Goal: Task Accomplishment & Management: Manage account settings

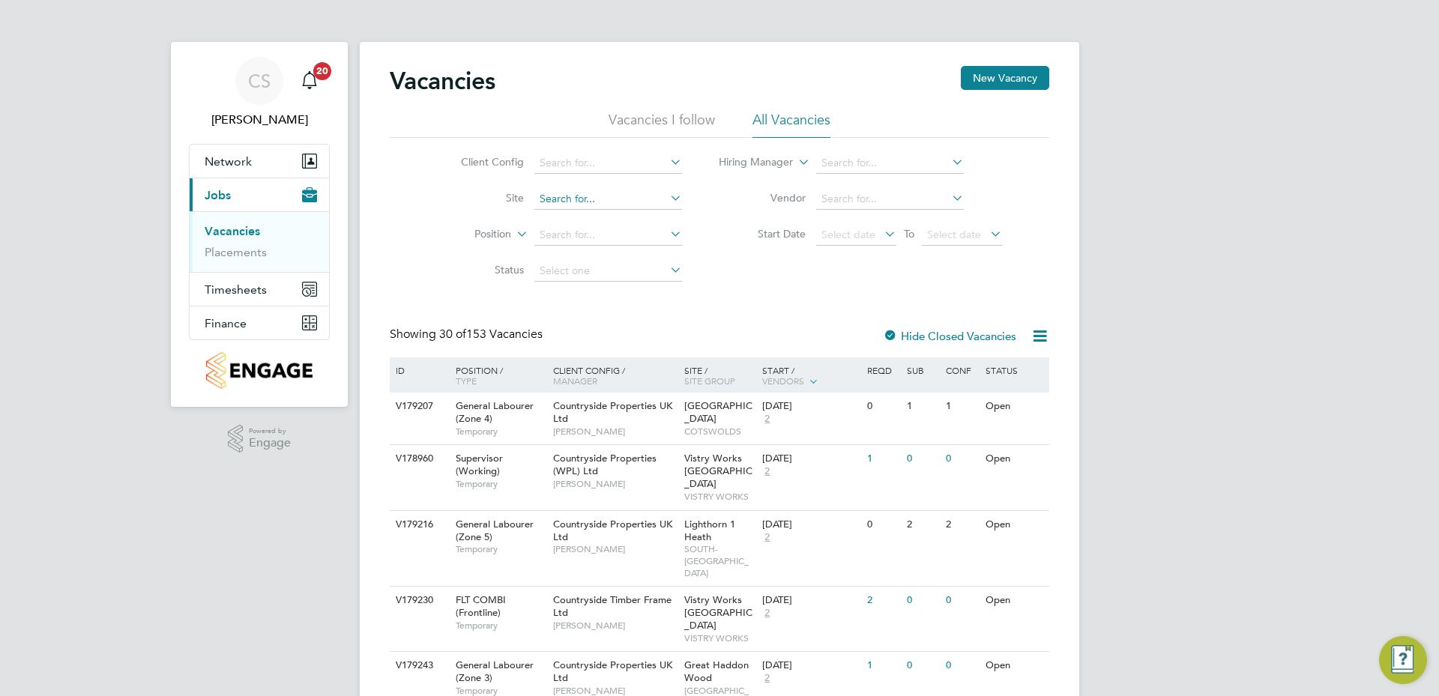
click at [599, 199] on input at bounding box center [608, 199] width 148 height 21
type input "RAF Upwood"
click at [606, 220] on li "RAF Upwood" at bounding box center [607, 220] width 149 height 20
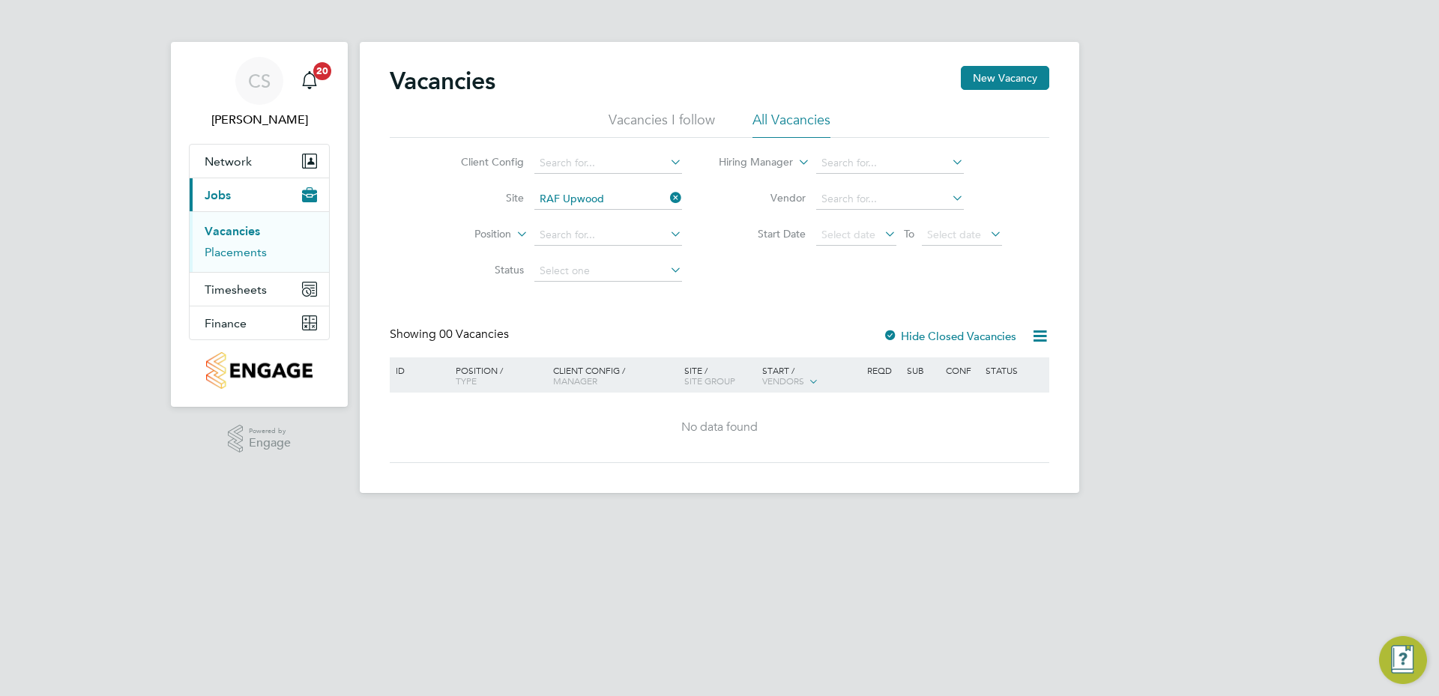
click at [233, 256] on link "Placements" at bounding box center [236, 252] width 62 height 14
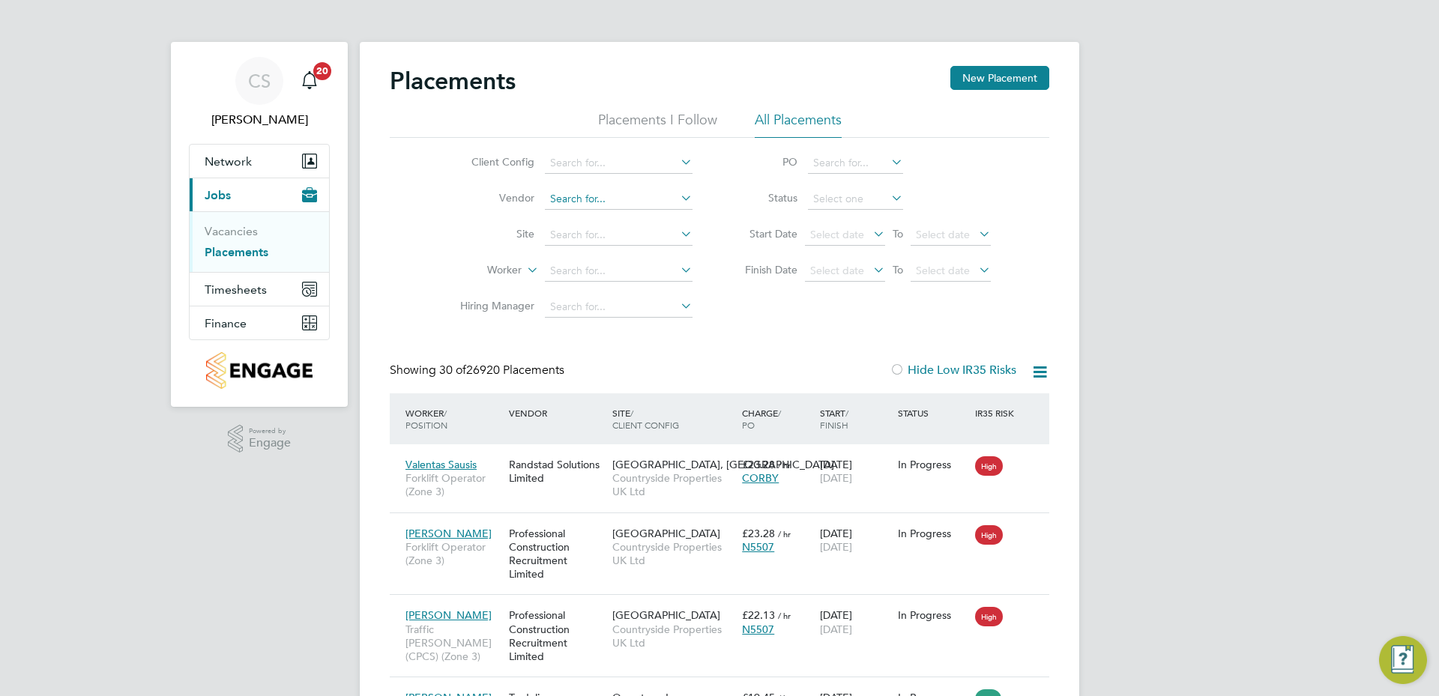
click at [589, 202] on input at bounding box center [619, 199] width 148 height 21
type input "RAF Upwood"
click at [567, 275] on input at bounding box center [619, 271] width 148 height 21
click at [612, 292] on li "Lionel Du Val" at bounding box center [636, 291] width 185 height 20
type input "Lionel Du Val"
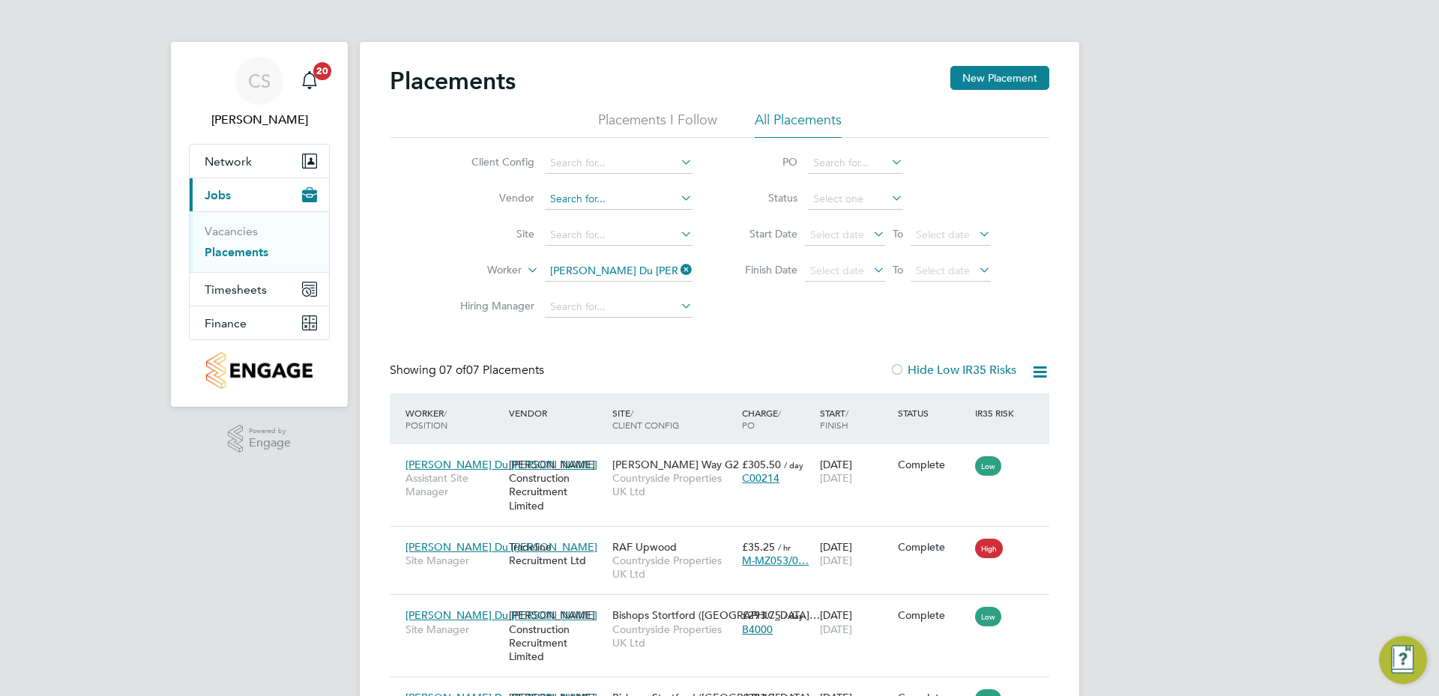
click at [575, 189] on input at bounding box center [619, 199] width 148 height 21
type input "RAF Upwood"
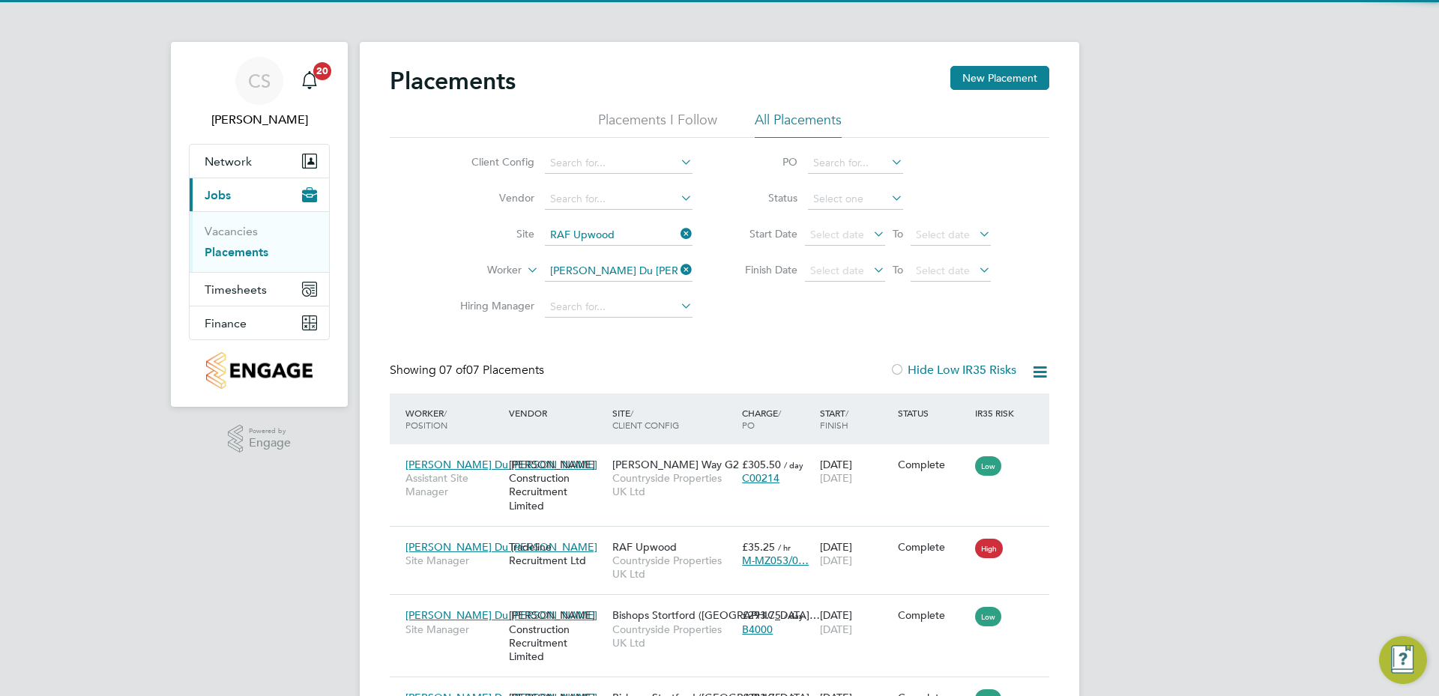
click at [594, 246] on li "RAF Upwood" at bounding box center [618, 256] width 149 height 20
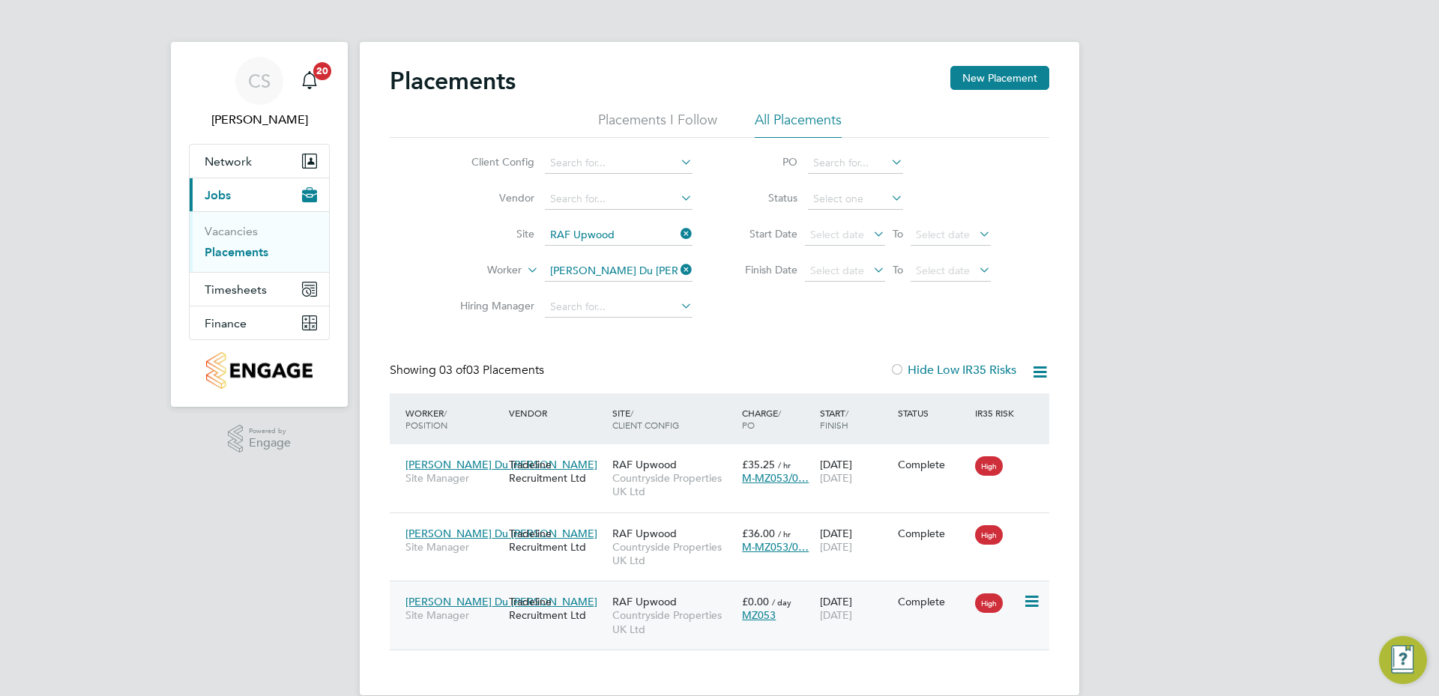
click at [913, 628] on div "Lionel Du Val Site Manager Tradeline Recruitment Ltd RAF Upwood Countryside Pro…" at bounding box center [719, 615] width 659 height 69
click at [1030, 603] on icon at bounding box center [1030, 602] width 15 height 18
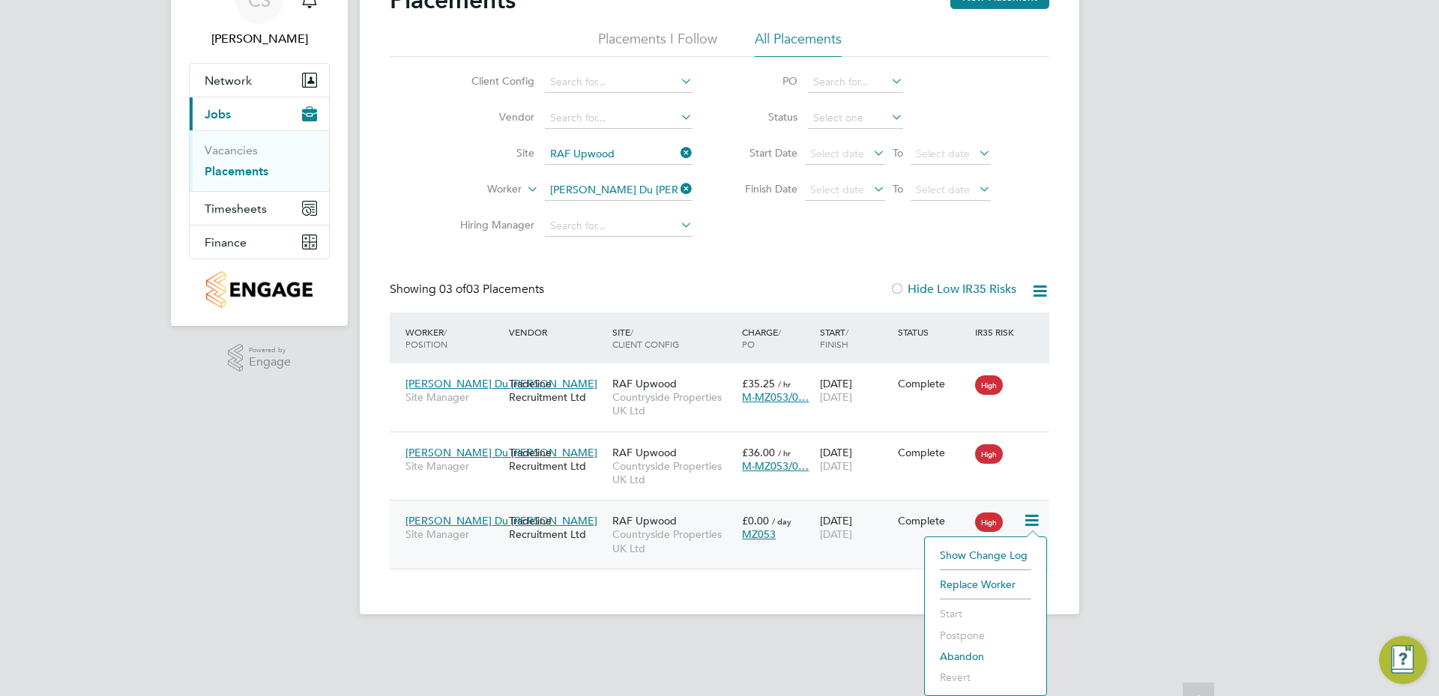
click at [614, 524] on span "RAF Upwood" at bounding box center [644, 520] width 64 height 13
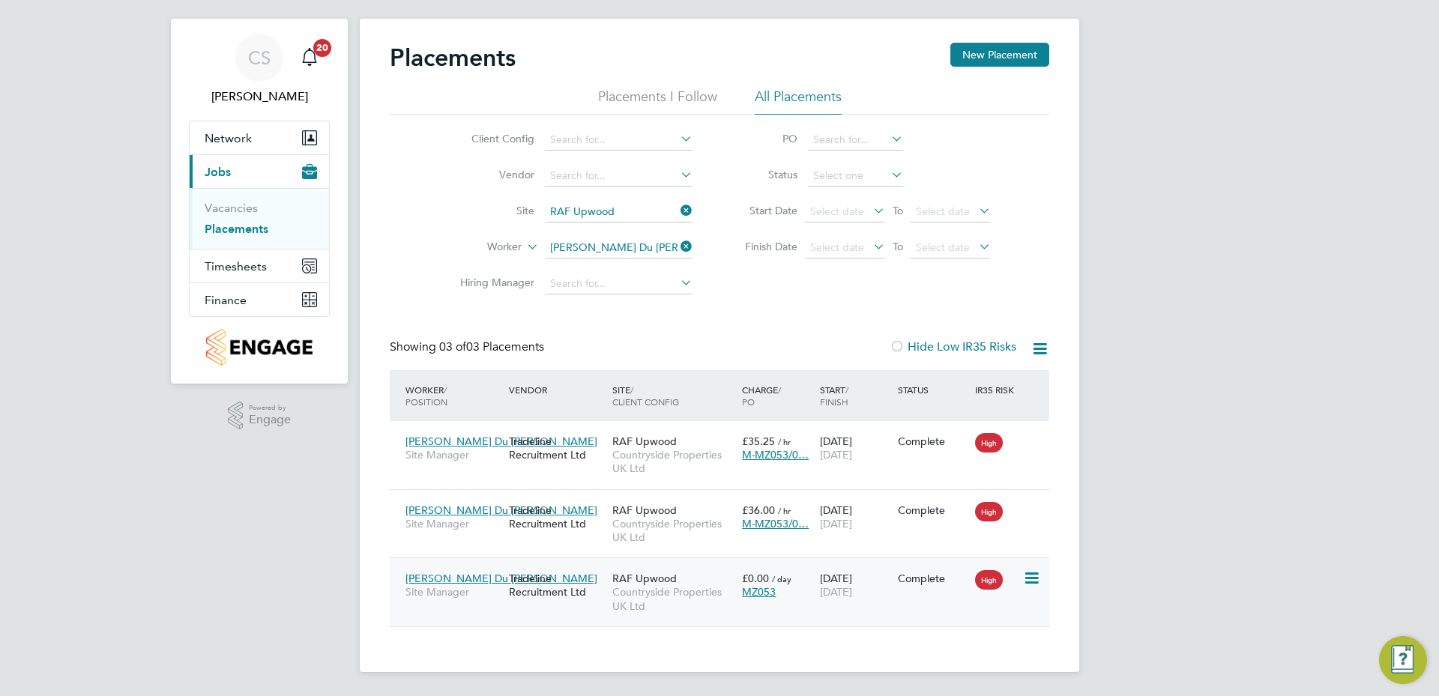
scroll to position [23, 0]
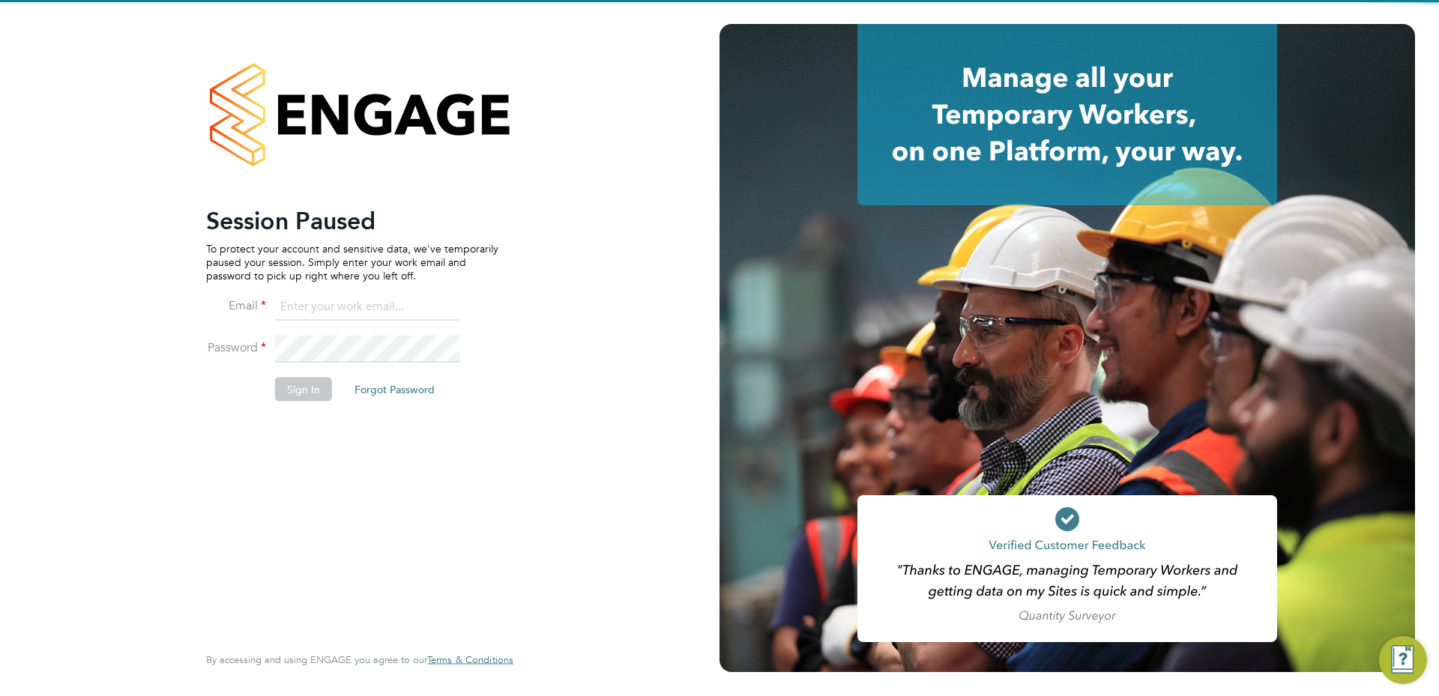
type input "charlie.slidel@vistry.co.uk"
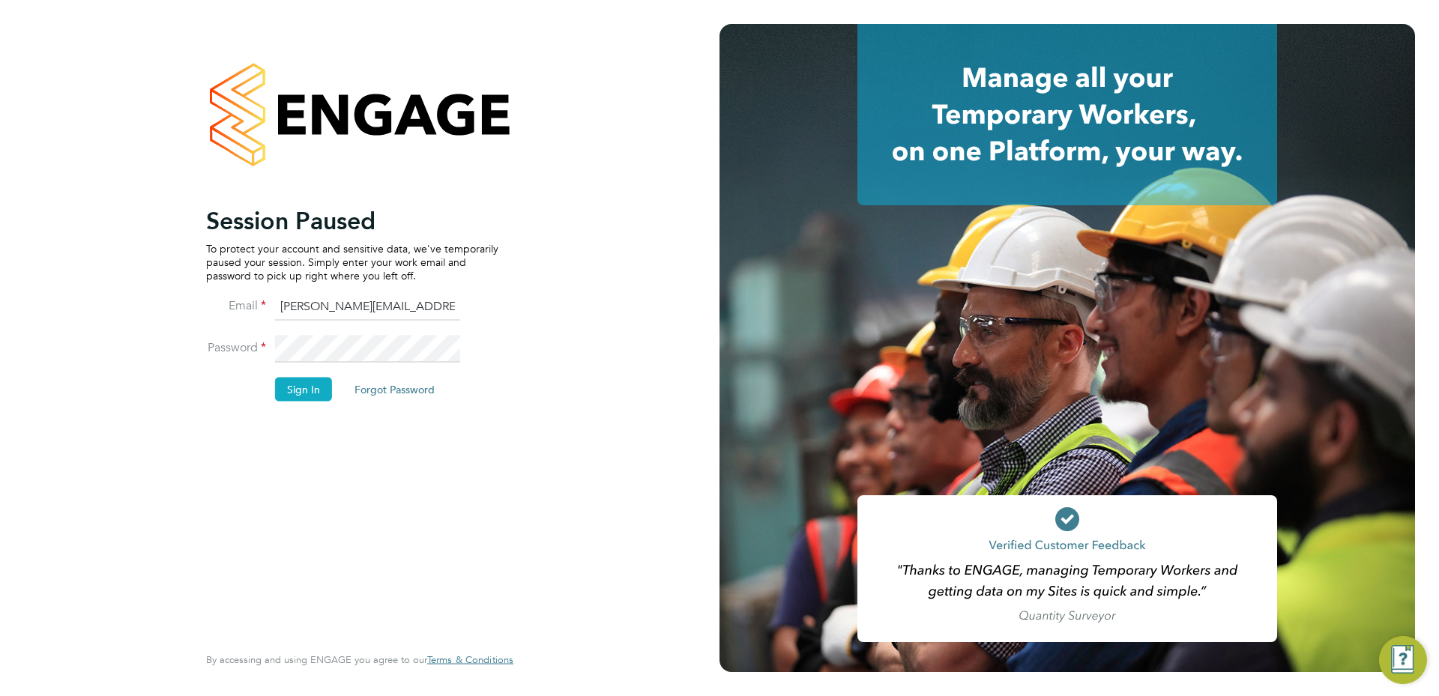
click at [300, 394] on button "Sign In" at bounding box center [303, 389] width 57 height 24
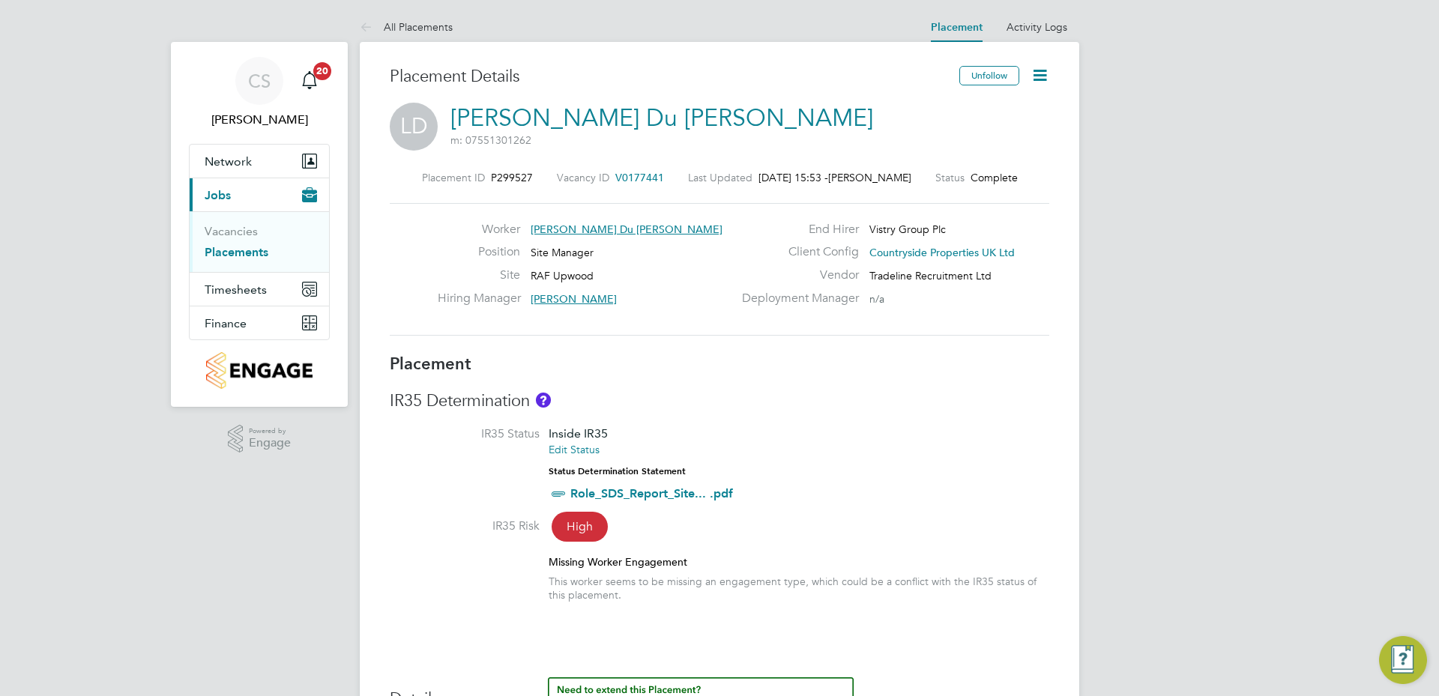
click at [1036, 76] on icon at bounding box center [1039, 75] width 19 height 19
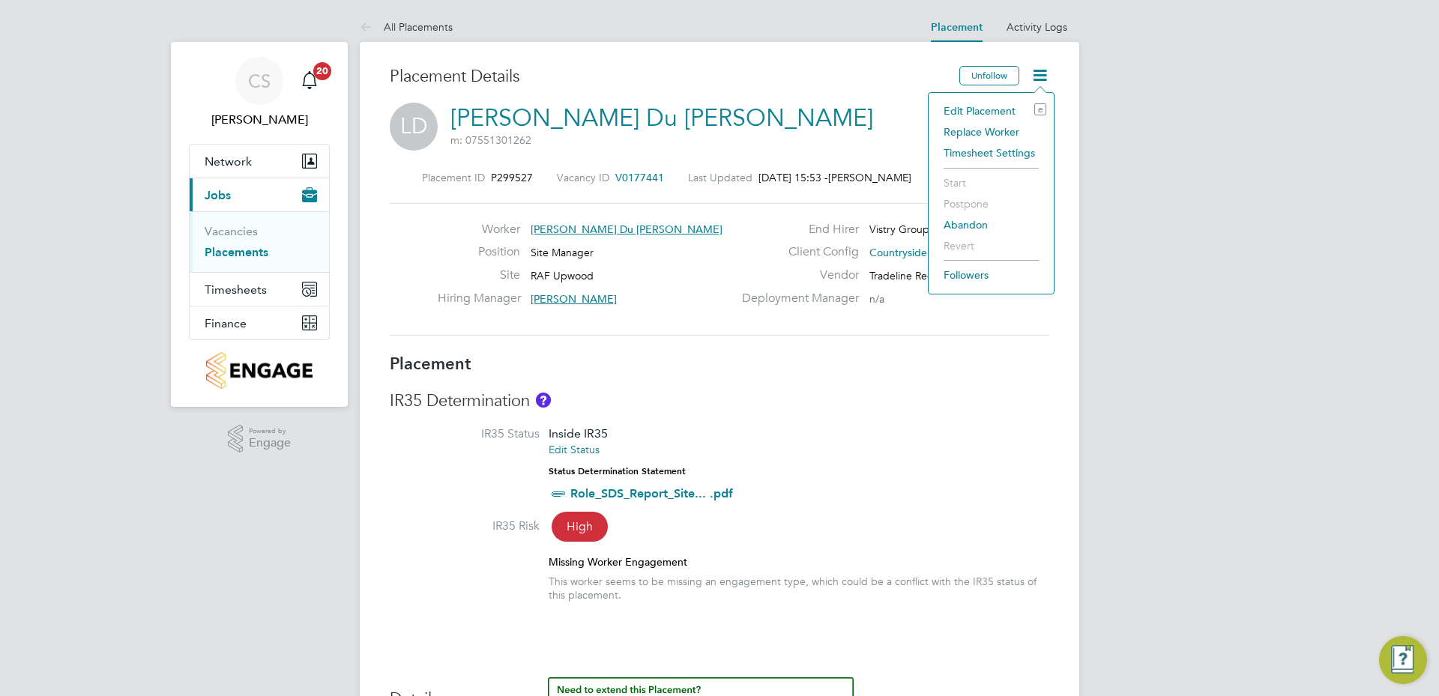
click at [992, 110] on li "Edit Placement e" at bounding box center [991, 110] width 110 height 21
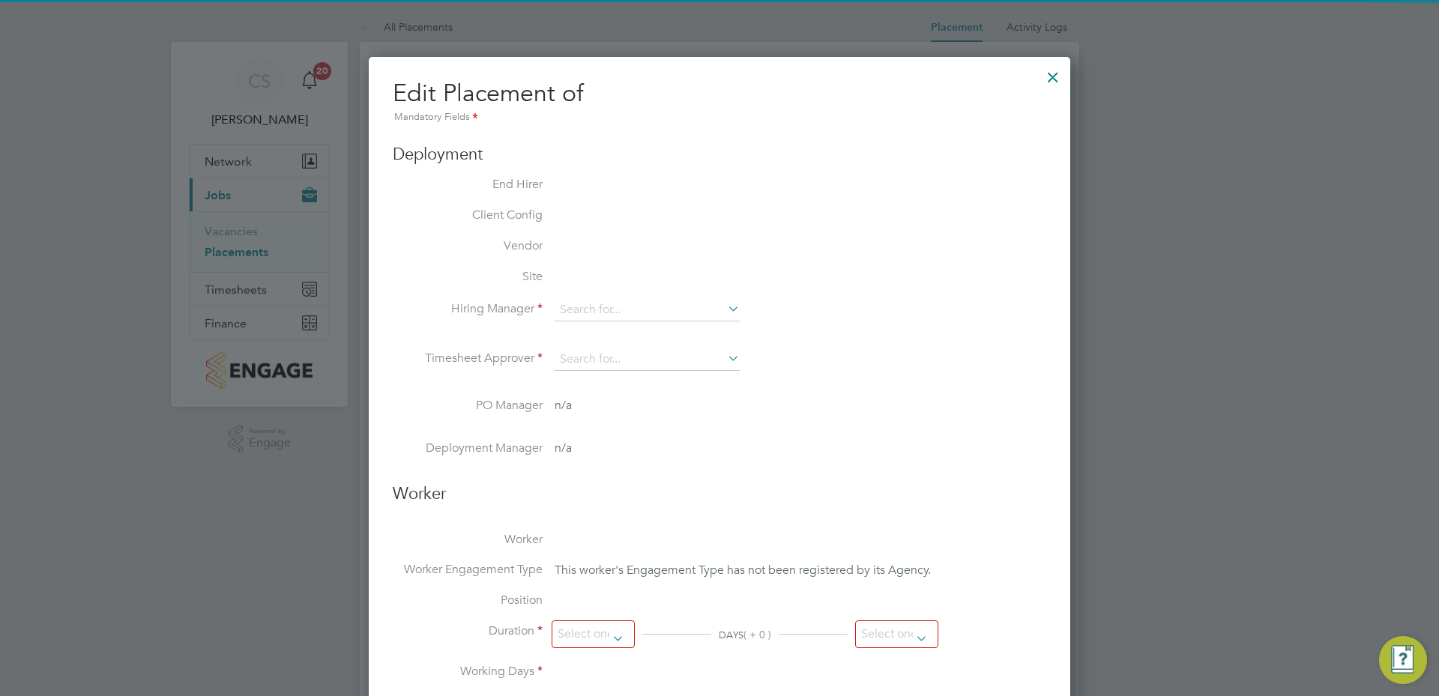
type input "[PERSON_NAME]"
type input "22 Jul 2025"
type input "17 Aug 2025"
type input "08:00"
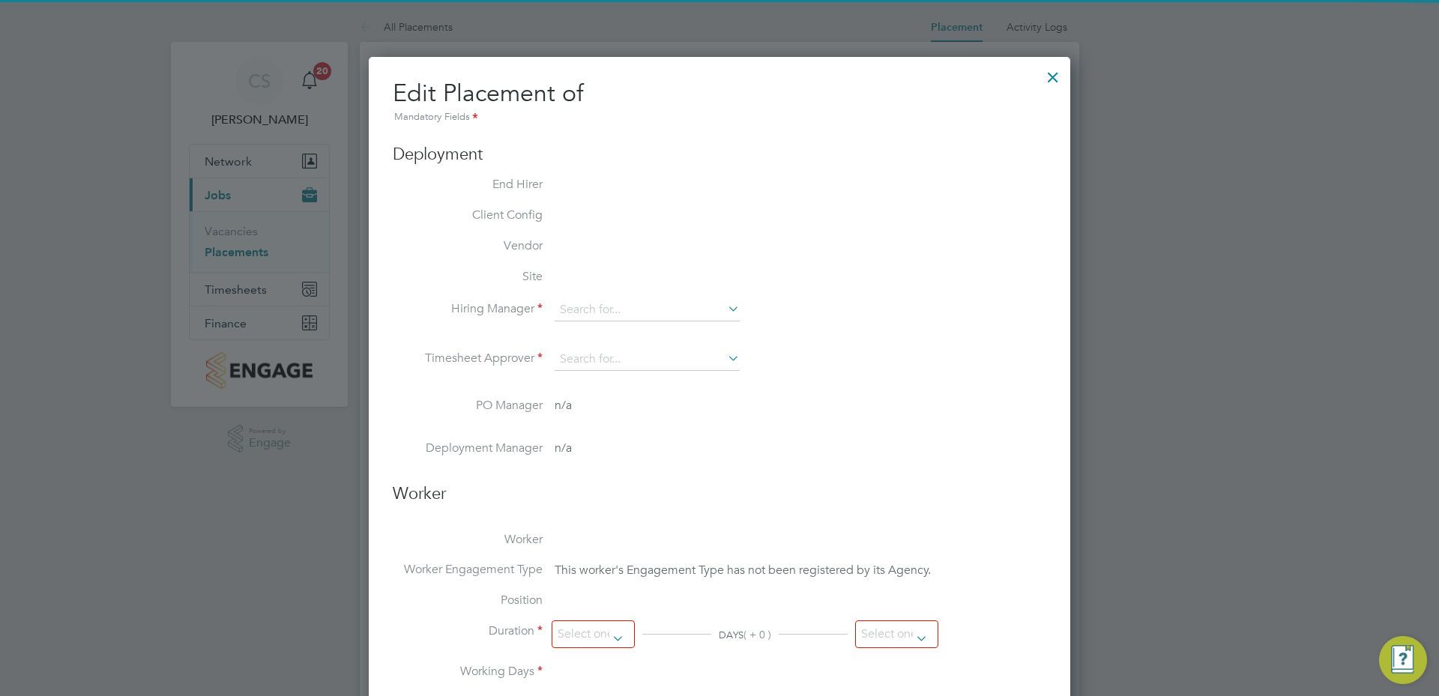
type input "16:30"
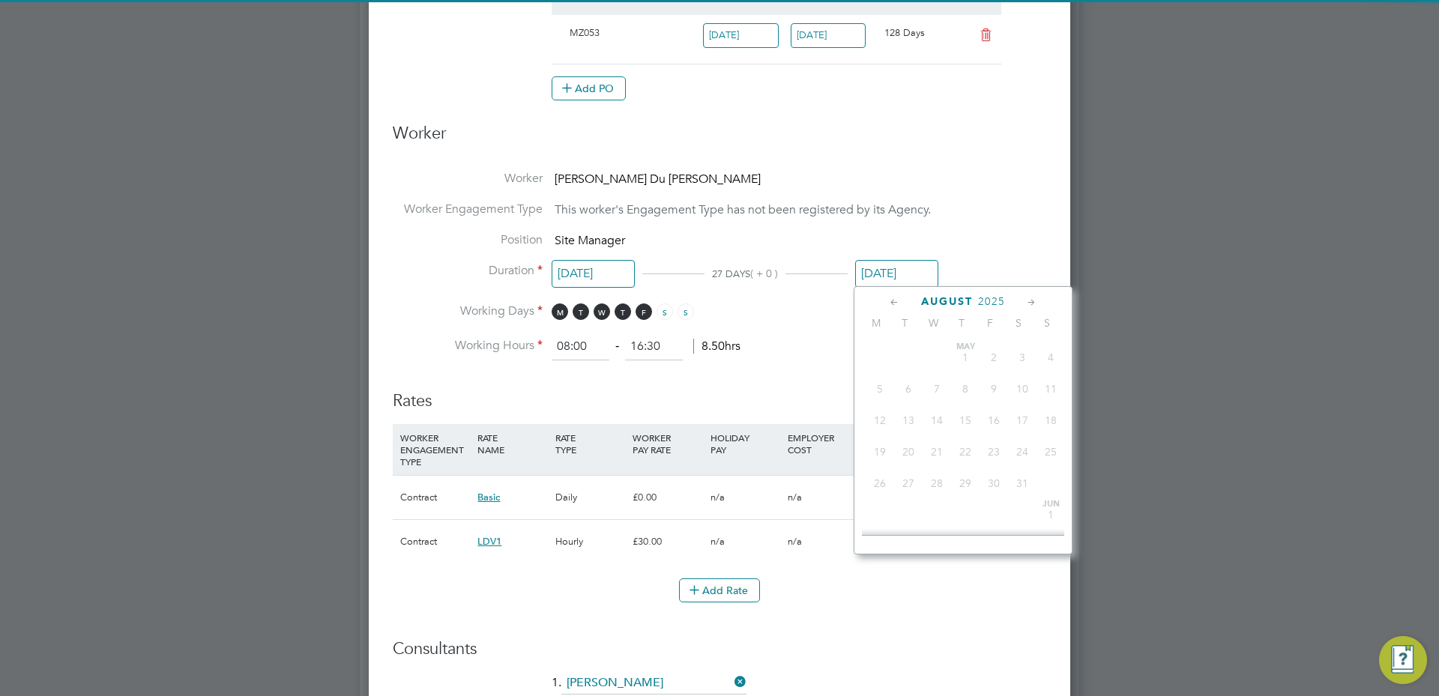
click at [887, 265] on input "17 Aug 2025" at bounding box center [896, 274] width 83 height 28
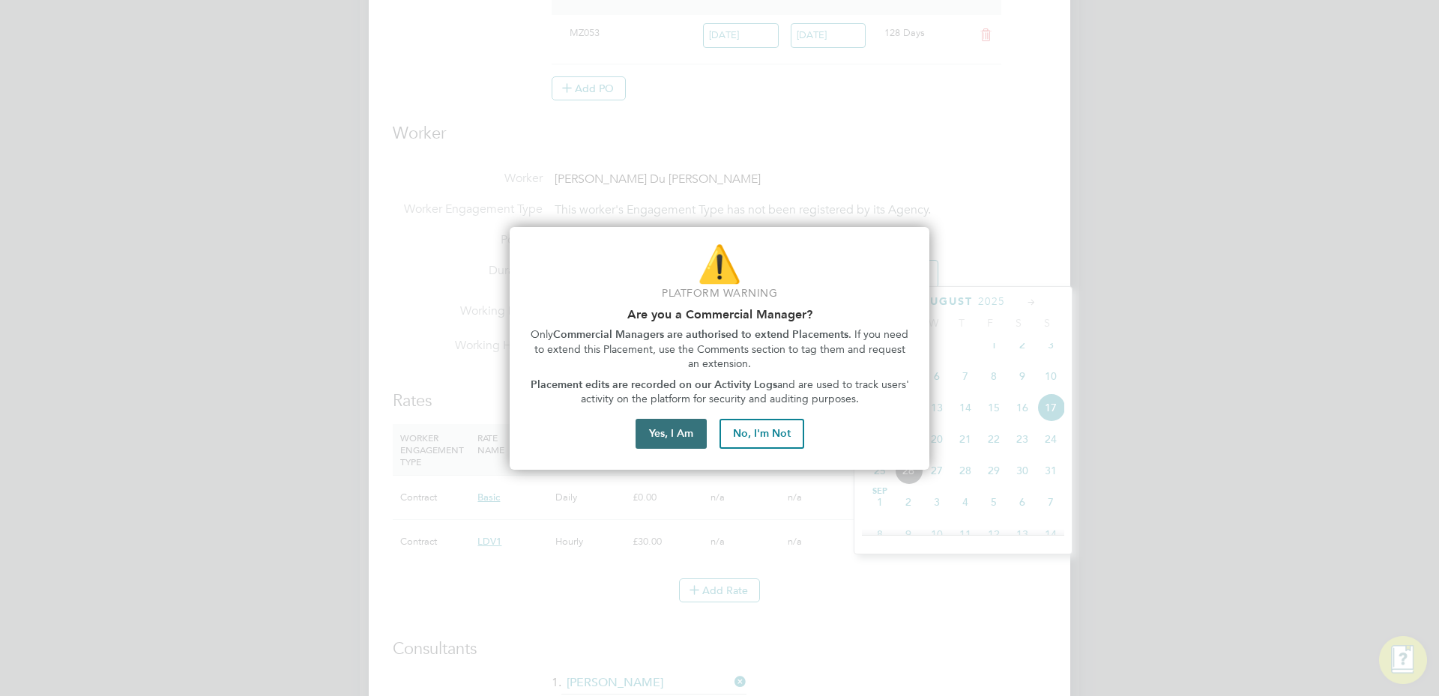
click at [673, 440] on button "Yes, I Am" at bounding box center [670, 434] width 71 height 30
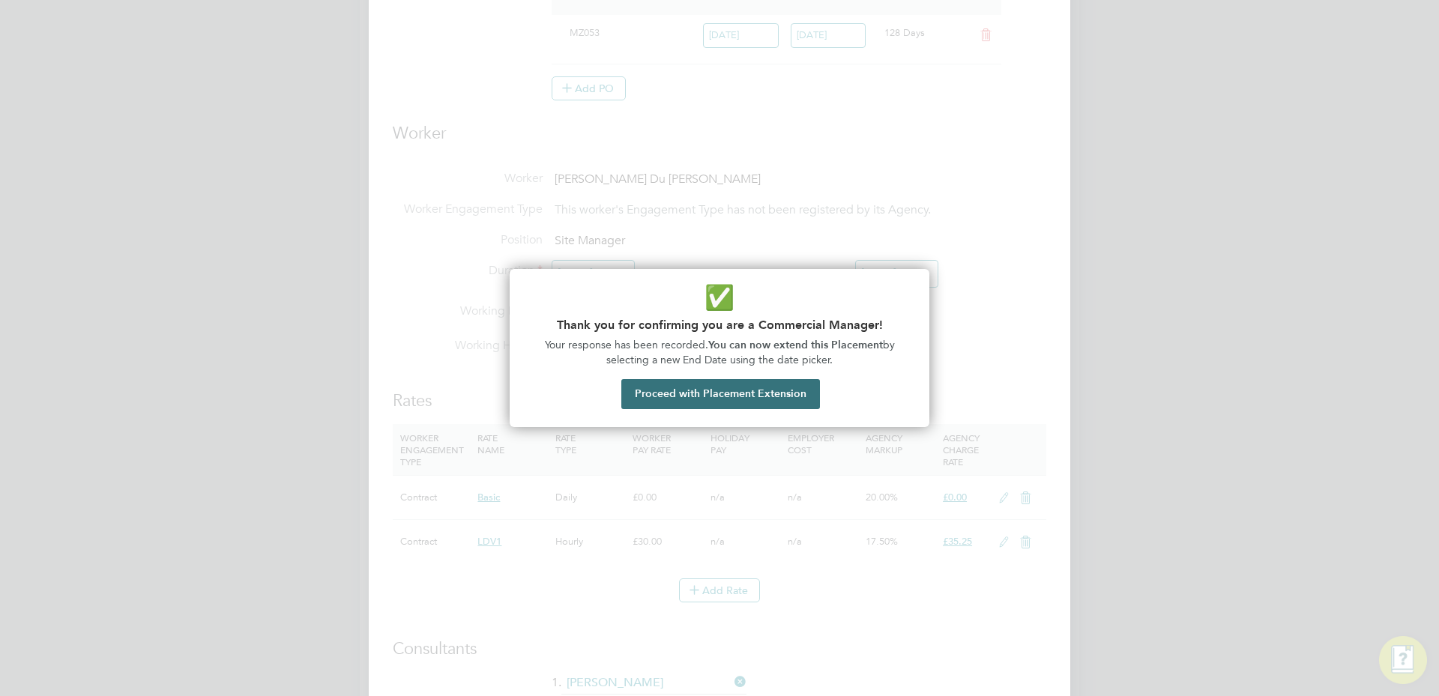
click at [735, 390] on button "Proceed with Placement Extension" at bounding box center [720, 394] width 199 height 30
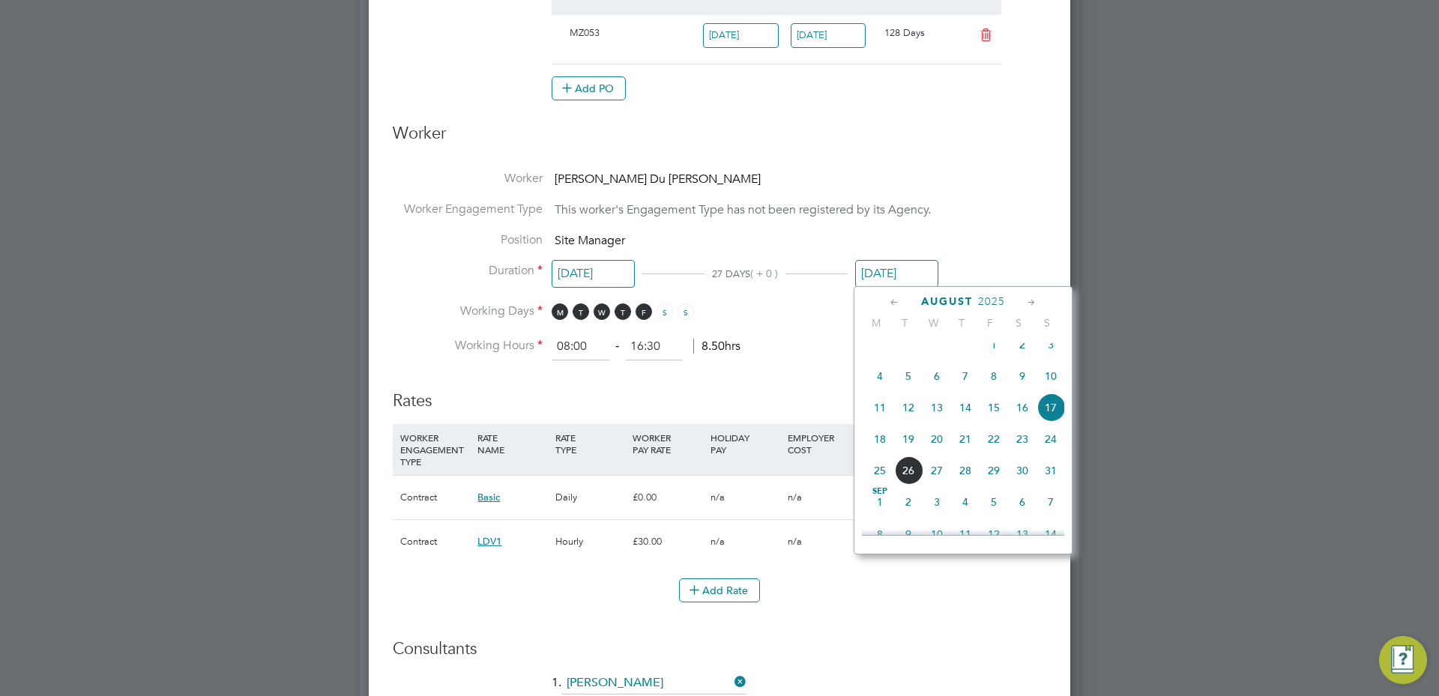
click at [1047, 480] on span "31" at bounding box center [1050, 470] width 28 height 28
type input "31 Aug 2025"
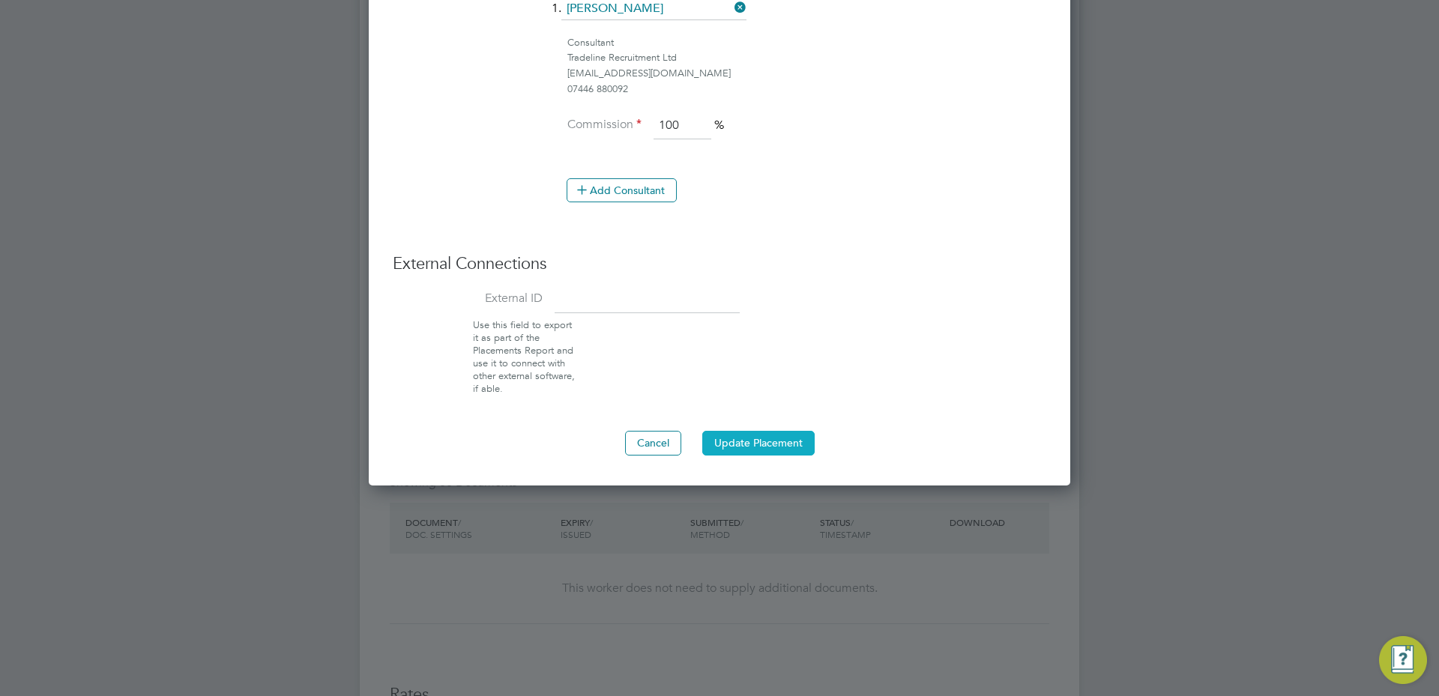
click at [771, 451] on button "Update Placement" at bounding box center [758, 443] width 112 height 24
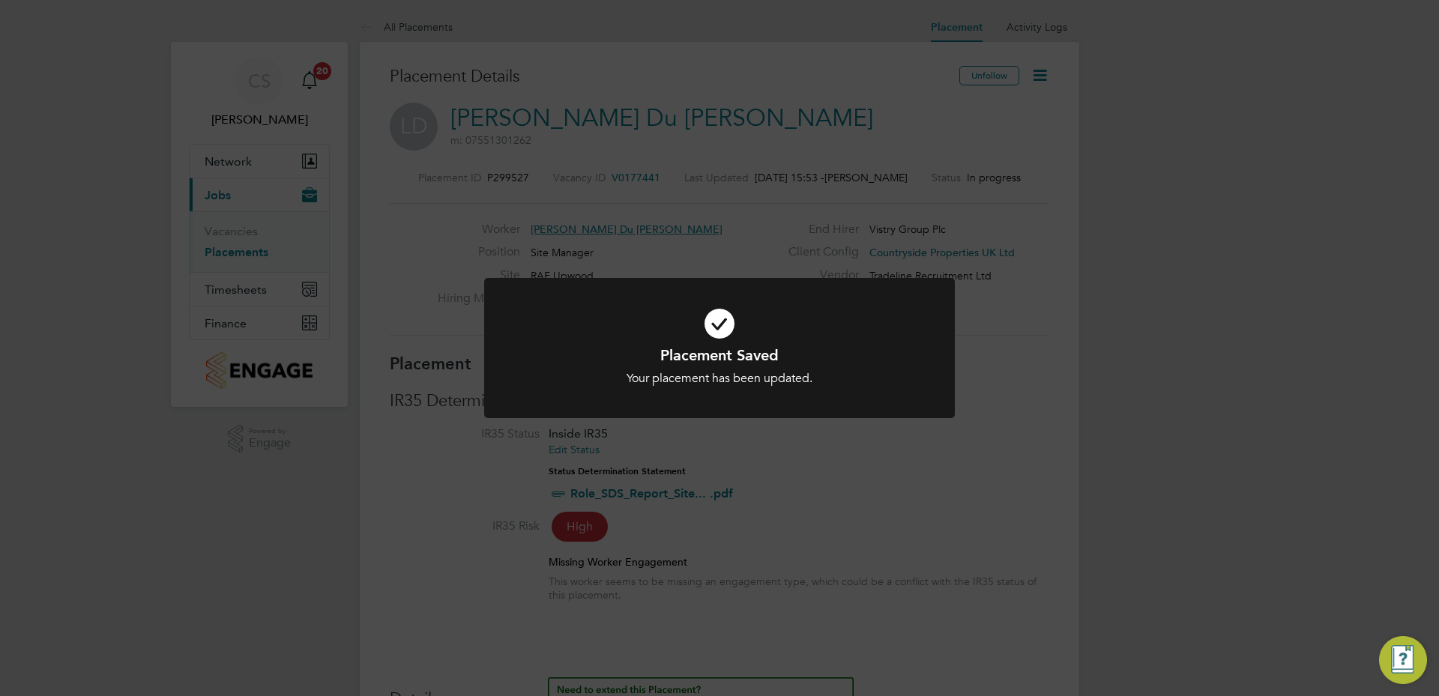
click at [1136, 236] on div "Placement Saved Your placement has been updated. Cancel Okay" at bounding box center [719, 348] width 1439 height 696
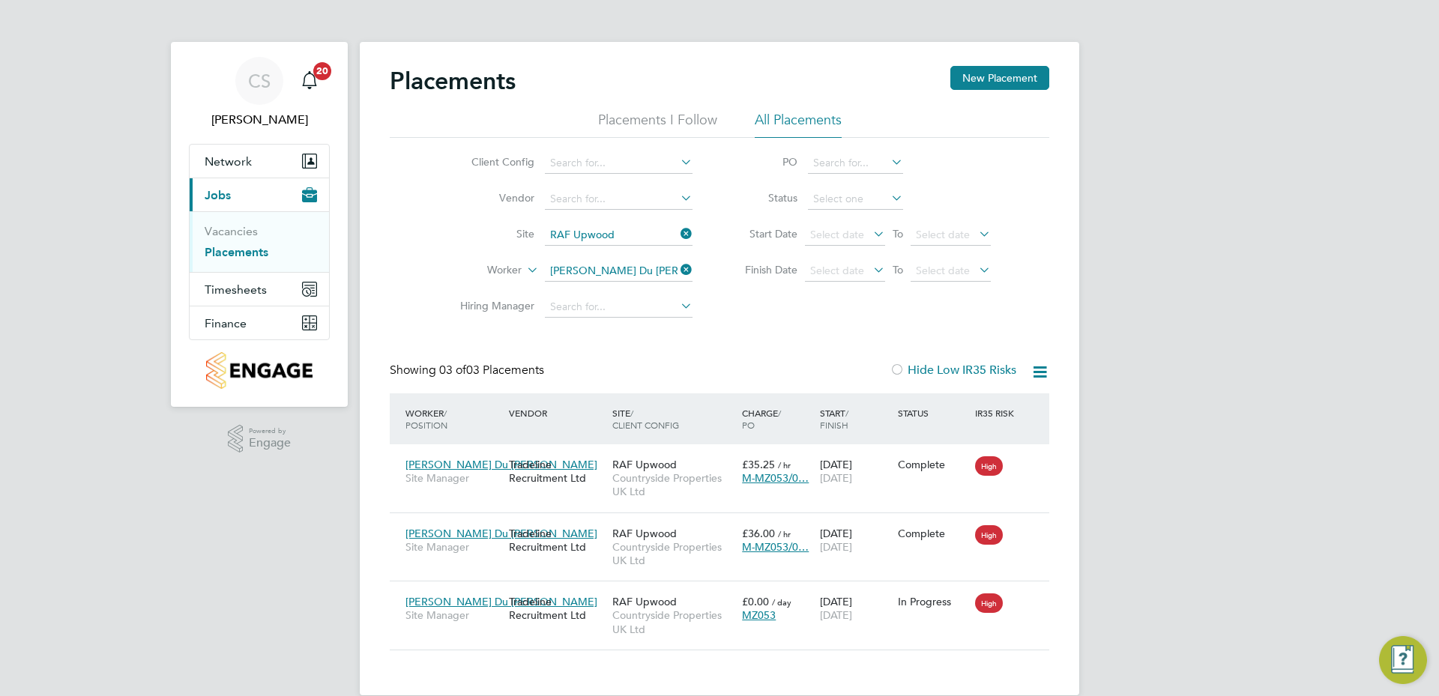
drag, startPoint x: 1433, startPoint y: 379, endPoint x: 1421, endPoint y: 378, distance: 12.8
click at [1433, 378] on div "CS [PERSON_NAME] Slidel Notifications 20 Applications: Network Team Members Sit…" at bounding box center [719, 359] width 1439 height 719
click at [242, 289] on span "Timesheets" at bounding box center [236, 289] width 62 height 14
click at [259, 266] on link "Timesheets" at bounding box center [236, 265] width 62 height 14
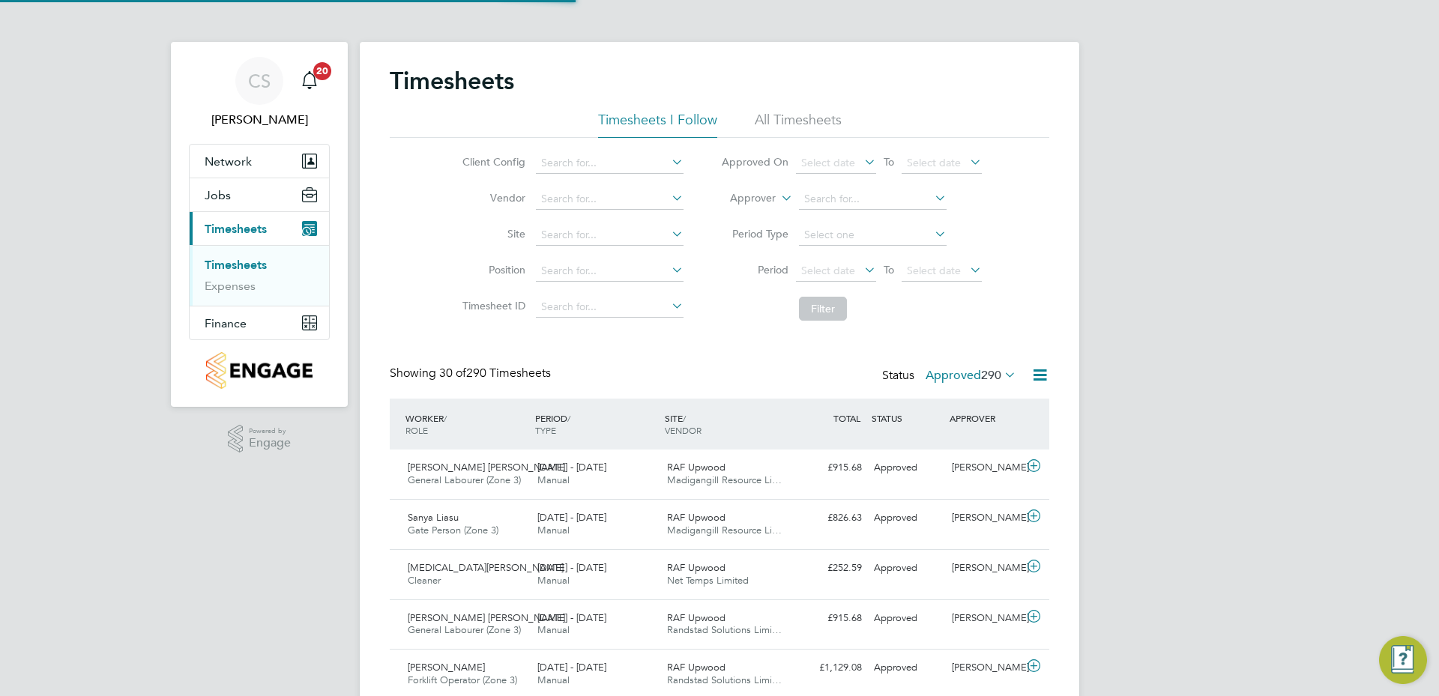
scroll to position [38, 130]
click at [958, 385] on div "Status Approved 290" at bounding box center [950, 376] width 137 height 21
click at [961, 380] on label "Approved 290" at bounding box center [970, 375] width 91 height 15
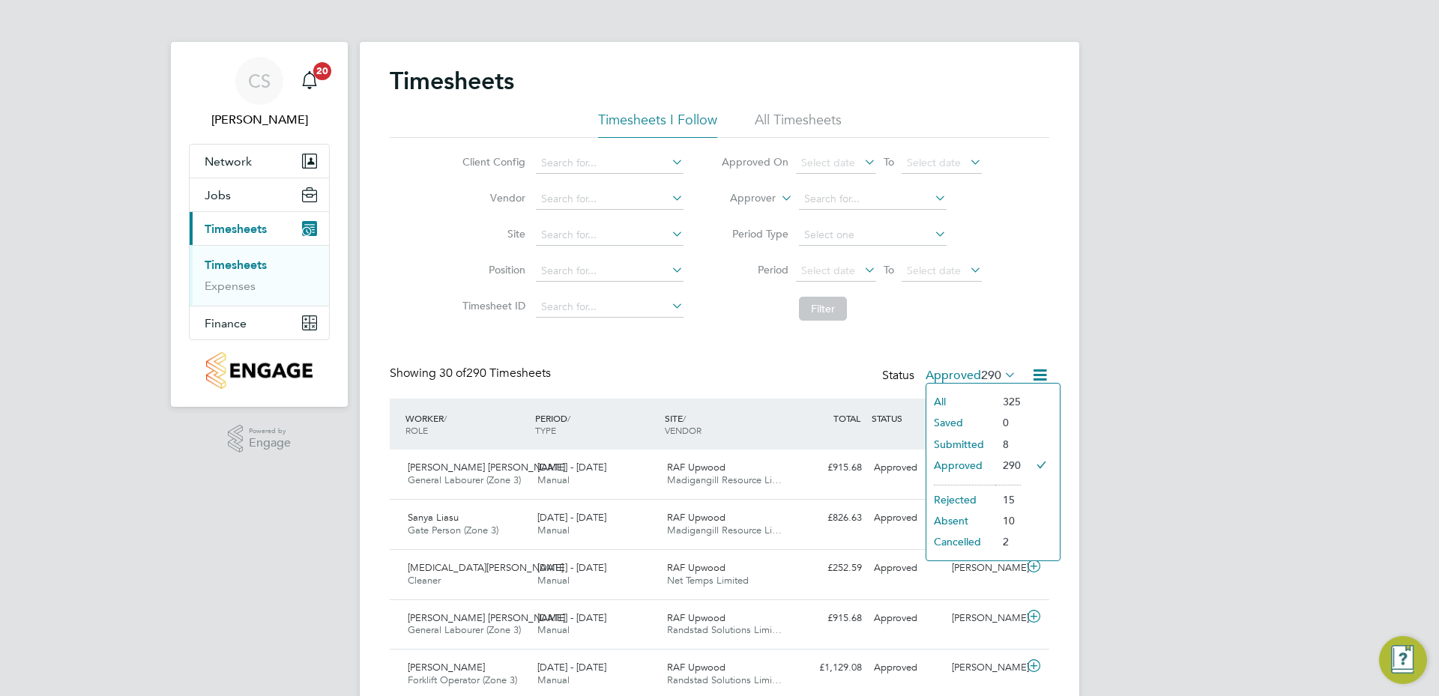
click at [967, 442] on li "Submitted" at bounding box center [960, 444] width 69 height 21
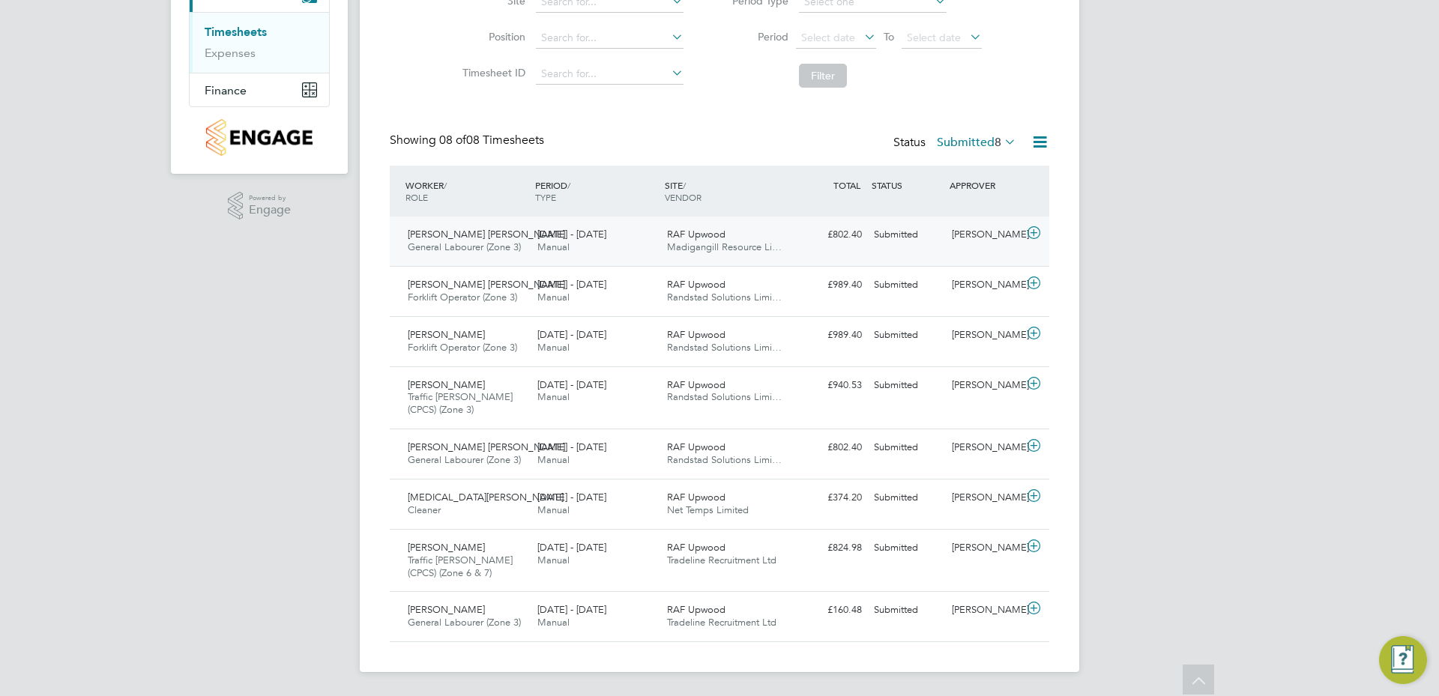
click at [654, 250] on div "[DATE] - [DATE] Manual" at bounding box center [596, 241] width 130 height 37
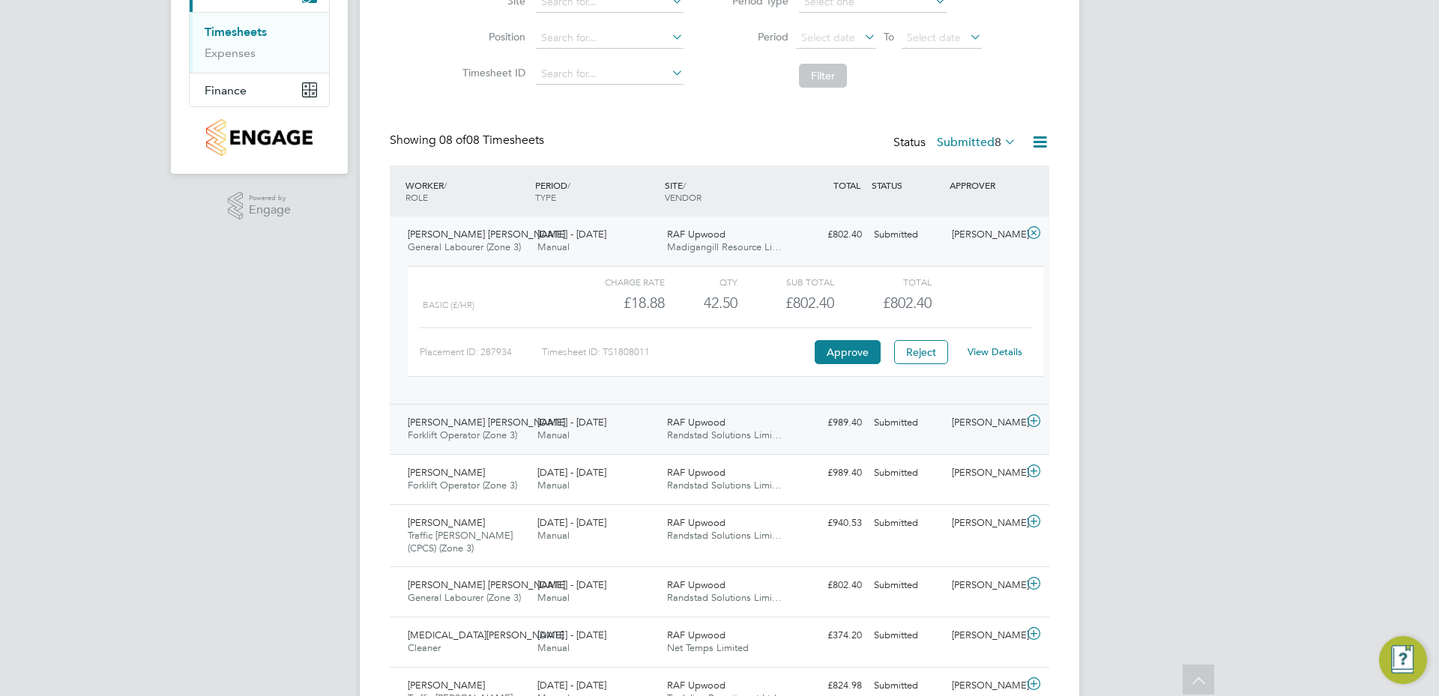
click at [692, 425] on span "RAF Upwood" at bounding box center [696, 422] width 58 height 13
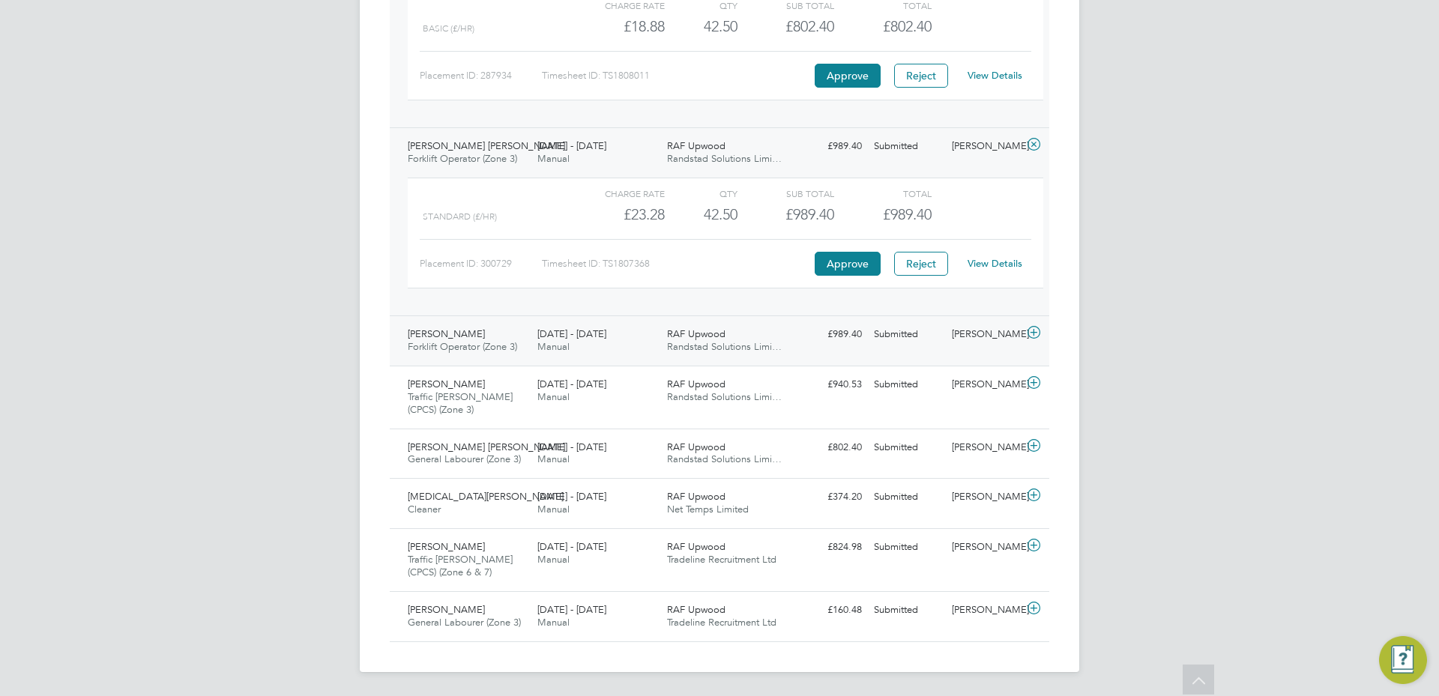
click at [685, 349] on span "Randstad Solutions Limi…" at bounding box center [724, 346] width 115 height 13
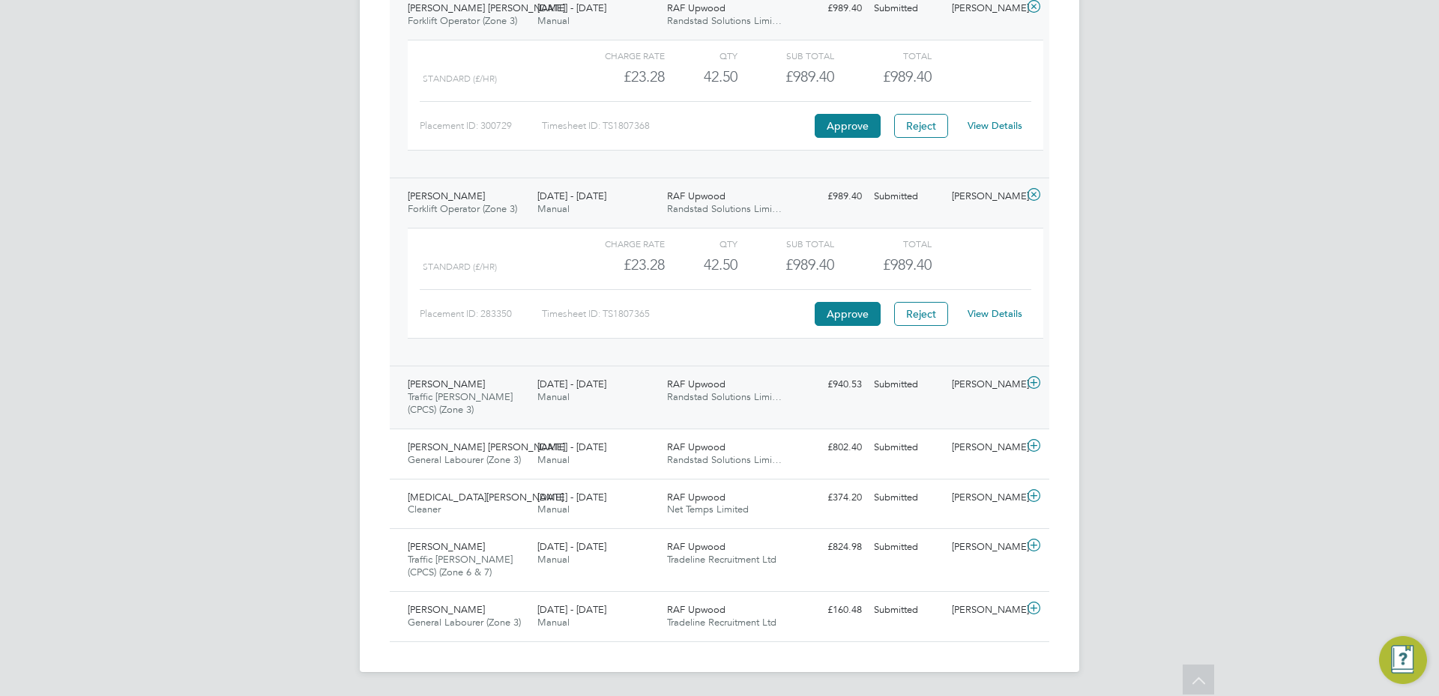
click at [674, 381] on span "RAF Upwood" at bounding box center [696, 384] width 58 height 13
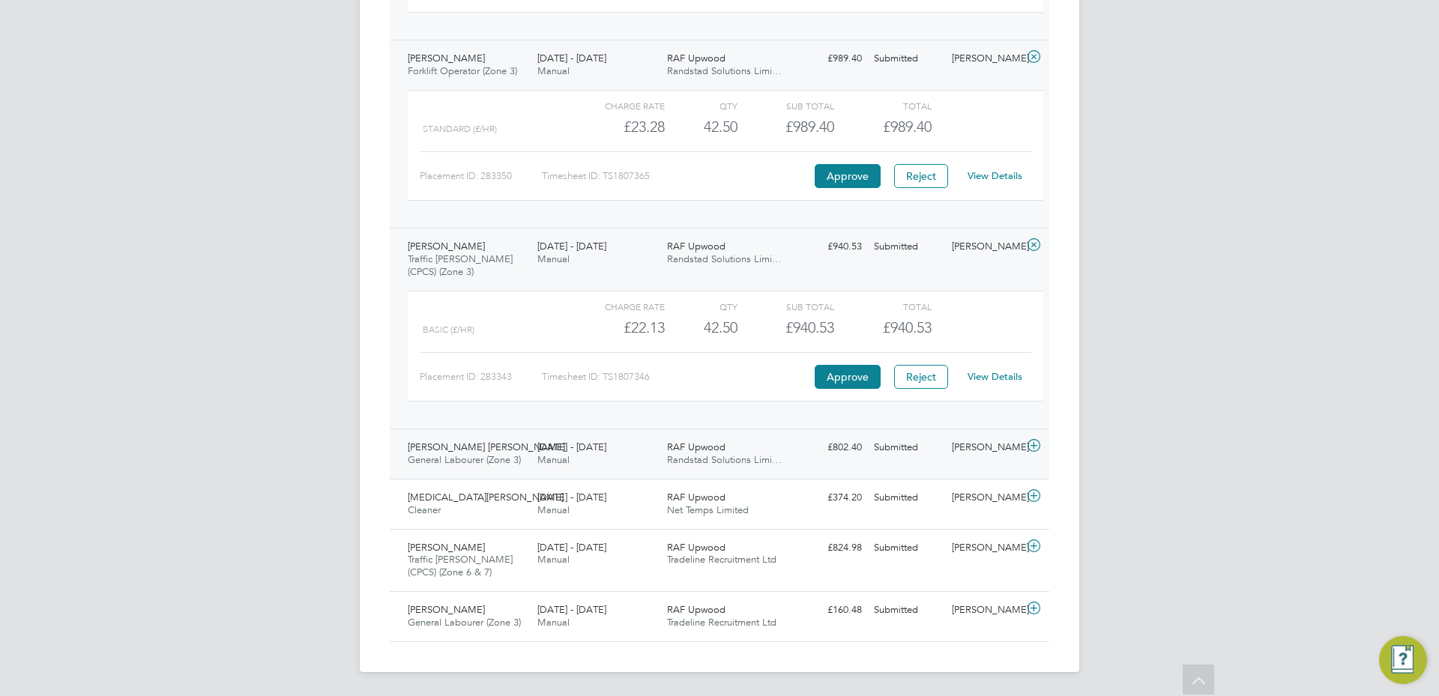
click at [683, 451] on span "RAF Upwood" at bounding box center [696, 447] width 58 height 13
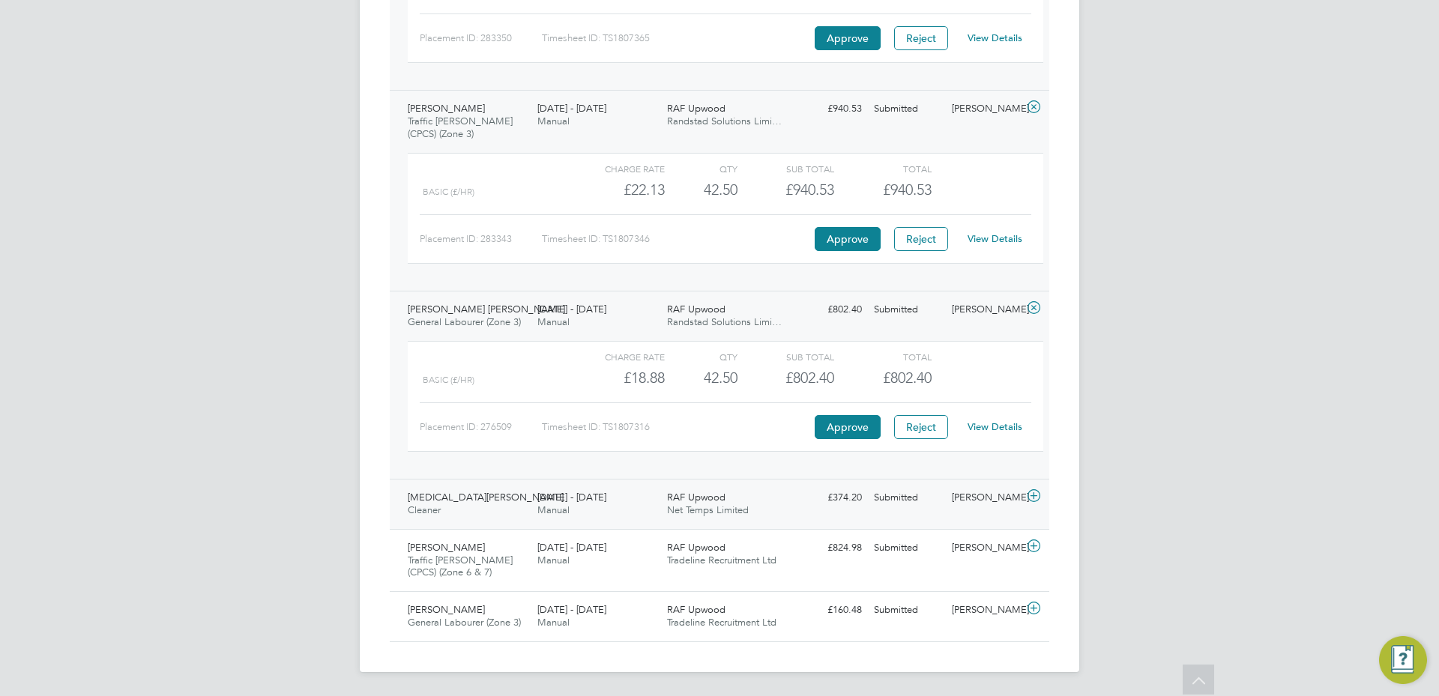
click at [692, 501] on span "RAF Upwood" at bounding box center [696, 497] width 58 height 13
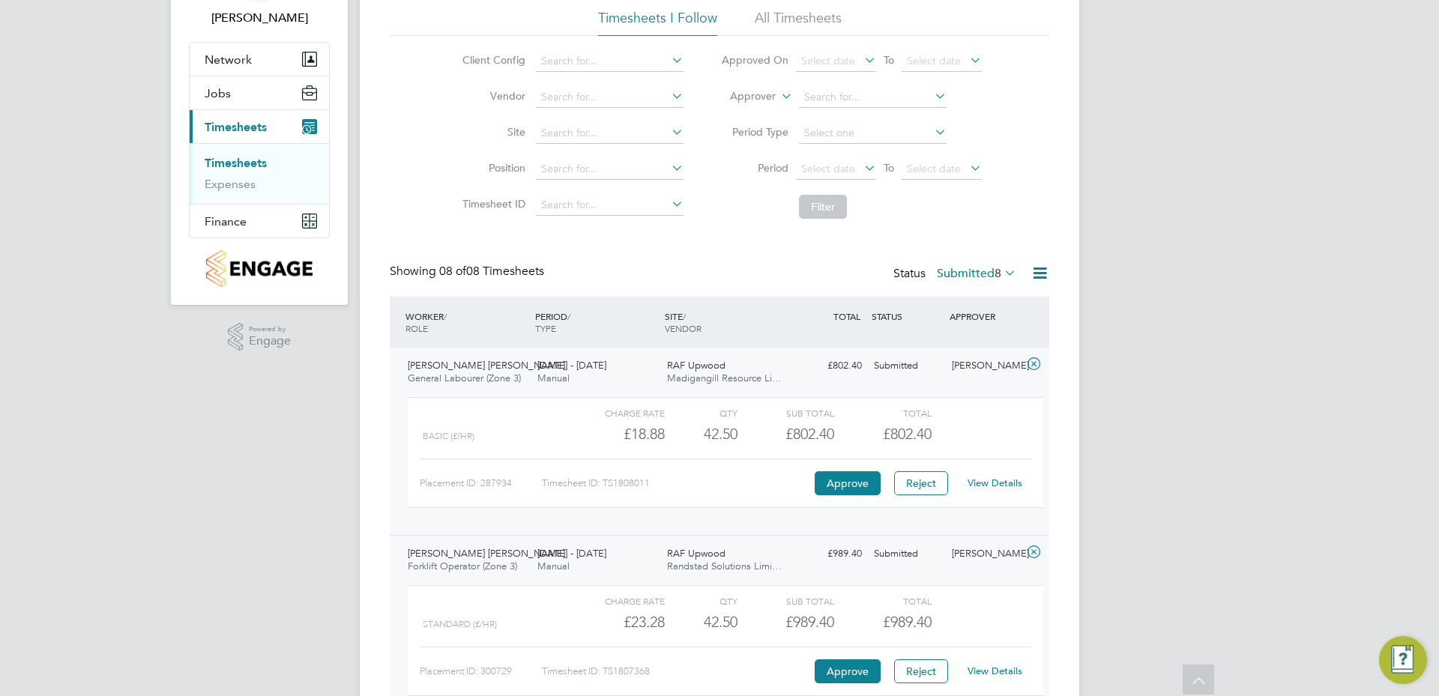
scroll to position [87, 0]
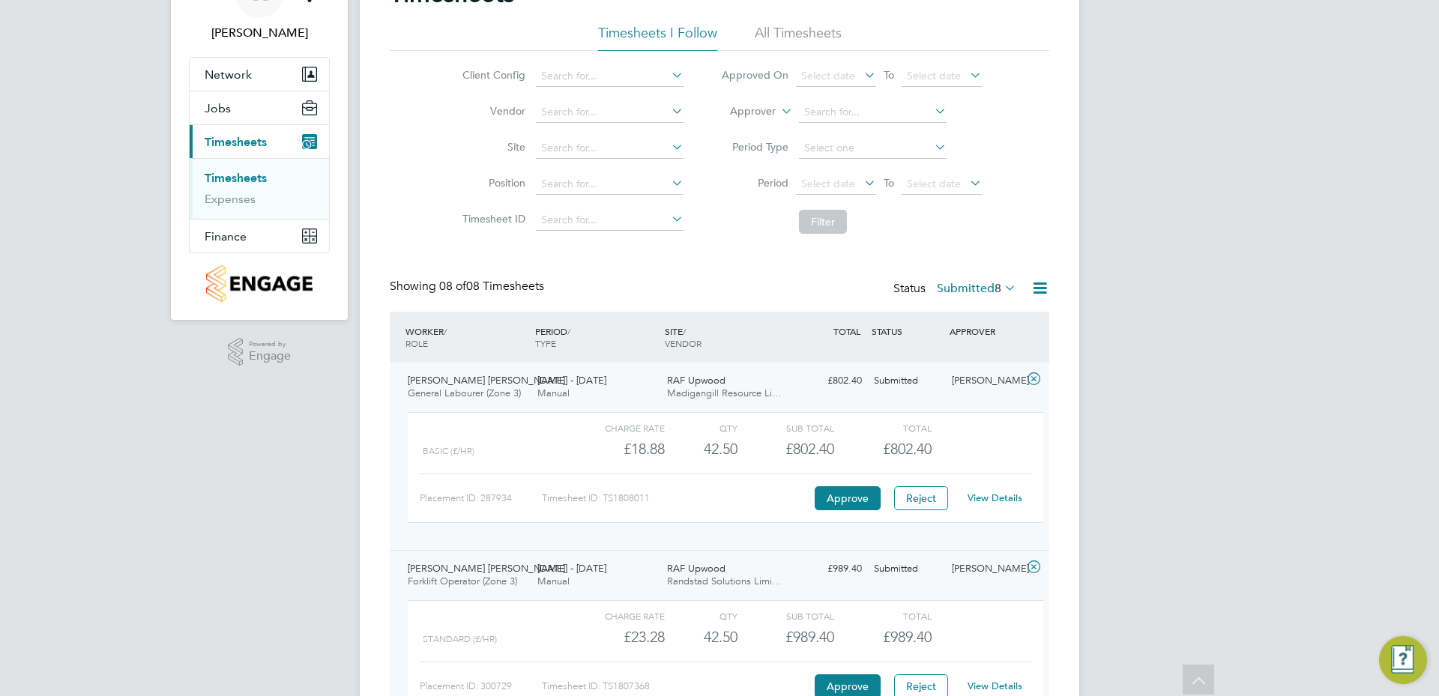
click at [988, 498] on link "View Details" at bounding box center [994, 498] width 55 height 13
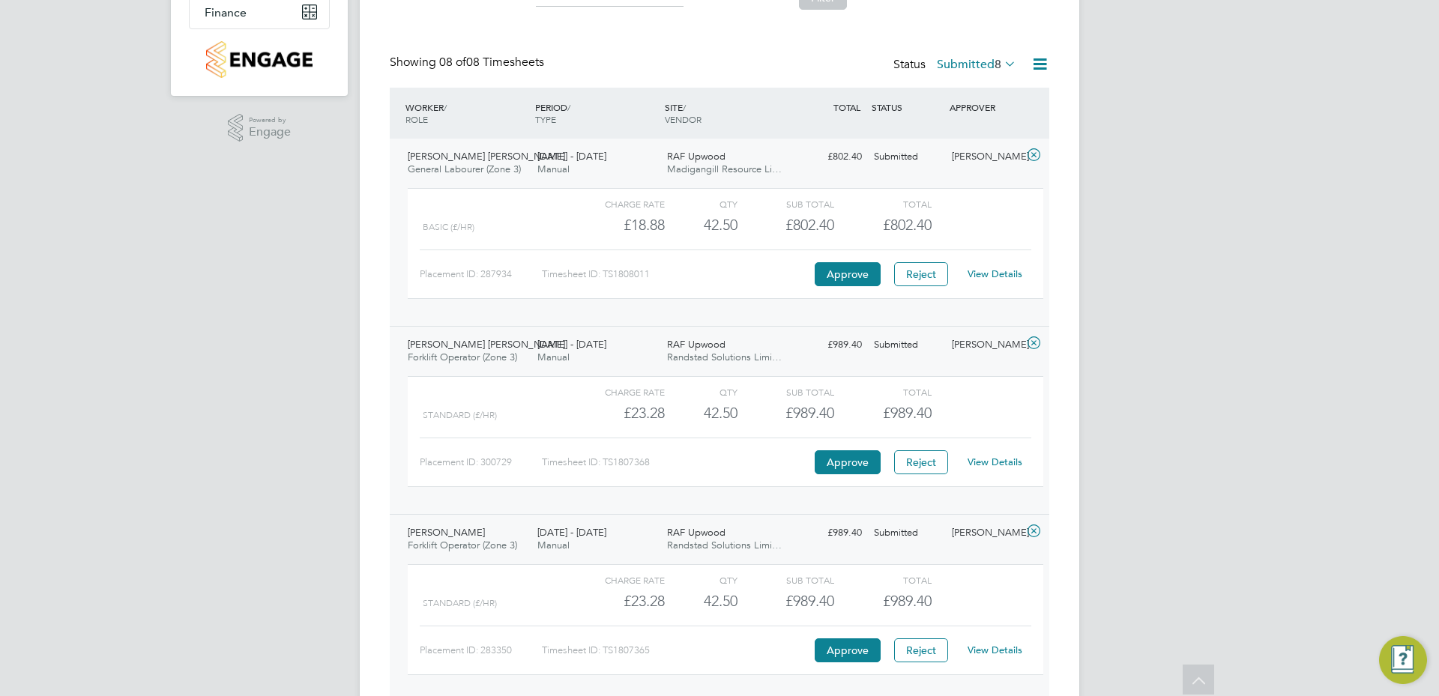
scroll to position [312, 0]
click at [985, 463] on link "View Details" at bounding box center [994, 461] width 55 height 13
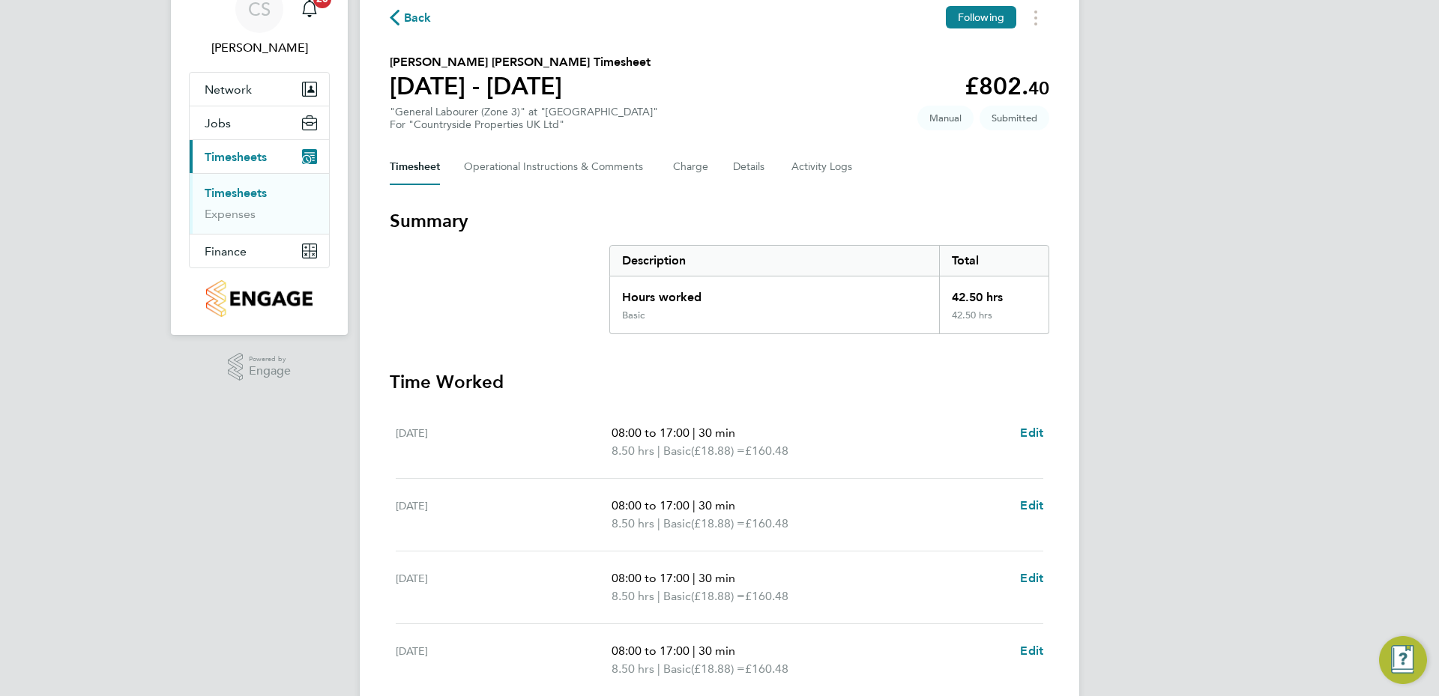
scroll to position [387, 0]
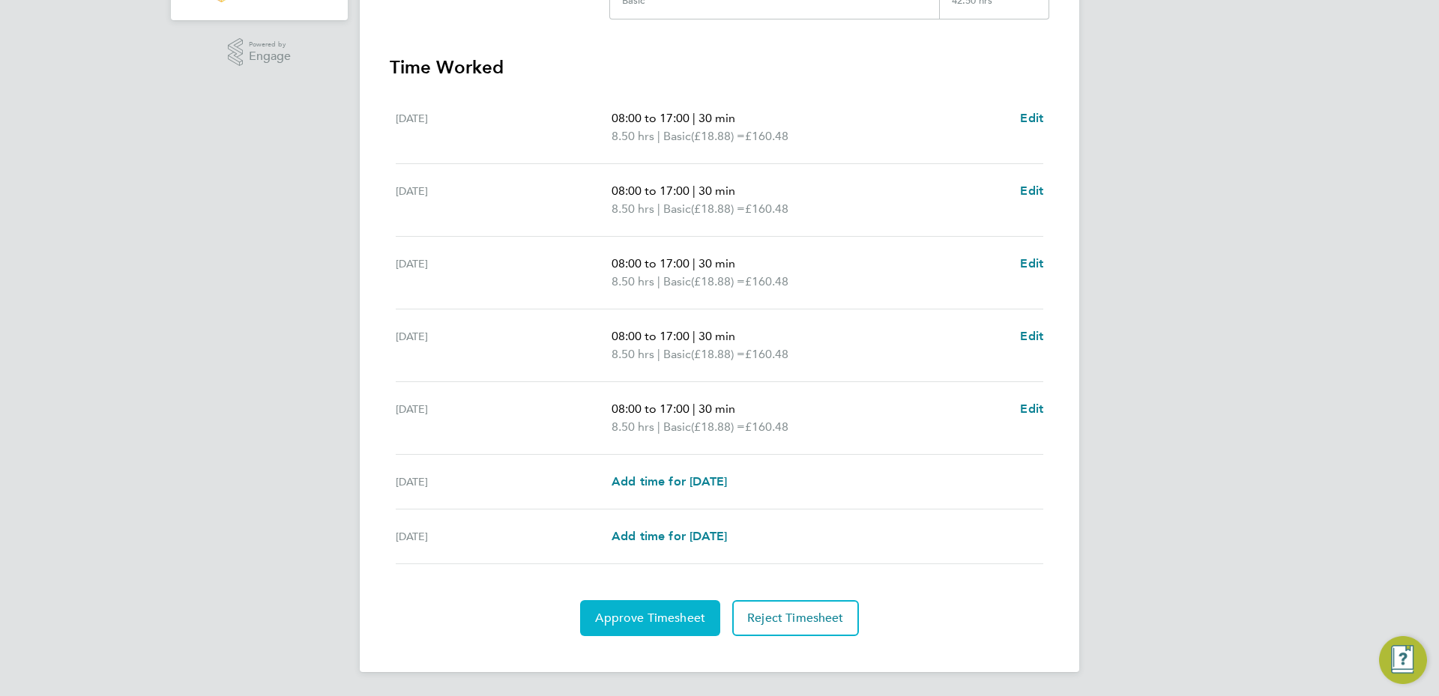
click at [684, 601] on button "Approve Timesheet" at bounding box center [650, 618] width 140 height 36
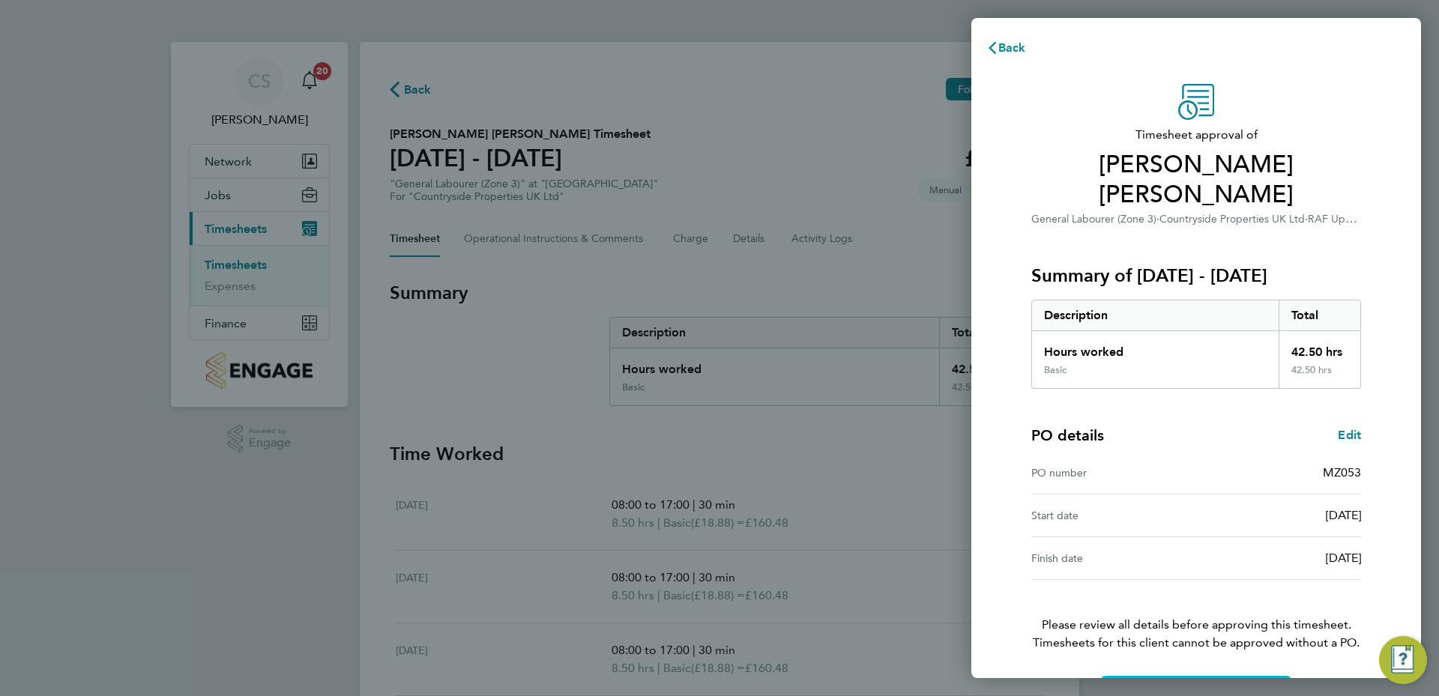
click at [1196, 676] on button "Confirm Timesheet Approval" at bounding box center [1196, 694] width 190 height 36
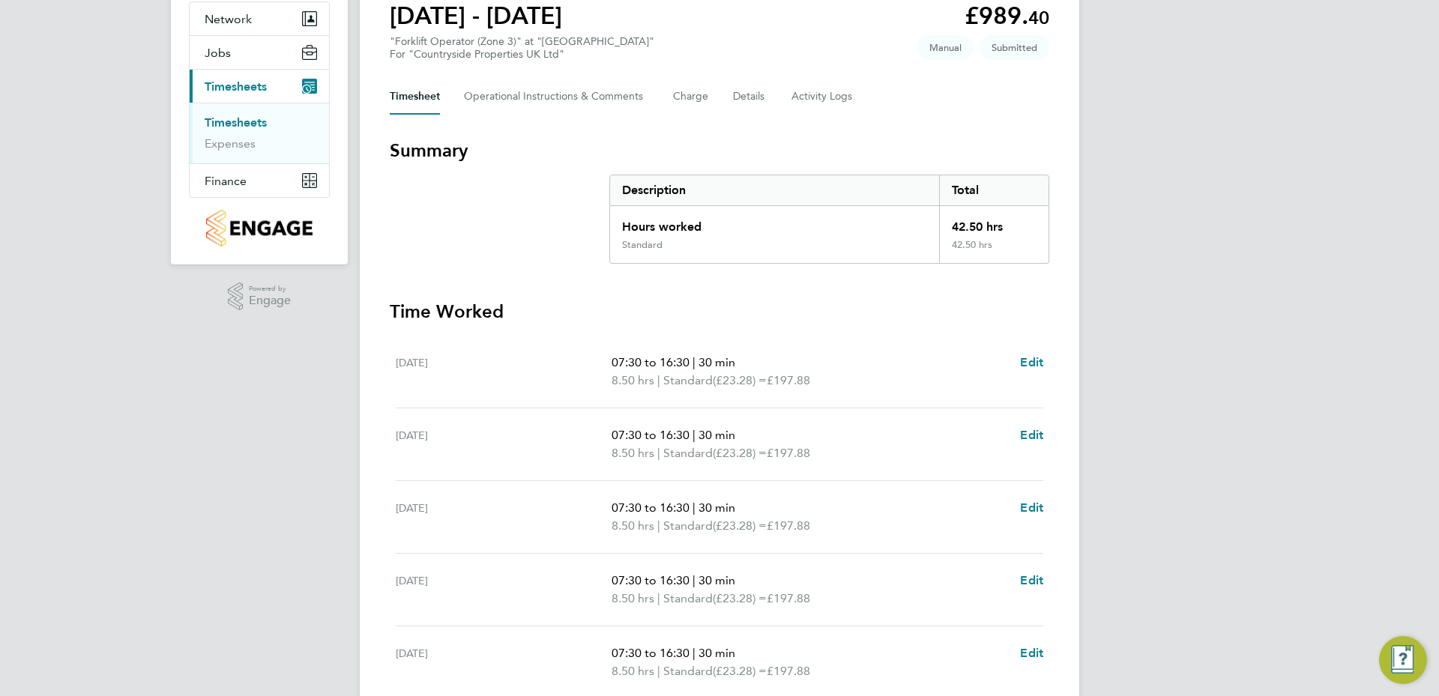
scroll to position [387, 0]
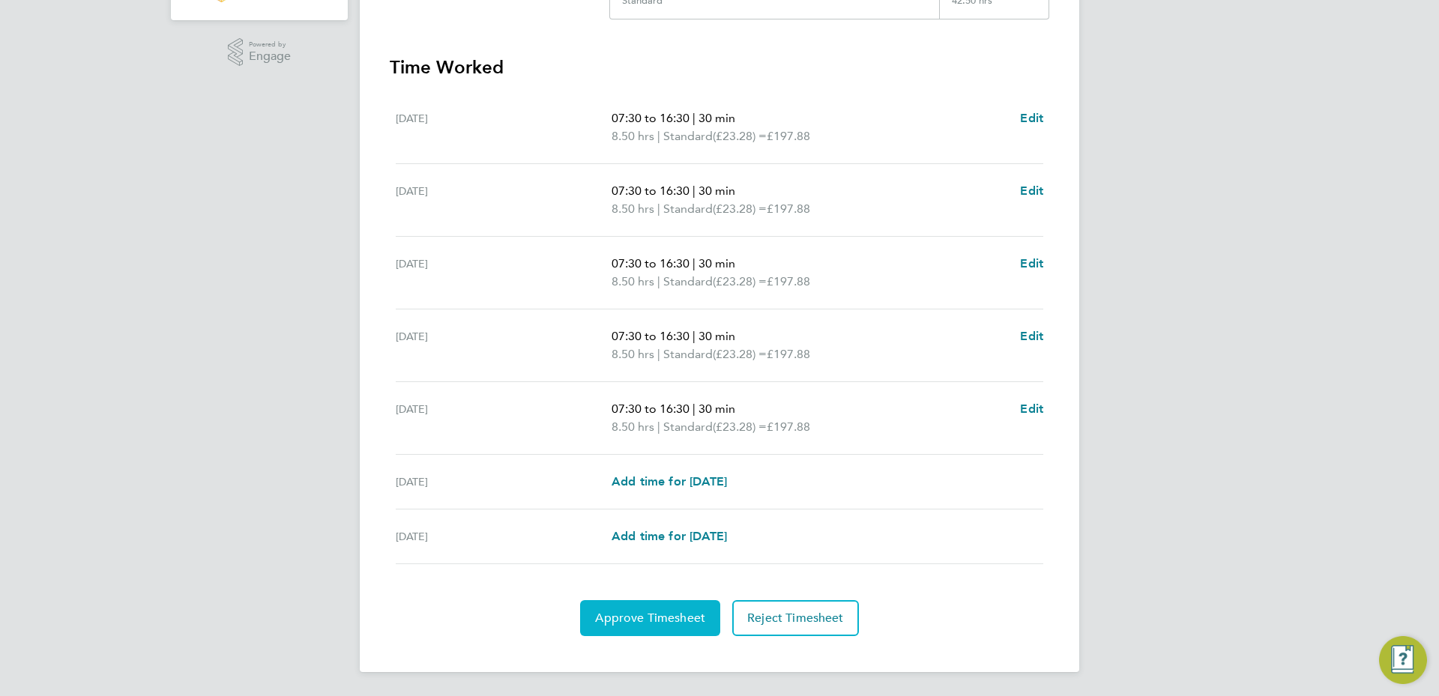
click at [623, 613] on span "Approve Timesheet" at bounding box center [650, 618] width 110 height 15
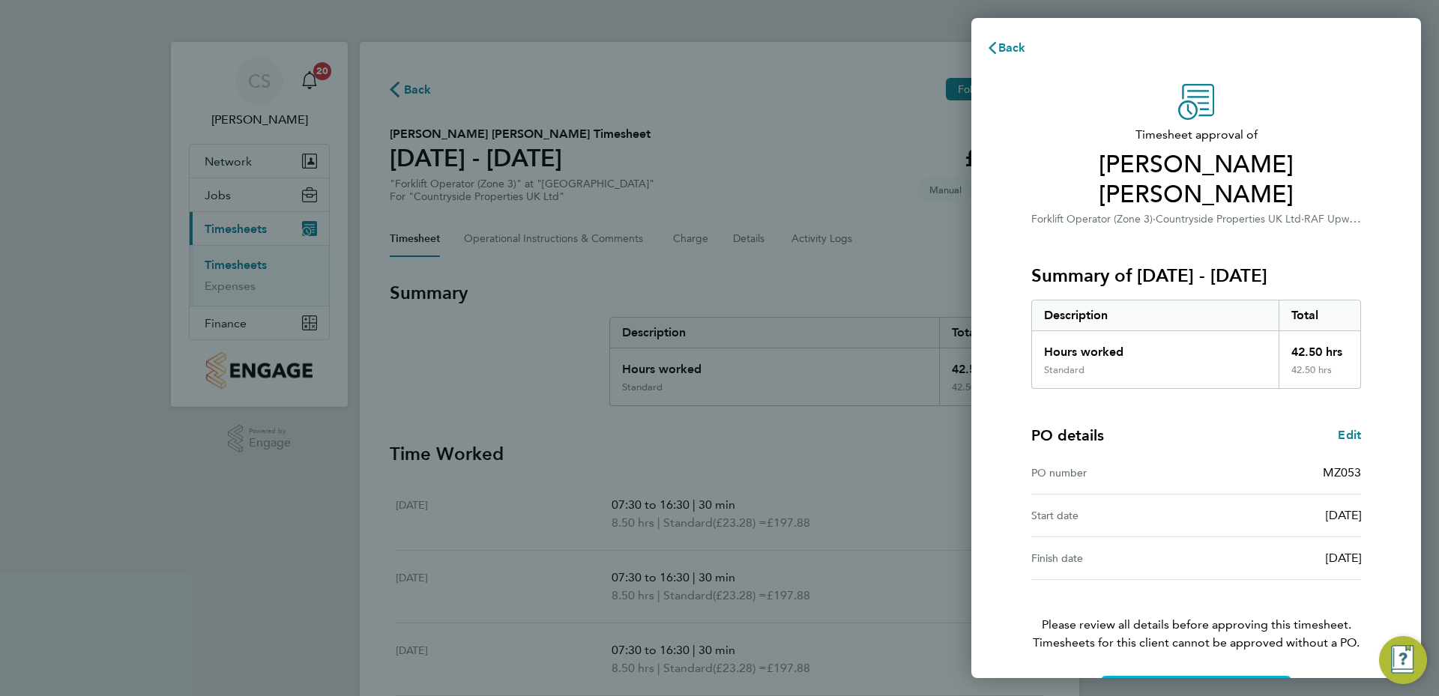
click at [1238, 676] on button "Confirm Timesheet Approval" at bounding box center [1196, 694] width 190 height 36
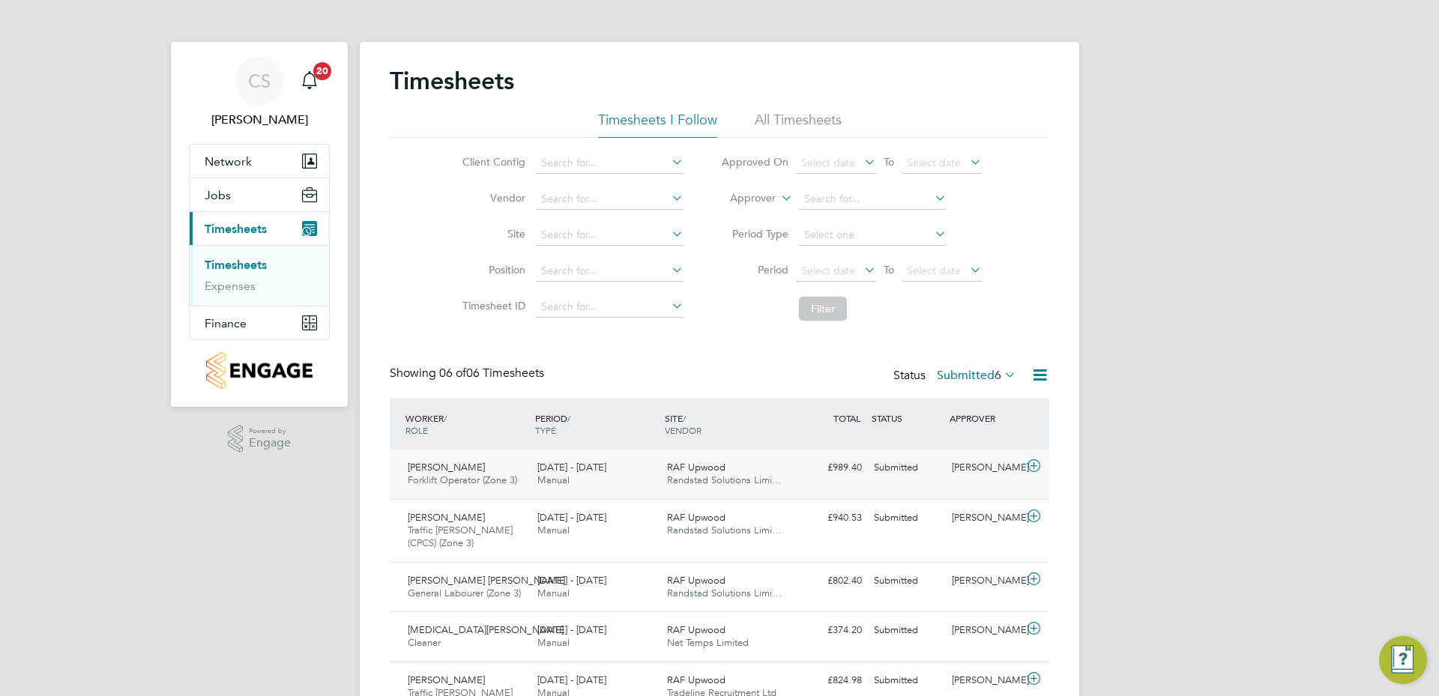
click at [747, 471] on div "RAF Upwood Randstad Solutions Limi…" at bounding box center [726, 474] width 130 height 37
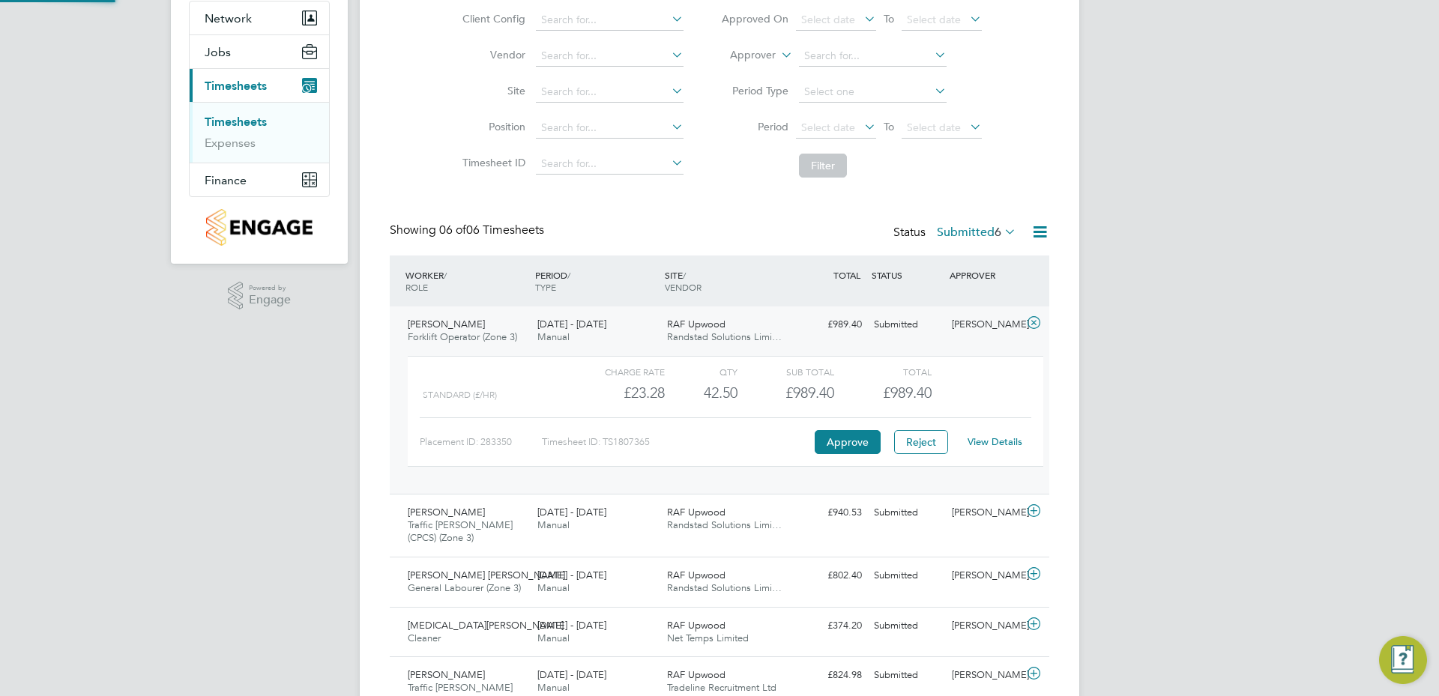
scroll to position [150, 0]
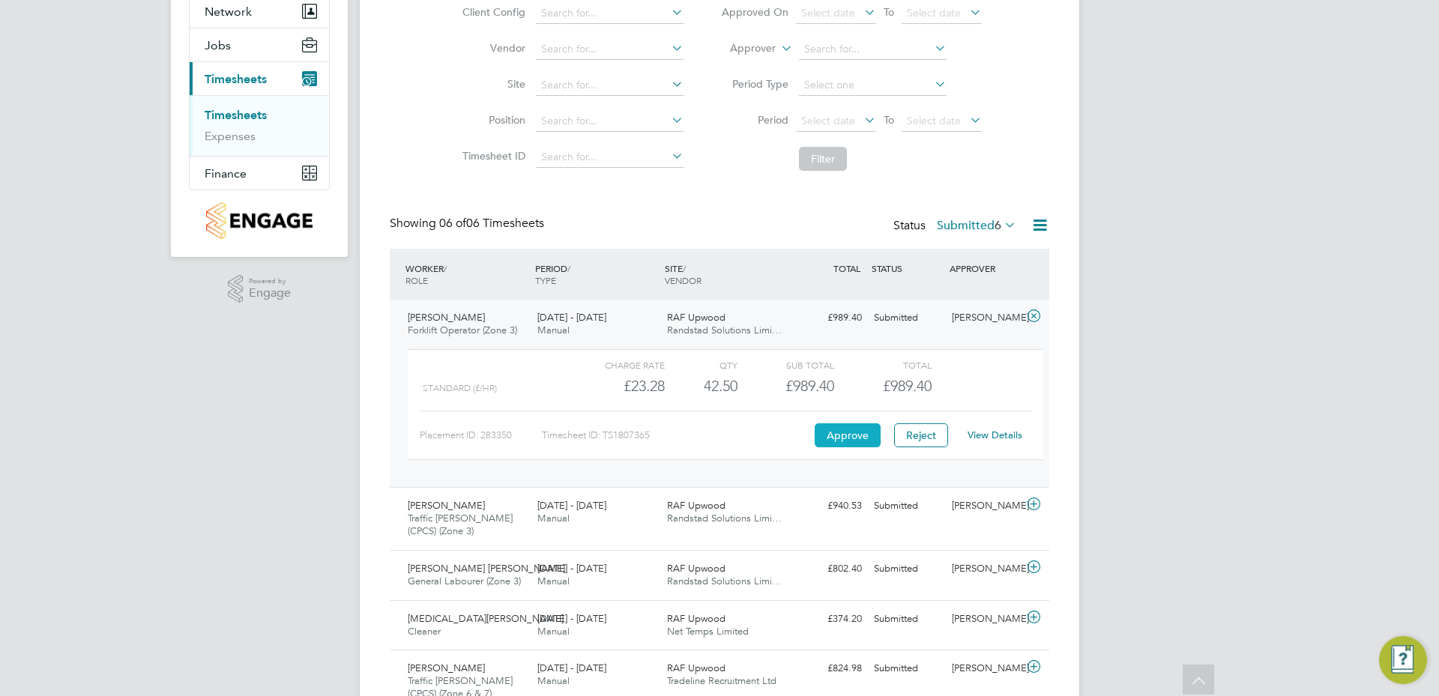
click at [850, 429] on button "Approve" at bounding box center [847, 435] width 66 height 24
click at [614, 510] on div "[DATE] - [DATE] Manual" at bounding box center [596, 512] width 130 height 37
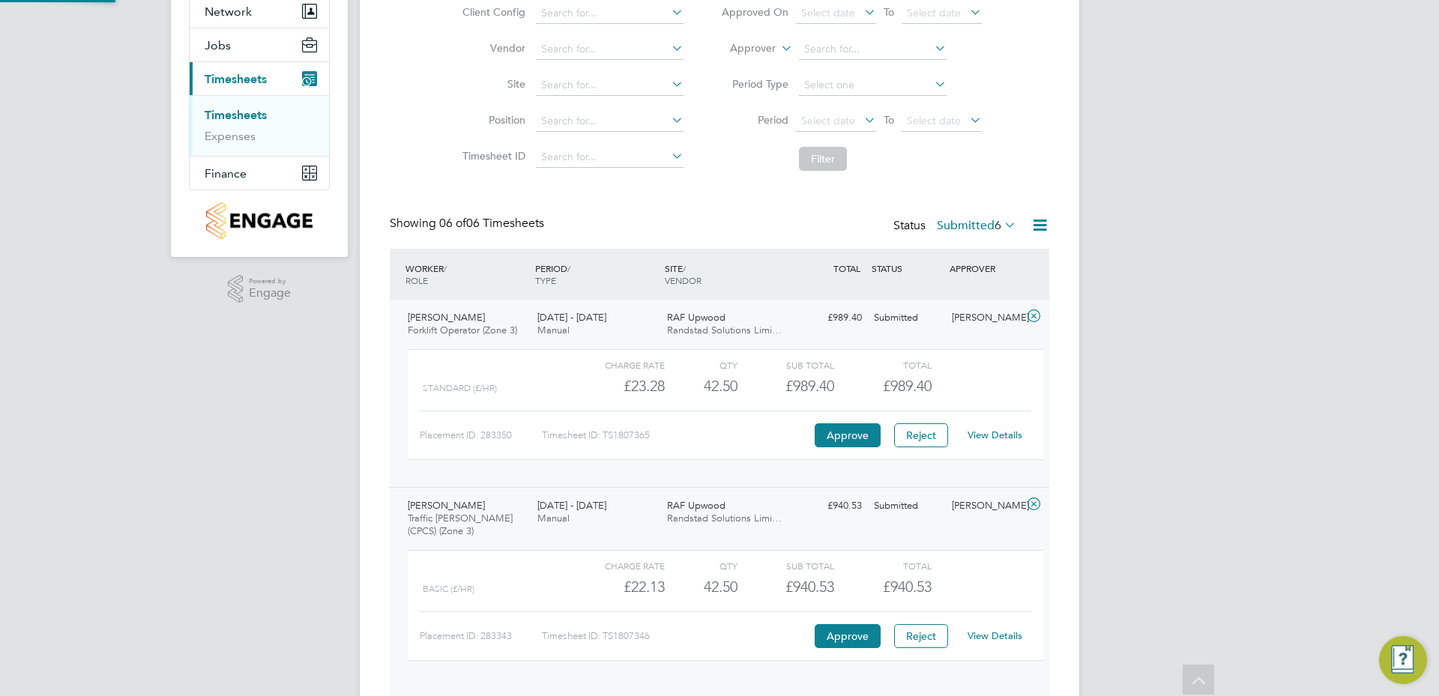
scroll to position [25, 146]
click at [845, 633] on button "Approve" at bounding box center [847, 636] width 66 height 24
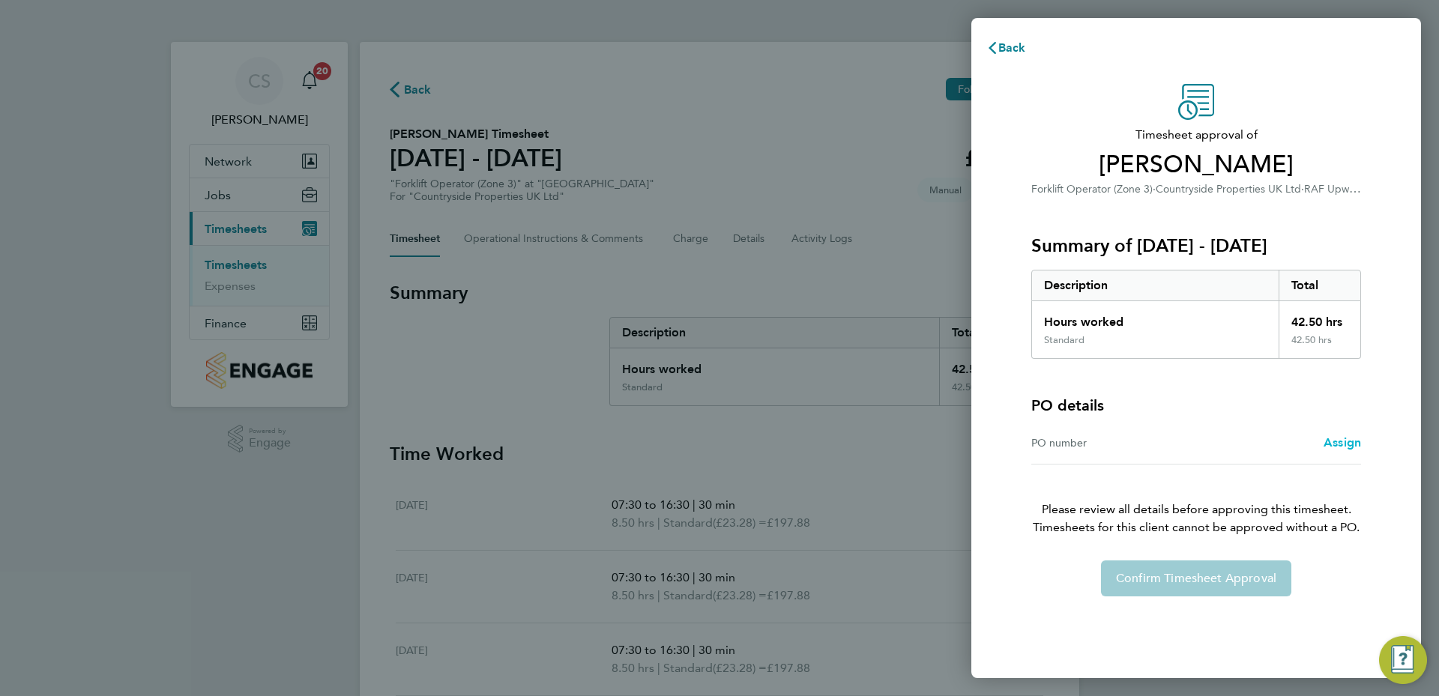
click at [1326, 435] on link "Assign" at bounding box center [1341, 443] width 37 height 18
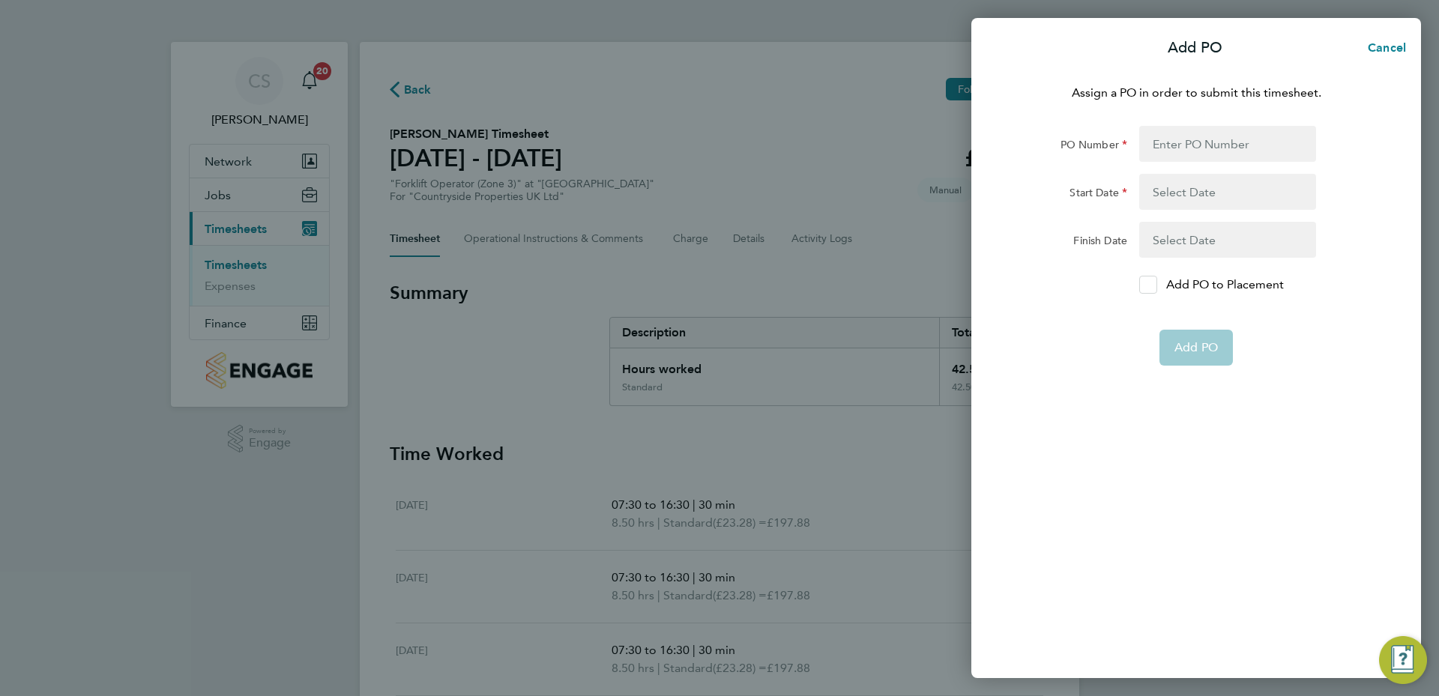
click at [1164, 287] on label "Add PO to Placement" at bounding box center [1227, 285] width 177 height 18
click at [1153, 285] on input "Add PO to Placement" at bounding box center [1153, 285] width 0 height 0
click at [1172, 142] on input "PO Number" at bounding box center [1227, 144] width 177 height 36
type input "MZ053"
type input "[DATE]"
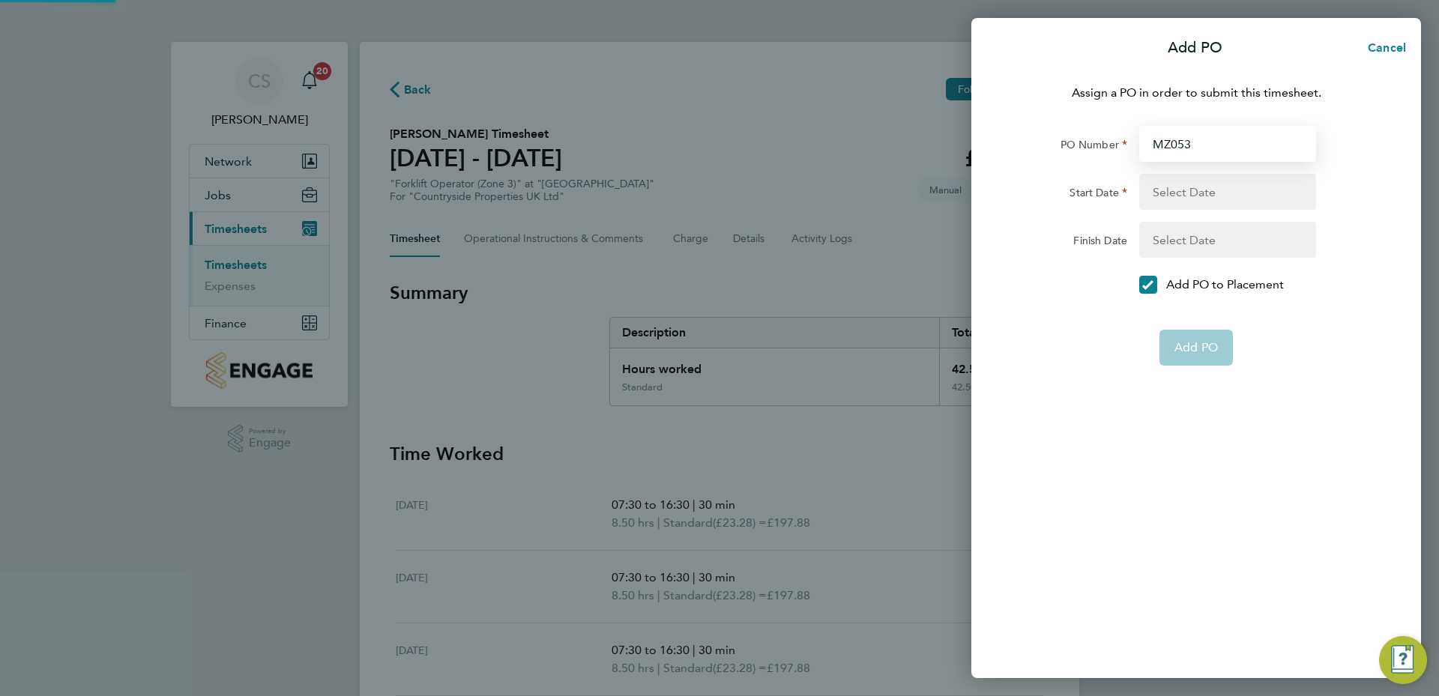
type input "[DATE]"
type input "MZ053"
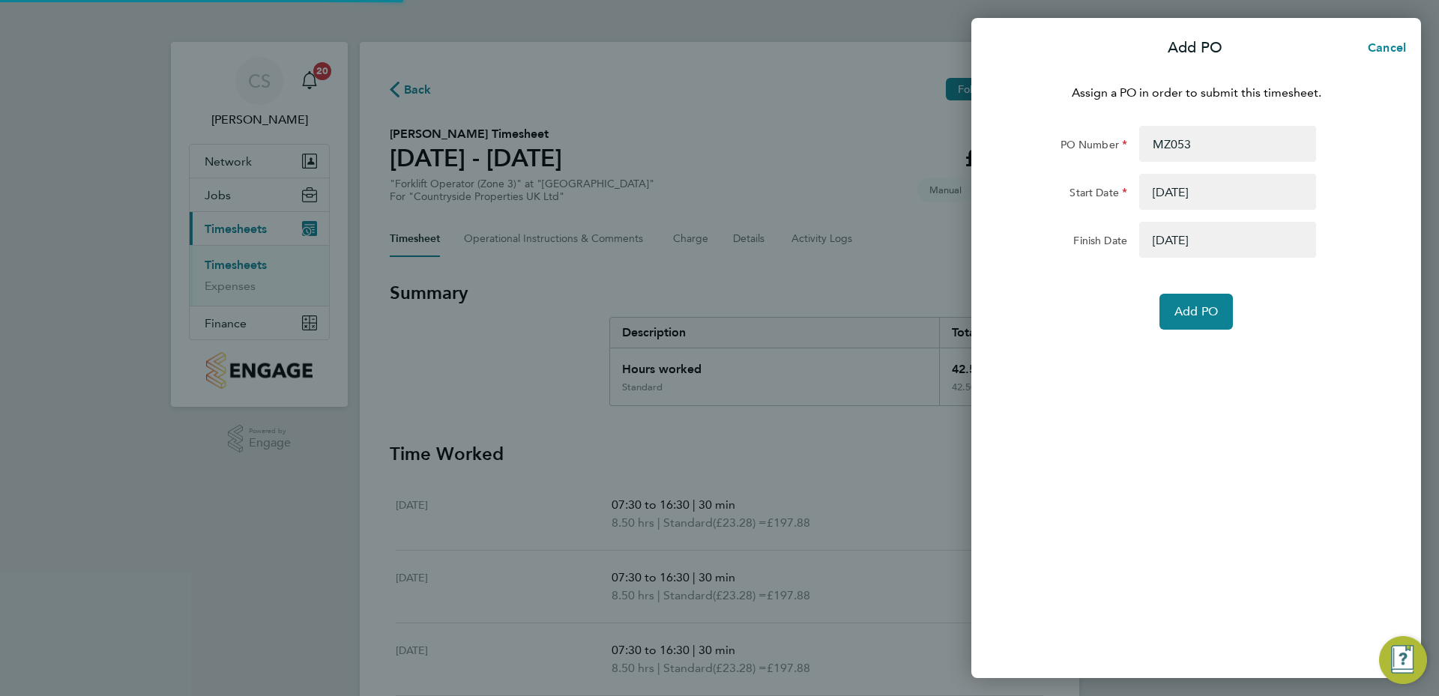
click at [1197, 336] on div "Assign a PO in order to submit this timesheet. PO Number MZ053 Start Date 01 Ja…" at bounding box center [1196, 372] width 450 height 612
click at [1204, 319] on button "Add PO" at bounding box center [1195, 312] width 73 height 36
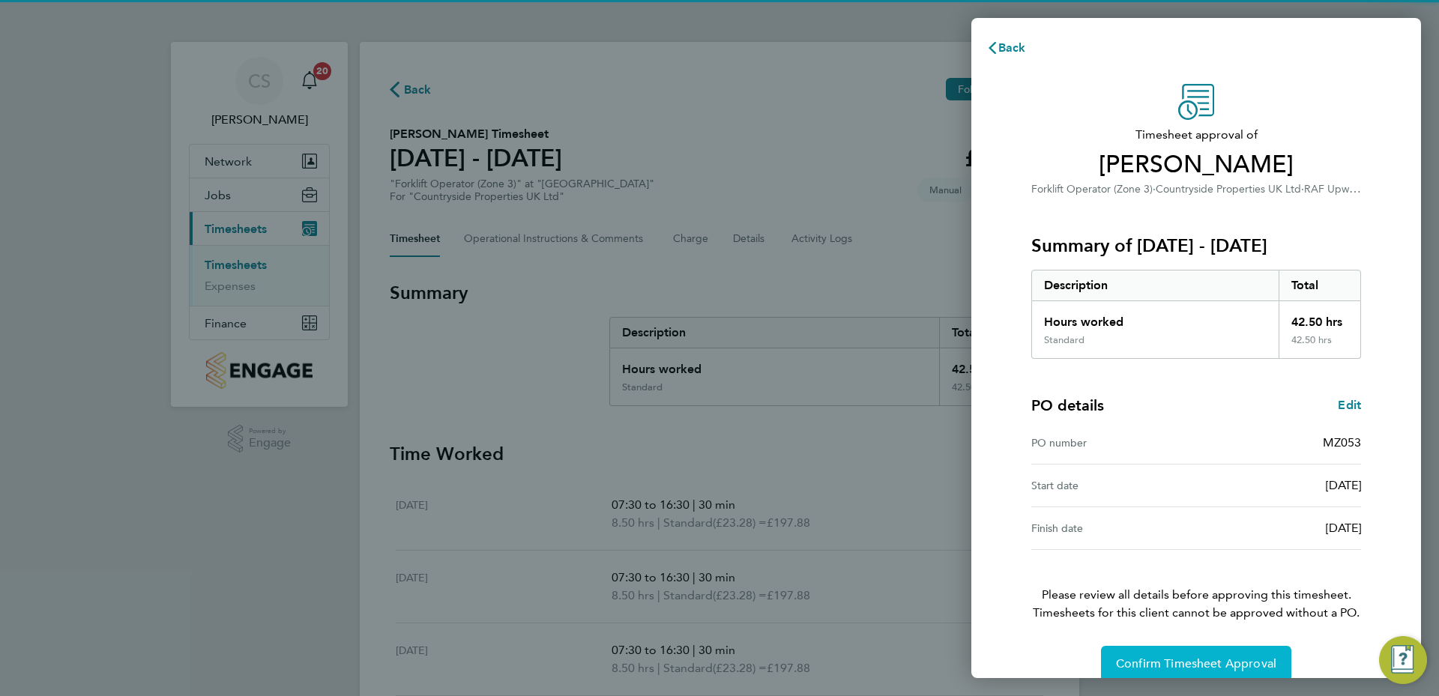
click at [1251, 660] on span "Confirm Timesheet Approval" at bounding box center [1196, 663] width 160 height 15
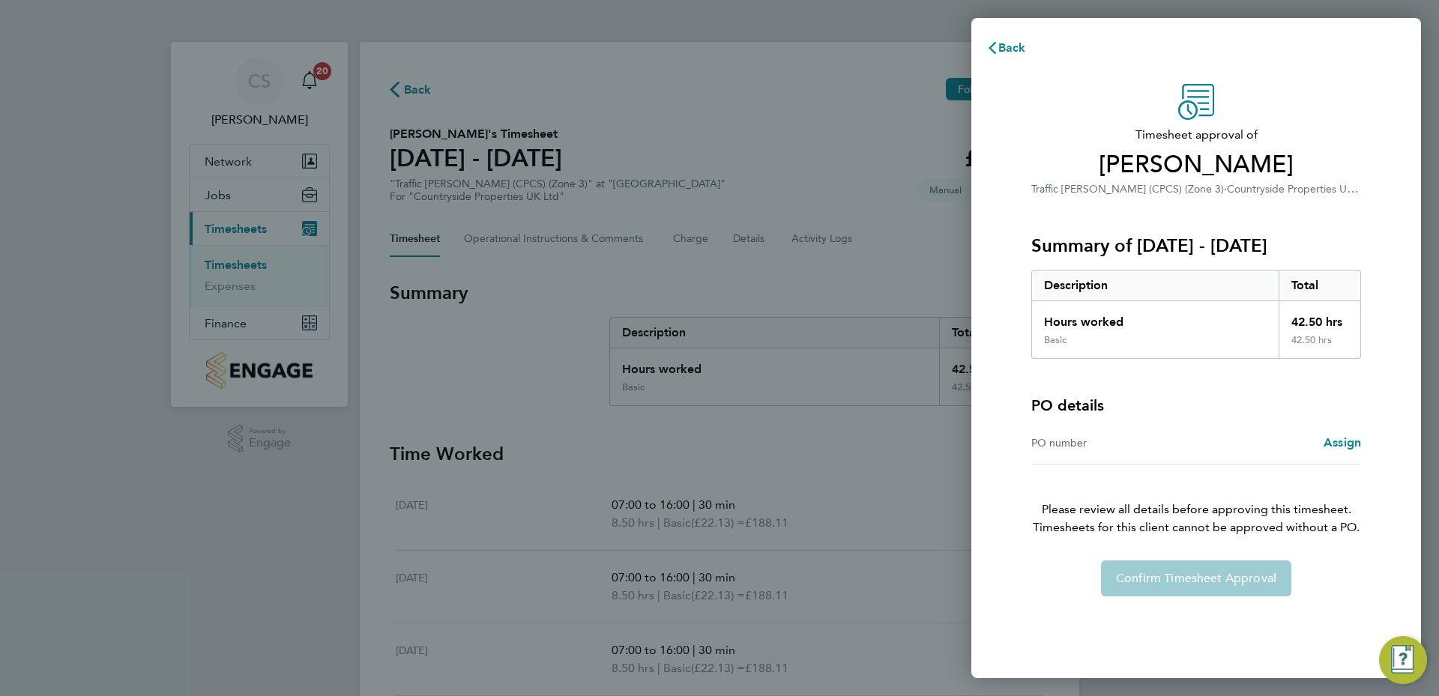
click at [1343, 429] on div "PO number Assign" at bounding box center [1196, 443] width 330 height 43
click at [1339, 438] on span "Assign" at bounding box center [1341, 442] width 37 height 14
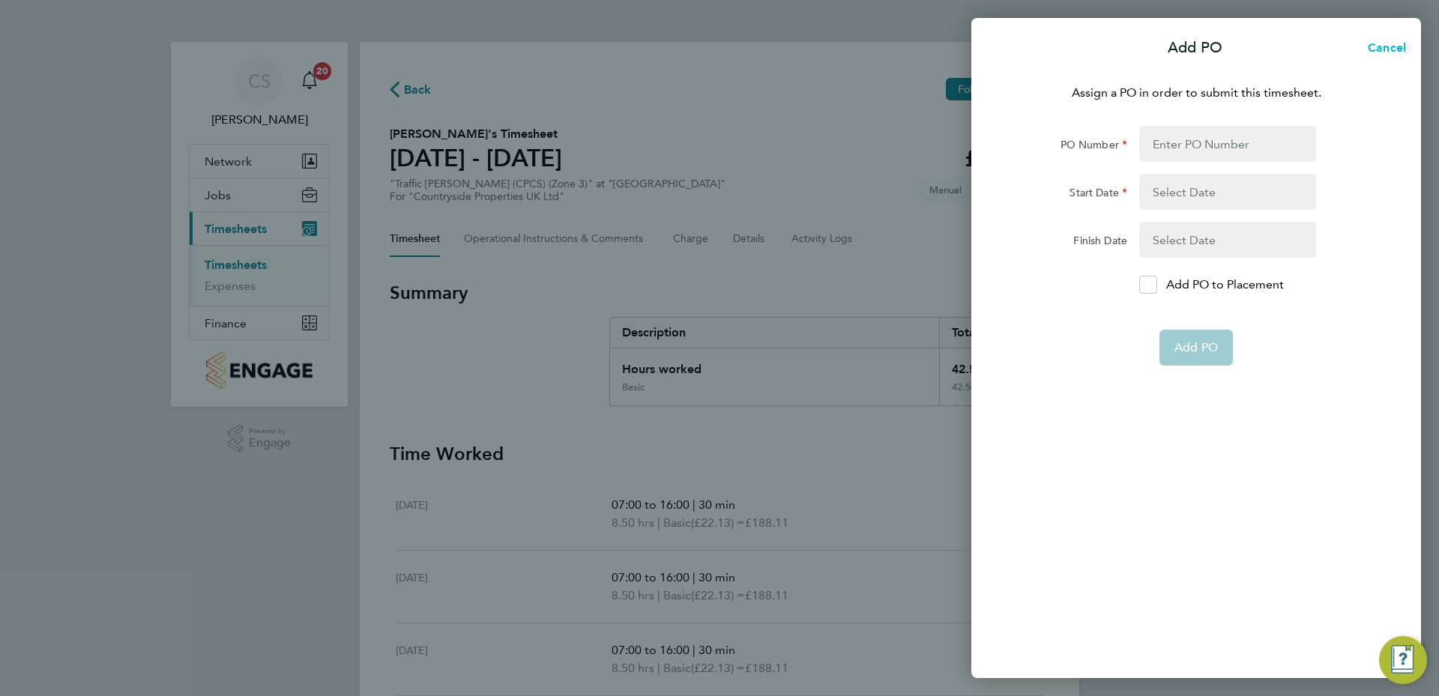
click at [1378, 49] on span "Cancel" at bounding box center [1384, 47] width 43 height 14
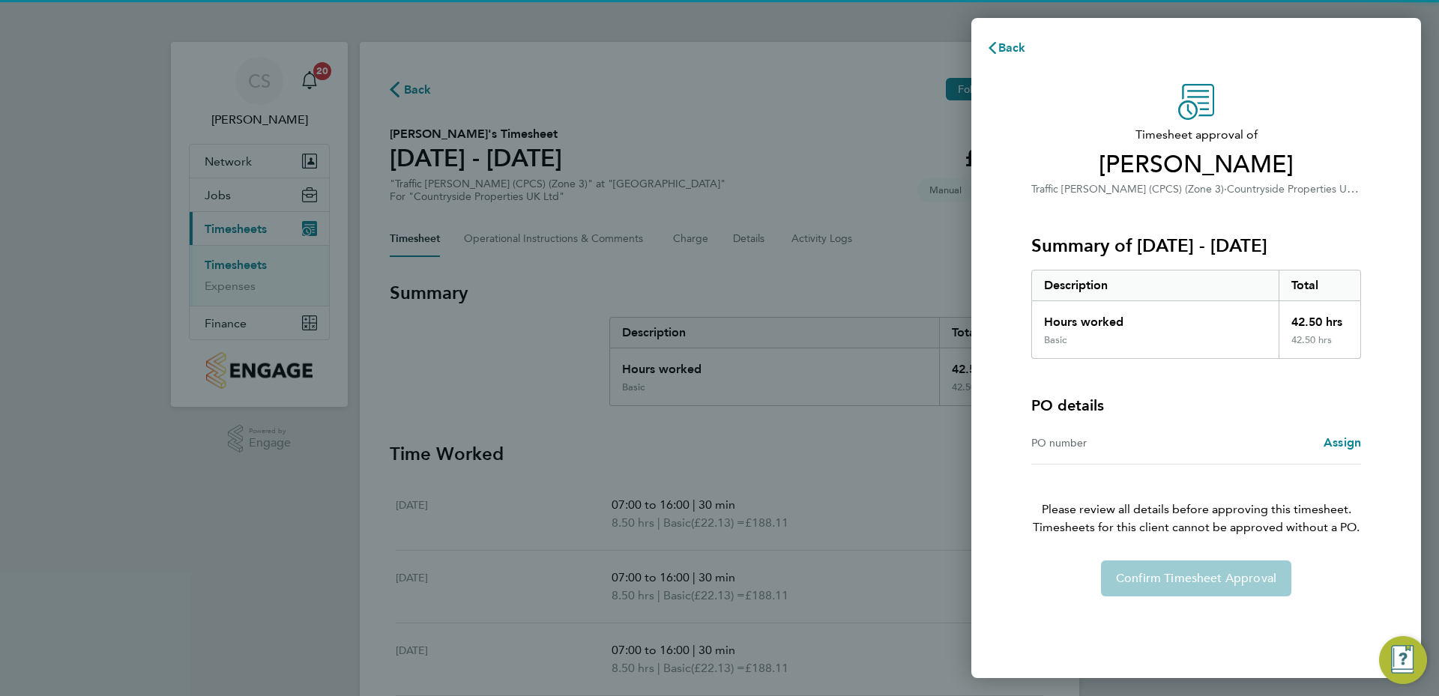
click at [1337, 429] on div "PO number Assign" at bounding box center [1196, 443] width 330 height 43
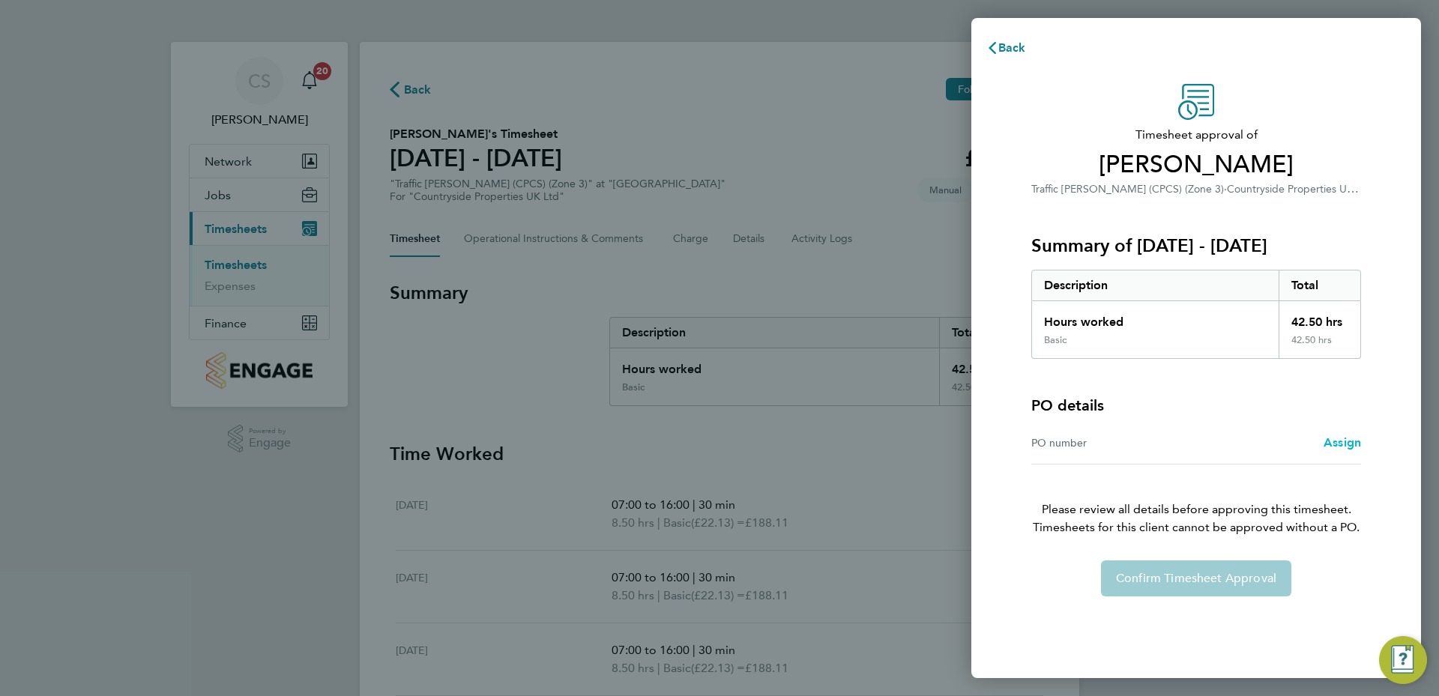
click at [1336, 441] on span "Assign" at bounding box center [1341, 442] width 37 height 14
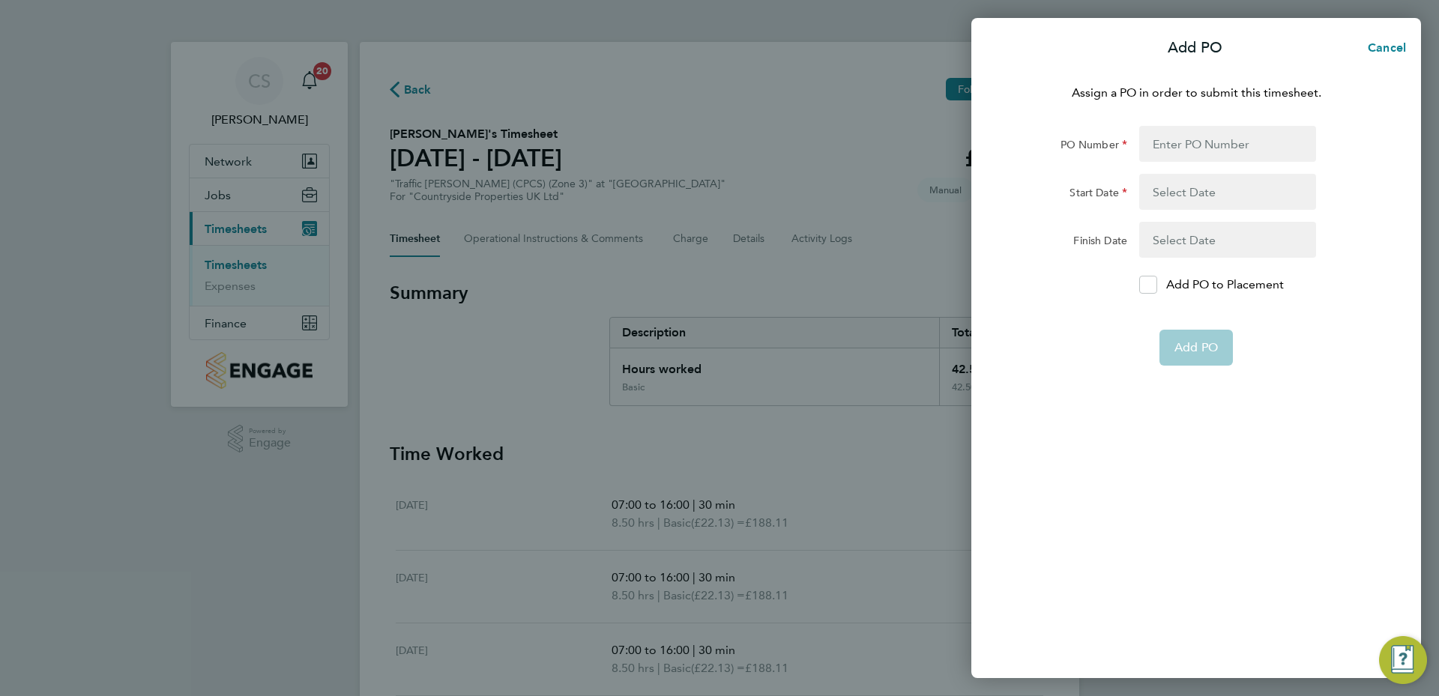
click at [1167, 102] on div "Assign a PO in order to submit this timesheet. PO Number Start Date Finish Date…" at bounding box center [1196, 372] width 450 height 612
click at [1174, 140] on input "PO Number" at bounding box center [1227, 144] width 177 height 36
type input "MZ053"
type input "01 Jan 25"
type input "01 Jan 26"
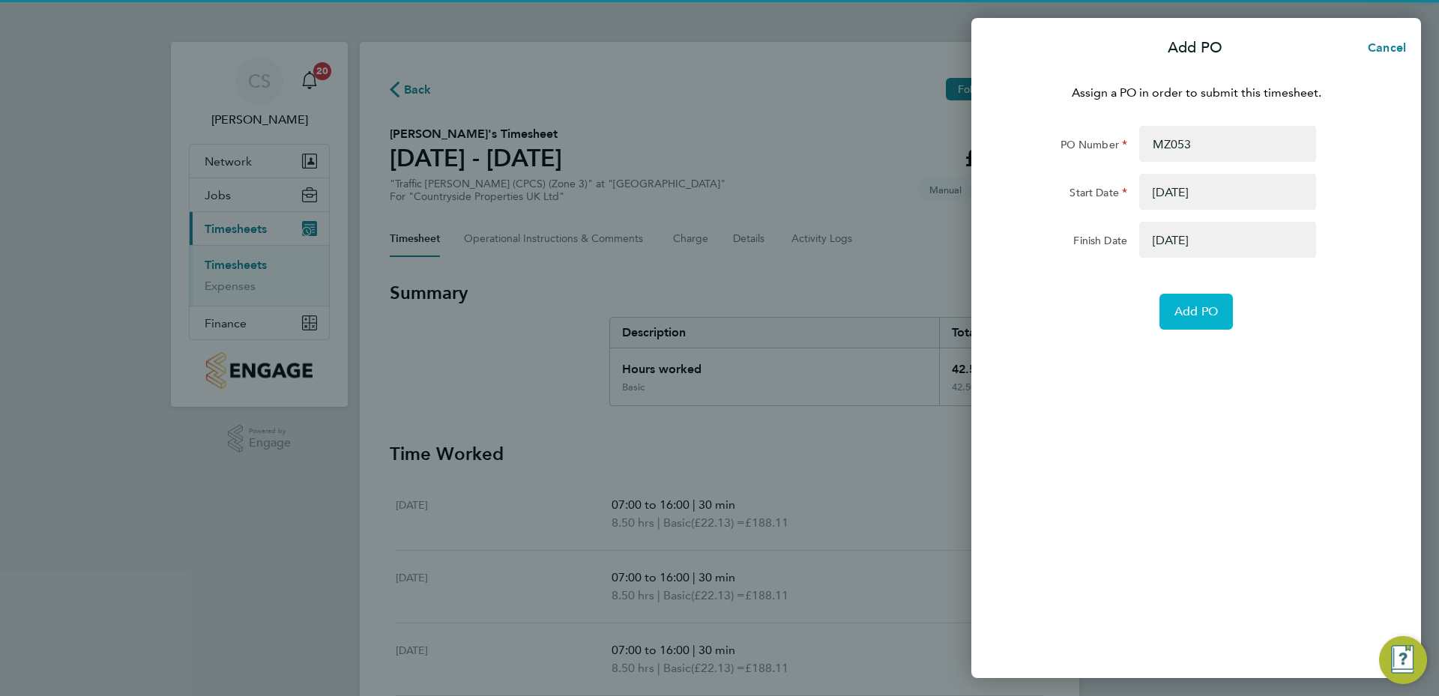
click at [1200, 328] on button "Add PO" at bounding box center [1195, 312] width 73 height 36
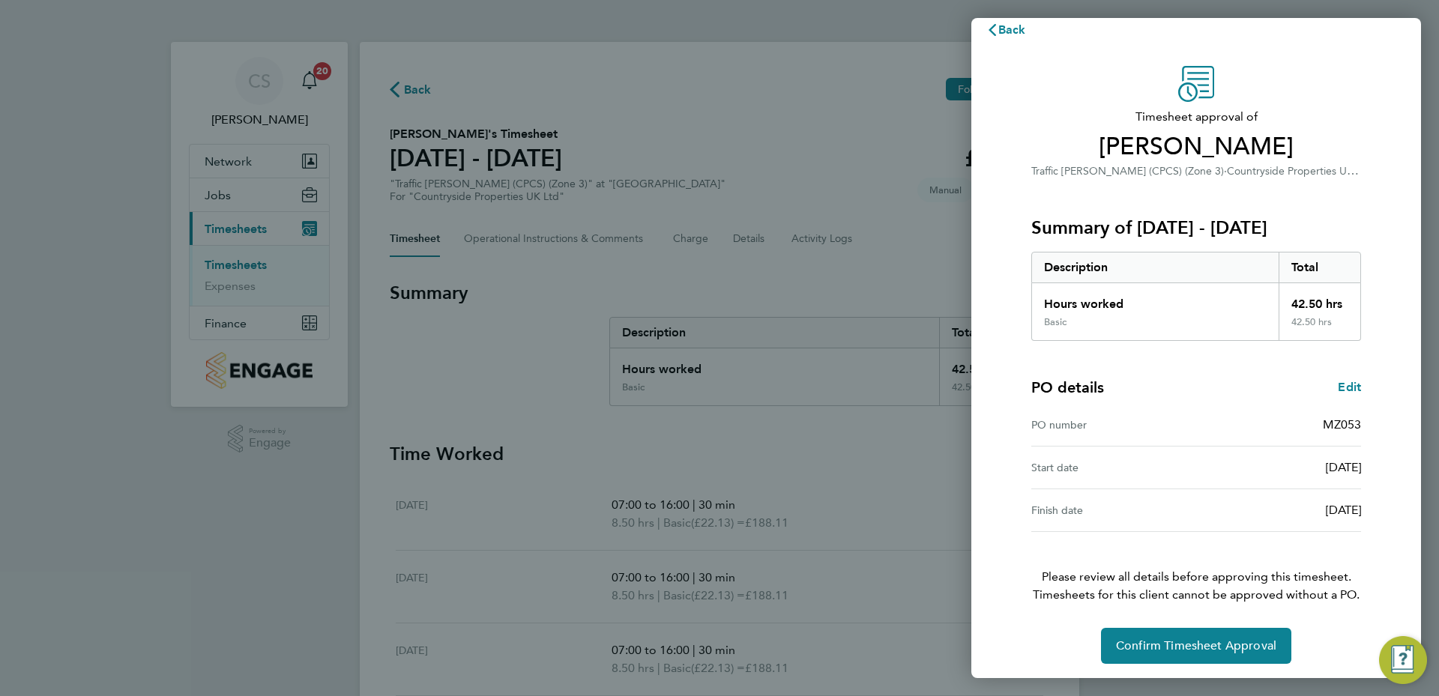
scroll to position [22, 0]
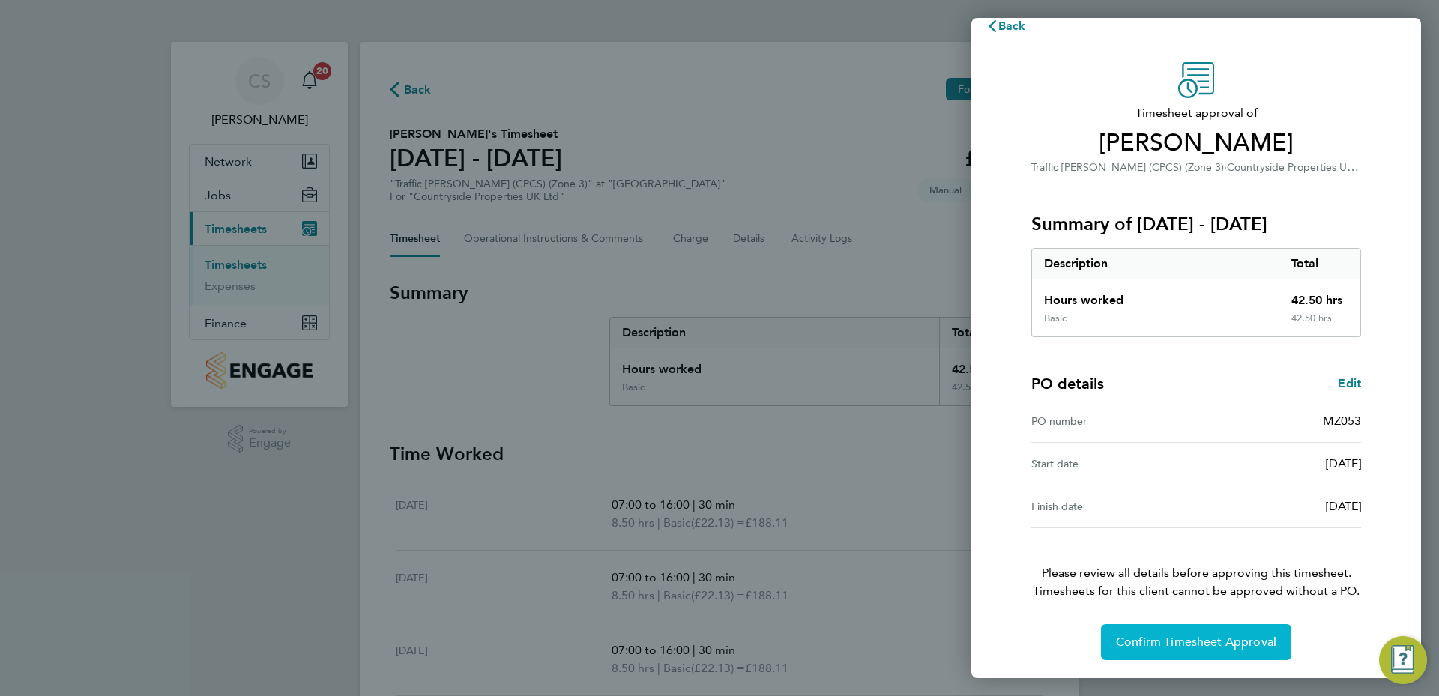
click at [1179, 645] on span "Confirm Timesheet Approval" at bounding box center [1196, 642] width 160 height 15
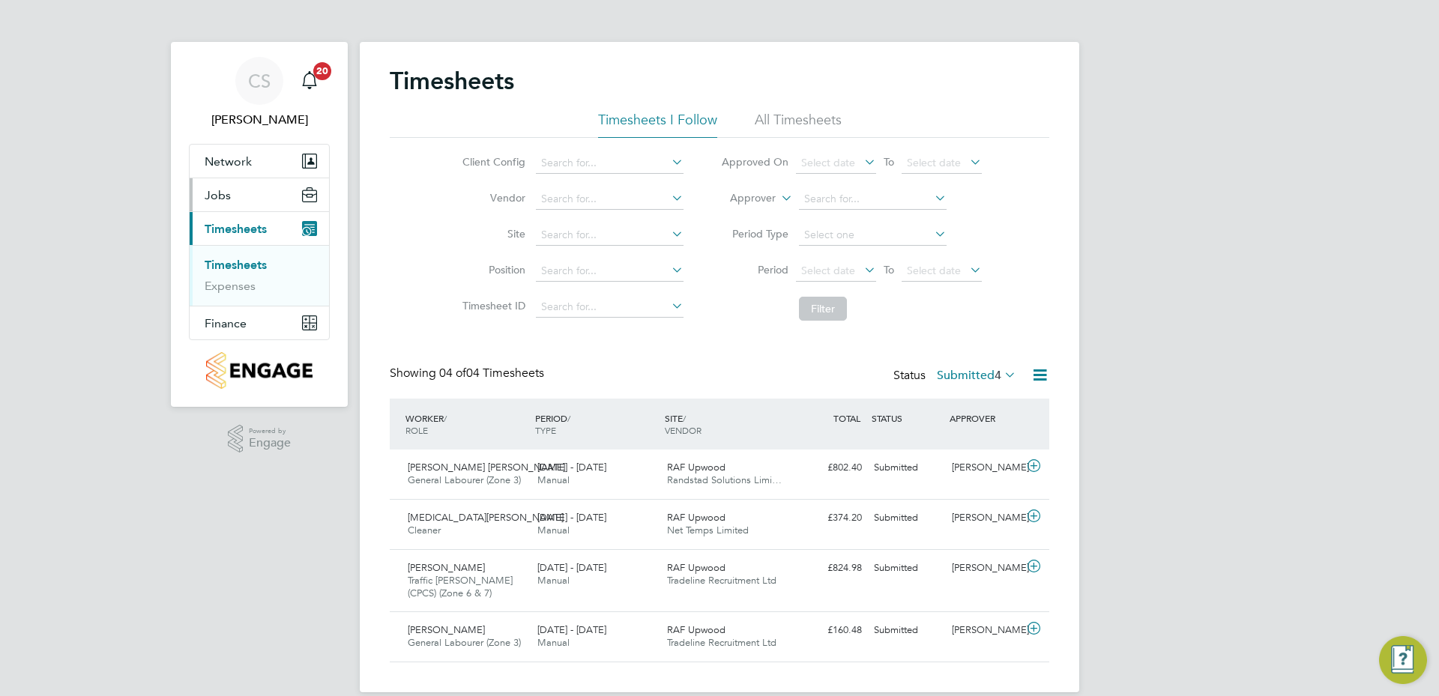
click at [236, 203] on button "Jobs" at bounding box center [259, 194] width 139 height 33
click at [240, 253] on link "Placements" at bounding box center [236, 252] width 62 height 14
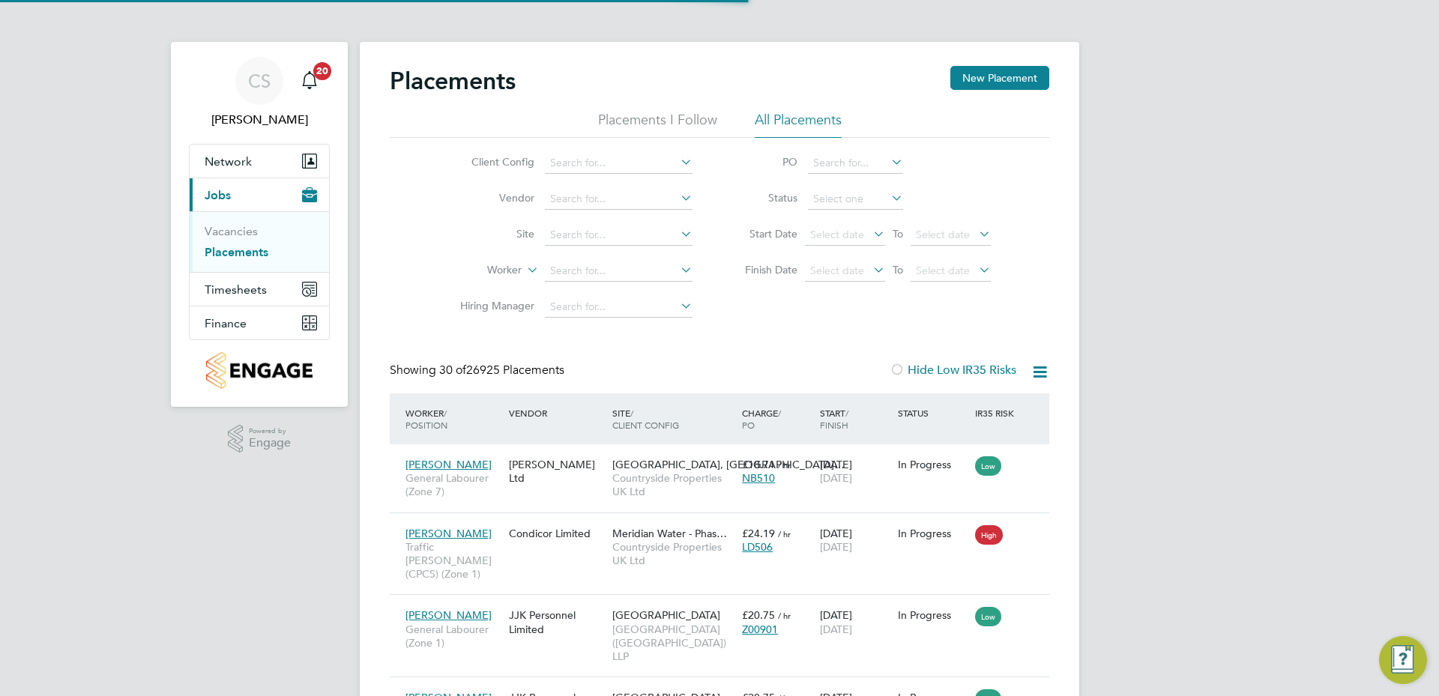
scroll to position [56, 130]
click at [577, 210] on li "Vendor" at bounding box center [570, 199] width 282 height 36
click at [576, 226] on input at bounding box center [619, 235] width 148 height 21
click at [613, 258] on li "RAF Upwood" at bounding box center [618, 255] width 149 height 20
type input "RAF Upwood"
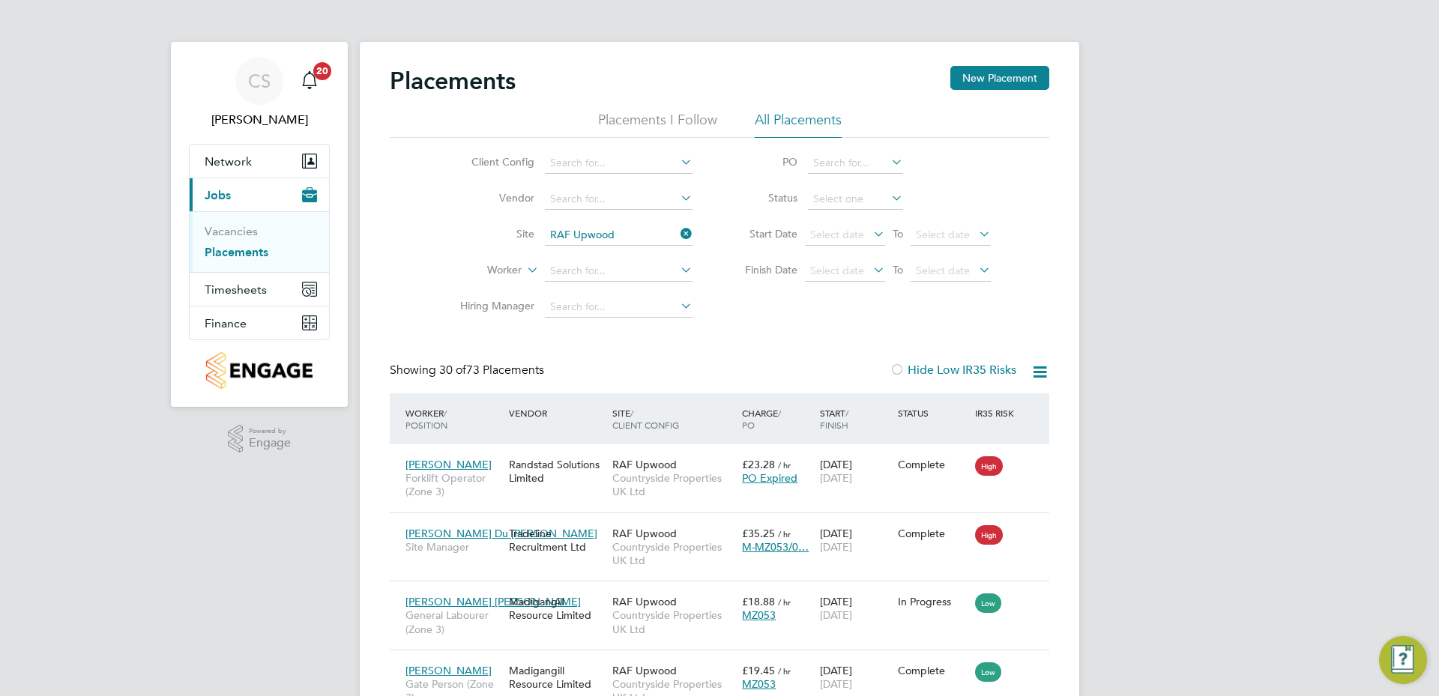
click at [601, 285] on li "Worker" at bounding box center [570, 271] width 282 height 36
click at [611, 271] on input at bounding box center [619, 271] width 148 height 21
click at [644, 296] on li "Jake Poll ard" at bounding box center [618, 292] width 149 height 20
type input "Jake Pollard"
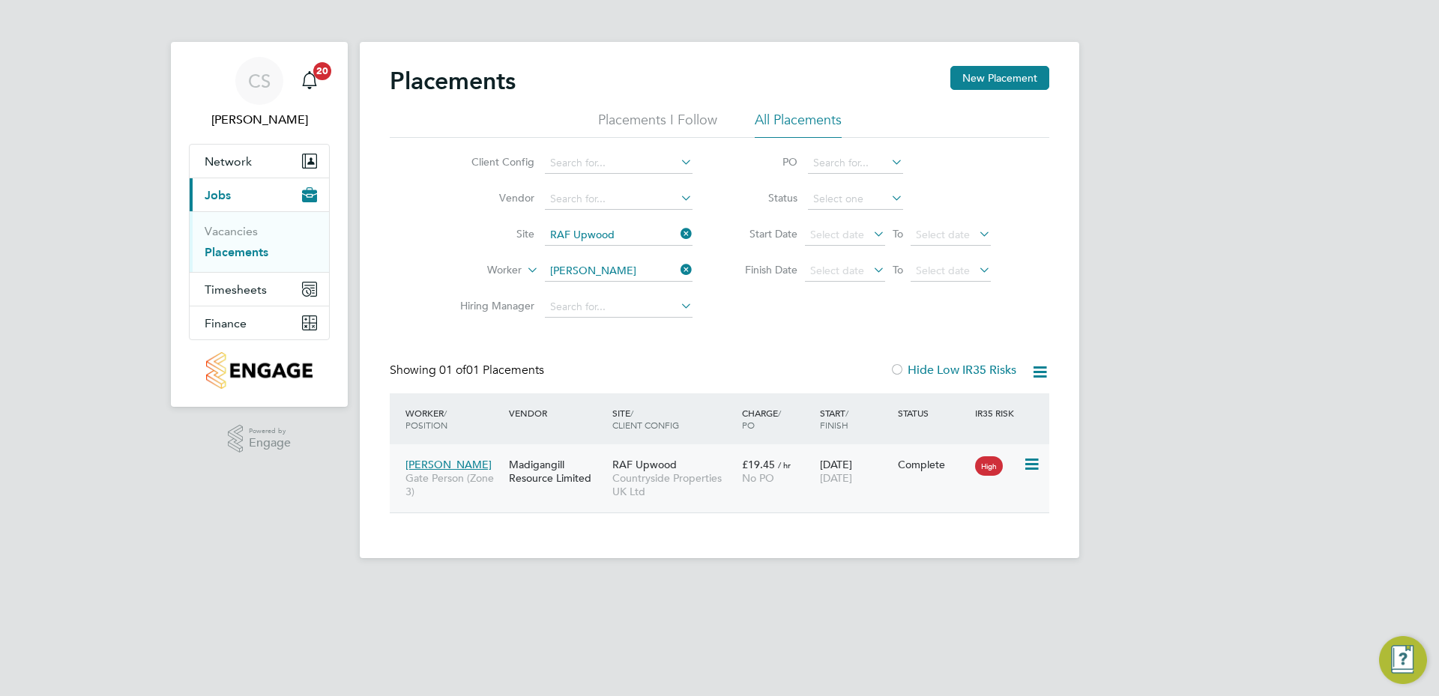
click at [764, 471] on div "£19.45 / hr No PO" at bounding box center [777, 471] width 78 height 42
click at [242, 299] on button "Timesheets" at bounding box center [259, 289] width 139 height 33
click at [251, 261] on link "Timesheets" at bounding box center [236, 265] width 62 height 14
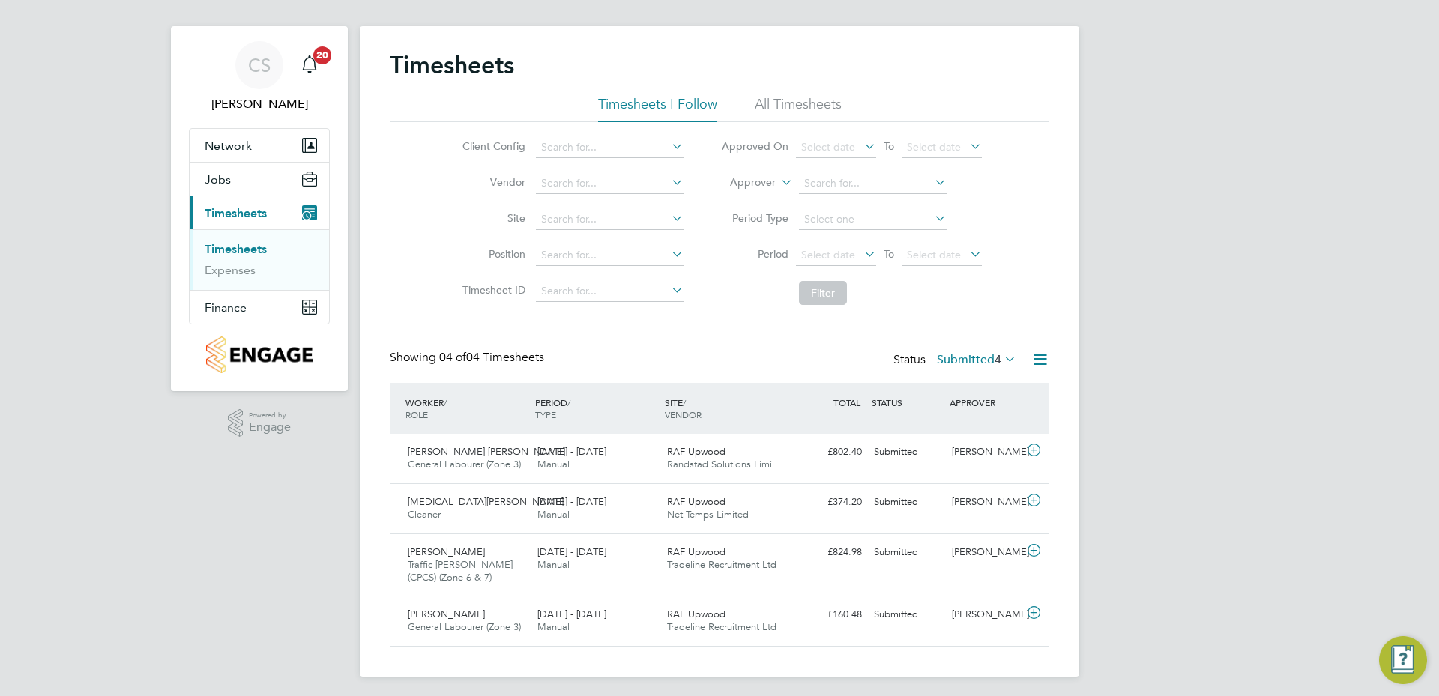
scroll to position [20, 0]
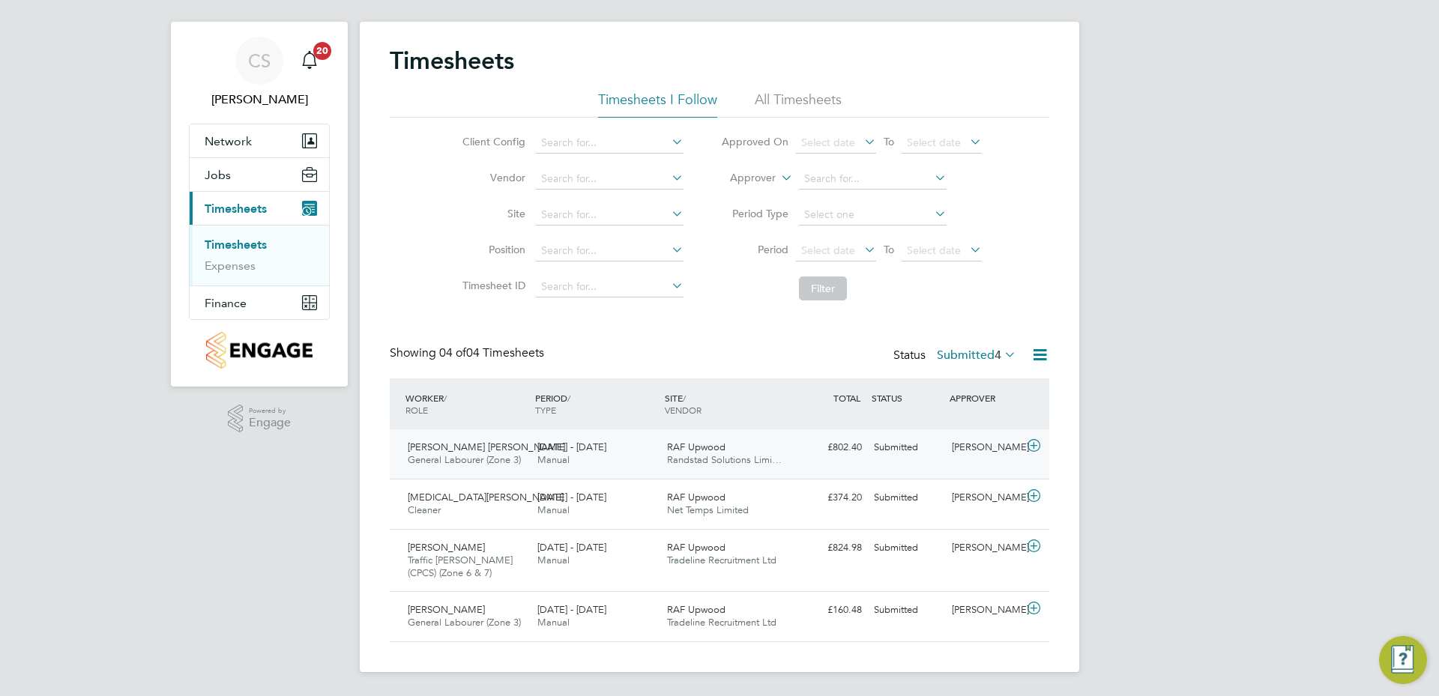
click at [690, 464] on span "Randstad Solutions Limi…" at bounding box center [724, 459] width 115 height 13
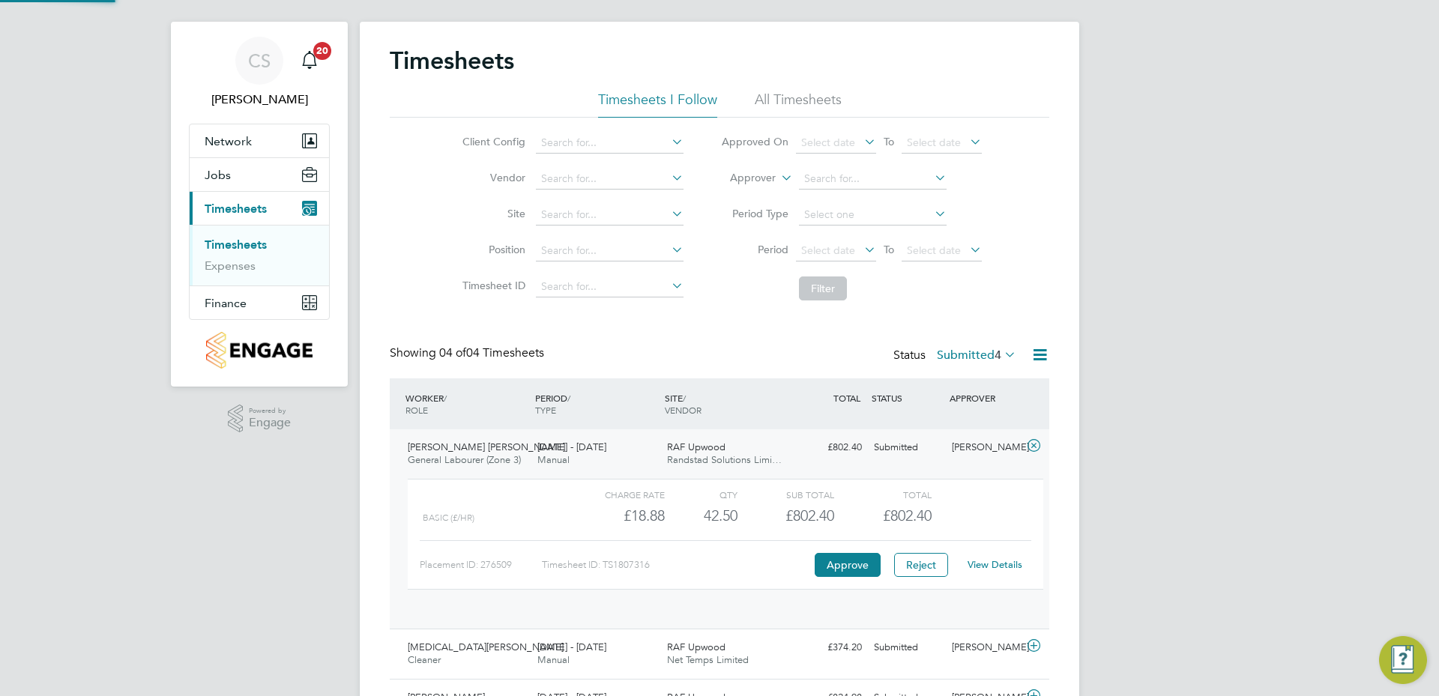
scroll to position [25, 146]
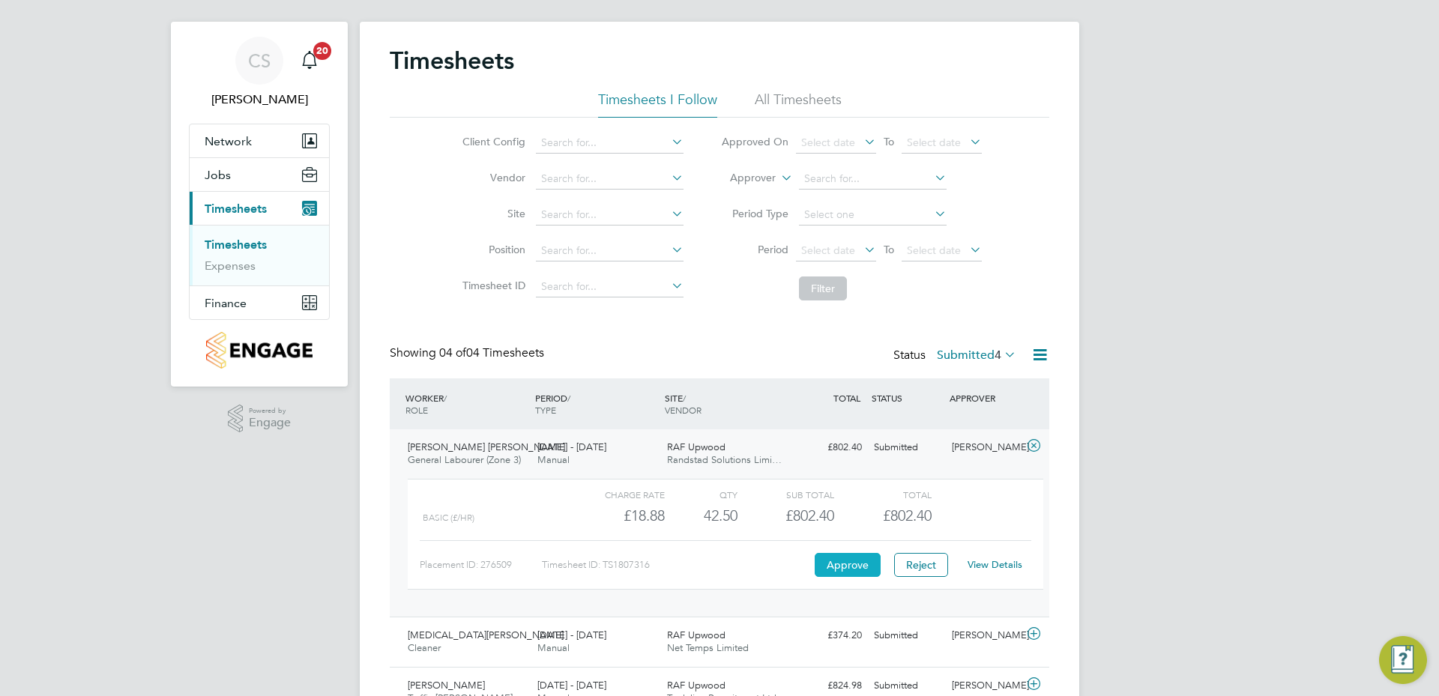
click at [872, 569] on button "Approve" at bounding box center [847, 565] width 66 height 24
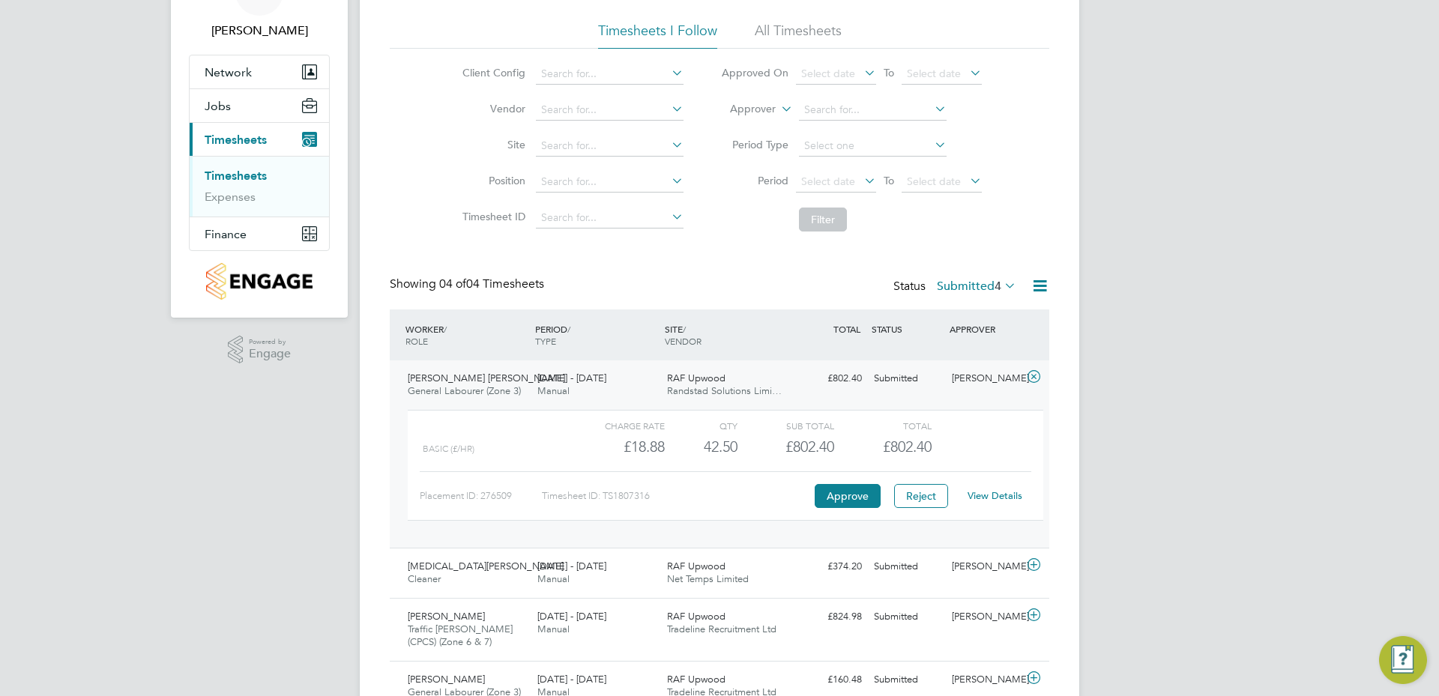
scroll to position [158, 0]
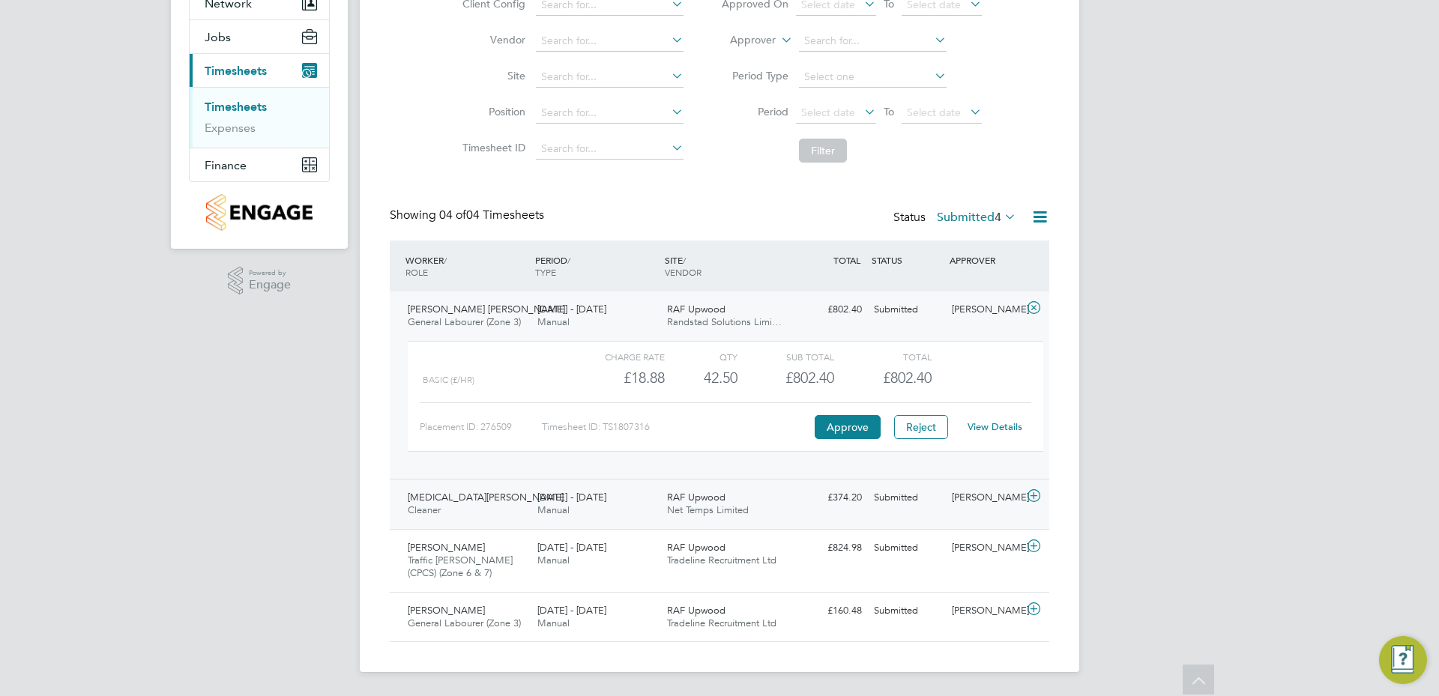
click at [778, 501] on div "RAF Upwood Net Temps Limited" at bounding box center [726, 504] width 130 height 37
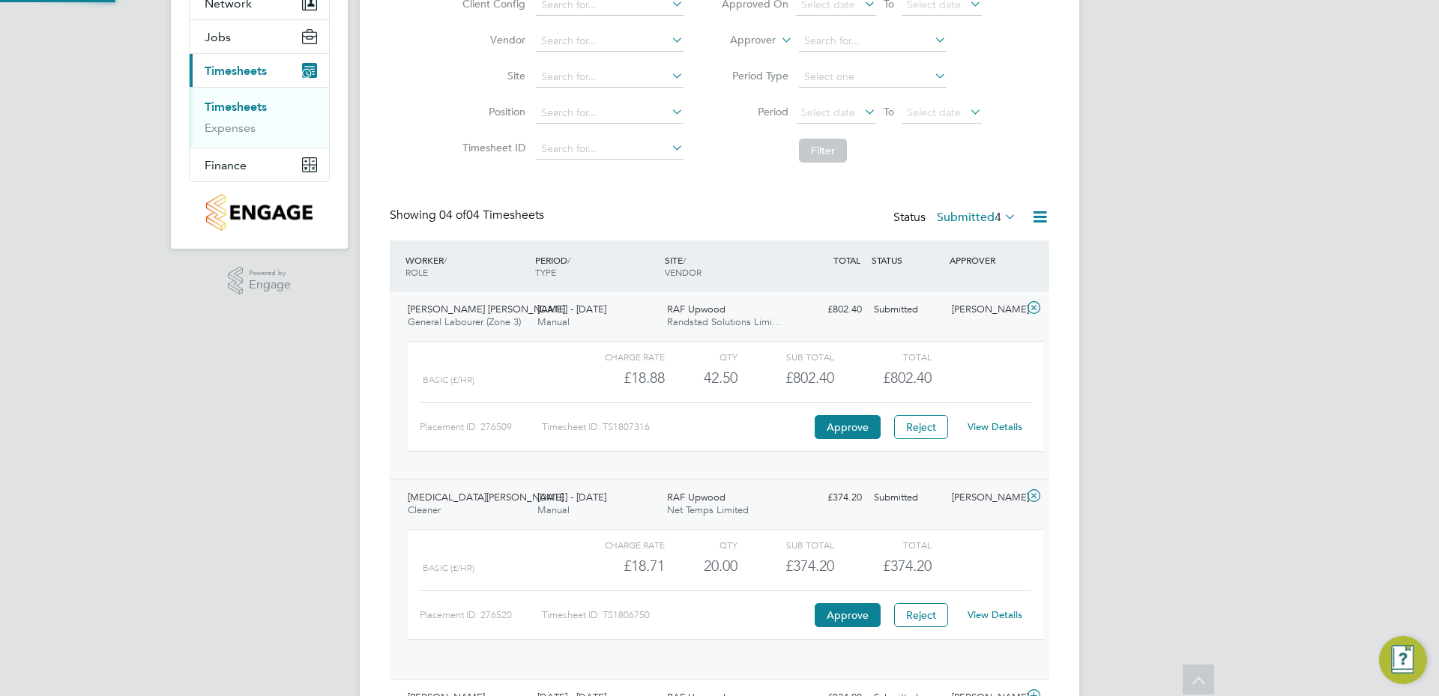
scroll to position [25, 146]
click at [862, 611] on button "Approve" at bounding box center [847, 615] width 66 height 24
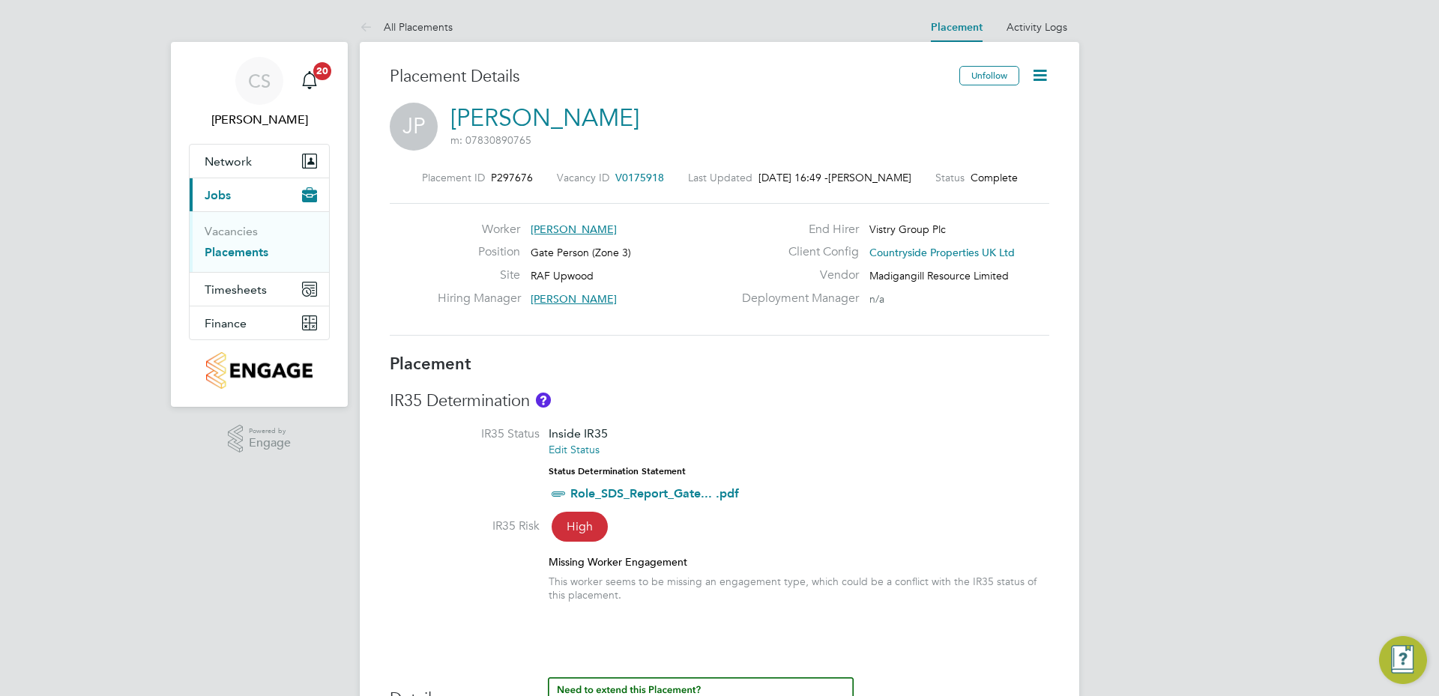
click at [1036, 80] on icon at bounding box center [1039, 75] width 19 height 19
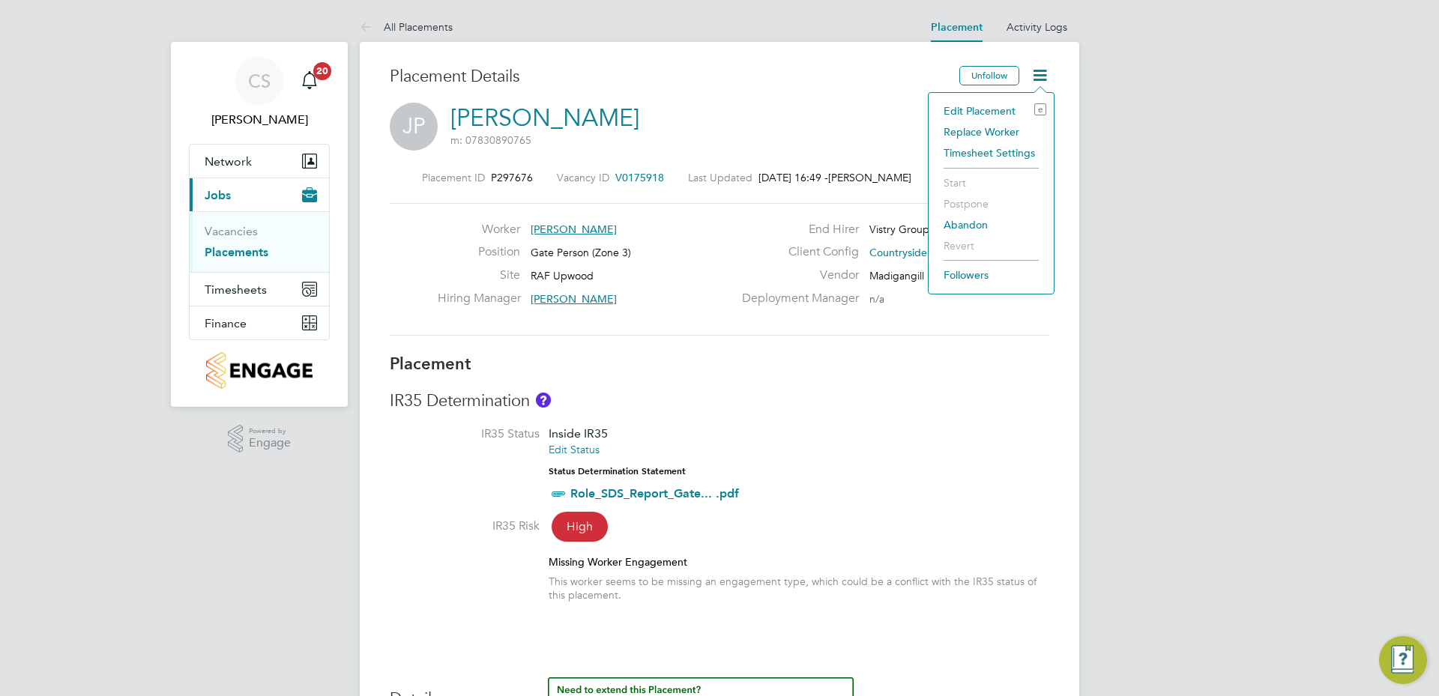
click at [1000, 113] on li "Edit Placement e" at bounding box center [991, 110] width 110 height 21
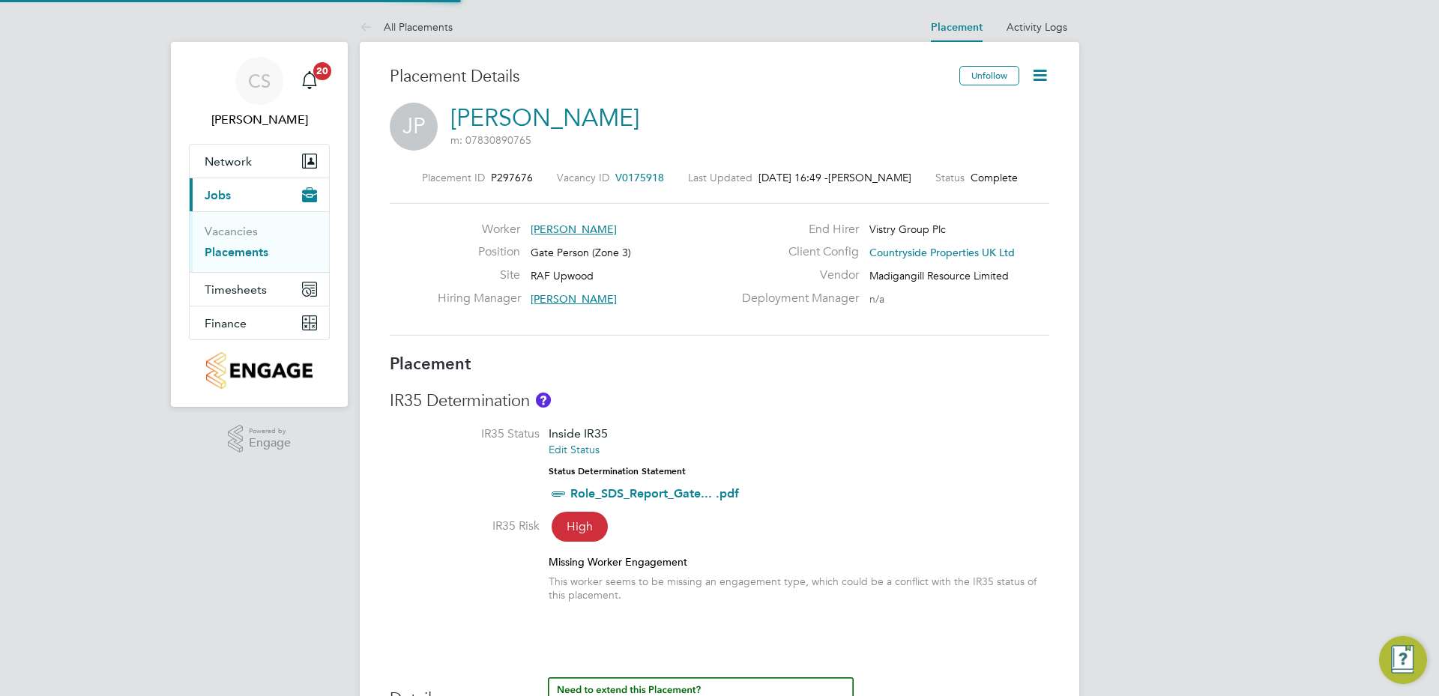
type input "[PERSON_NAME]"
type input "30 Jun 2025"
type input "17 Aug 2025"
type input "08:00"
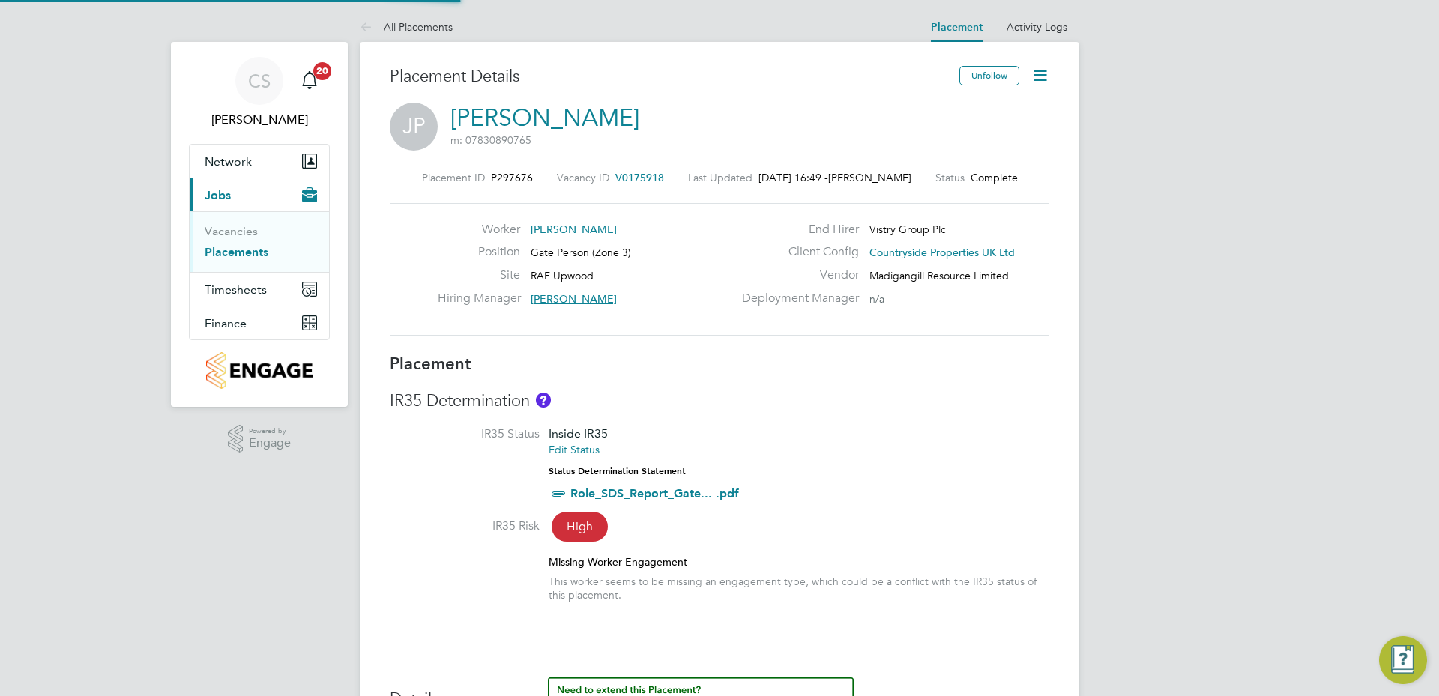
type input "16:30"
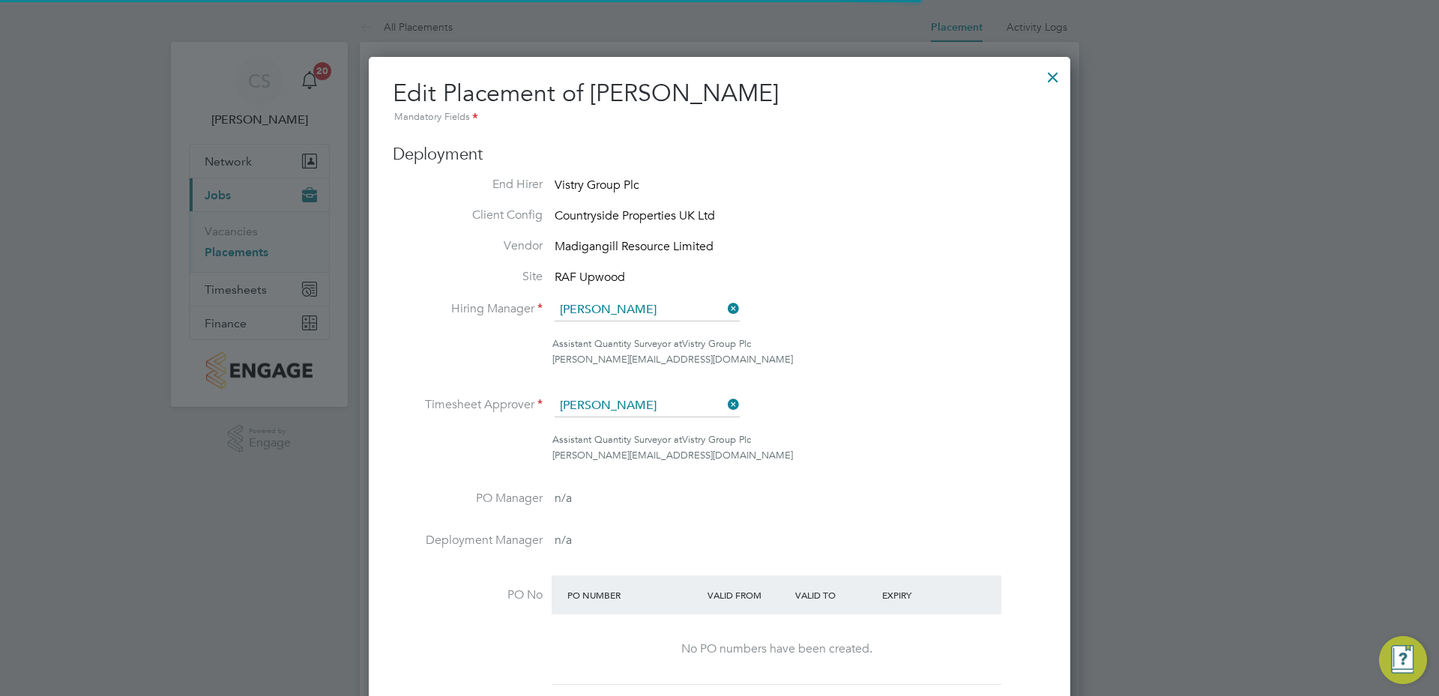
scroll to position [7, 7]
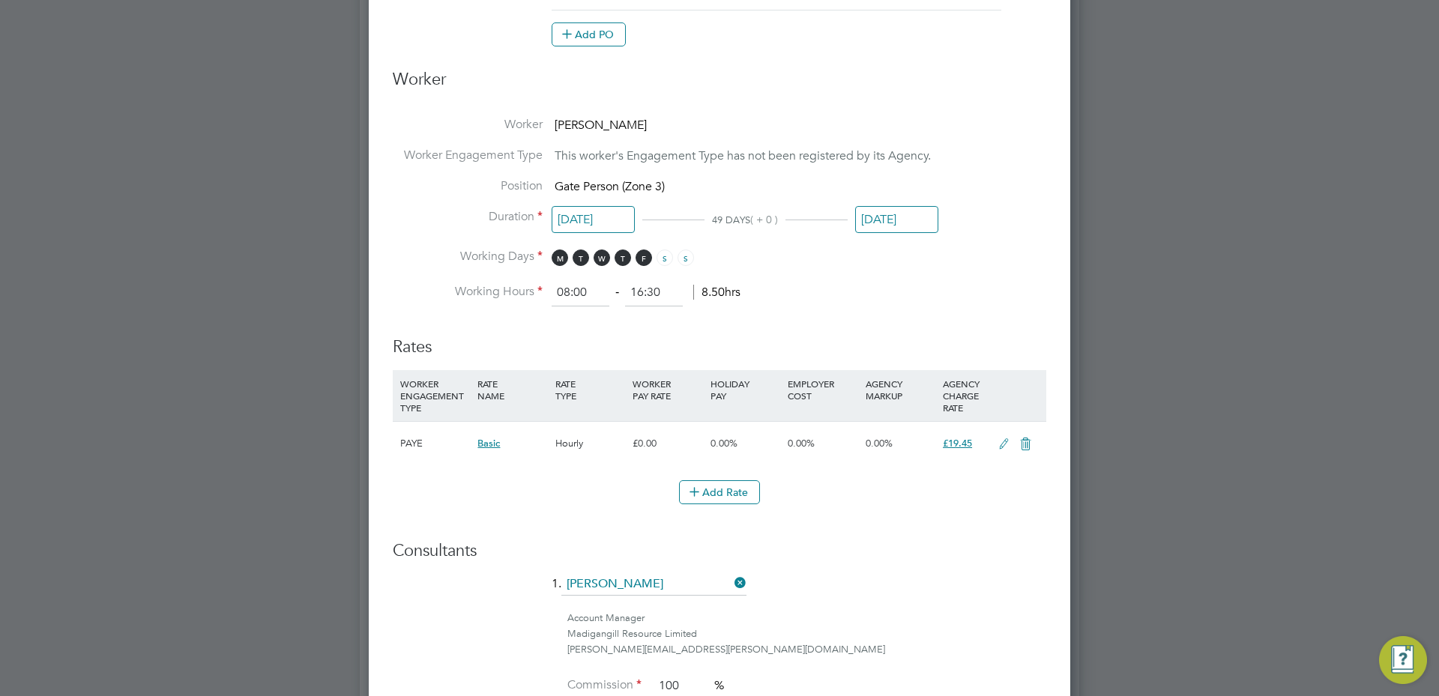
click at [900, 218] on input "17 Aug 2025" at bounding box center [896, 220] width 83 height 28
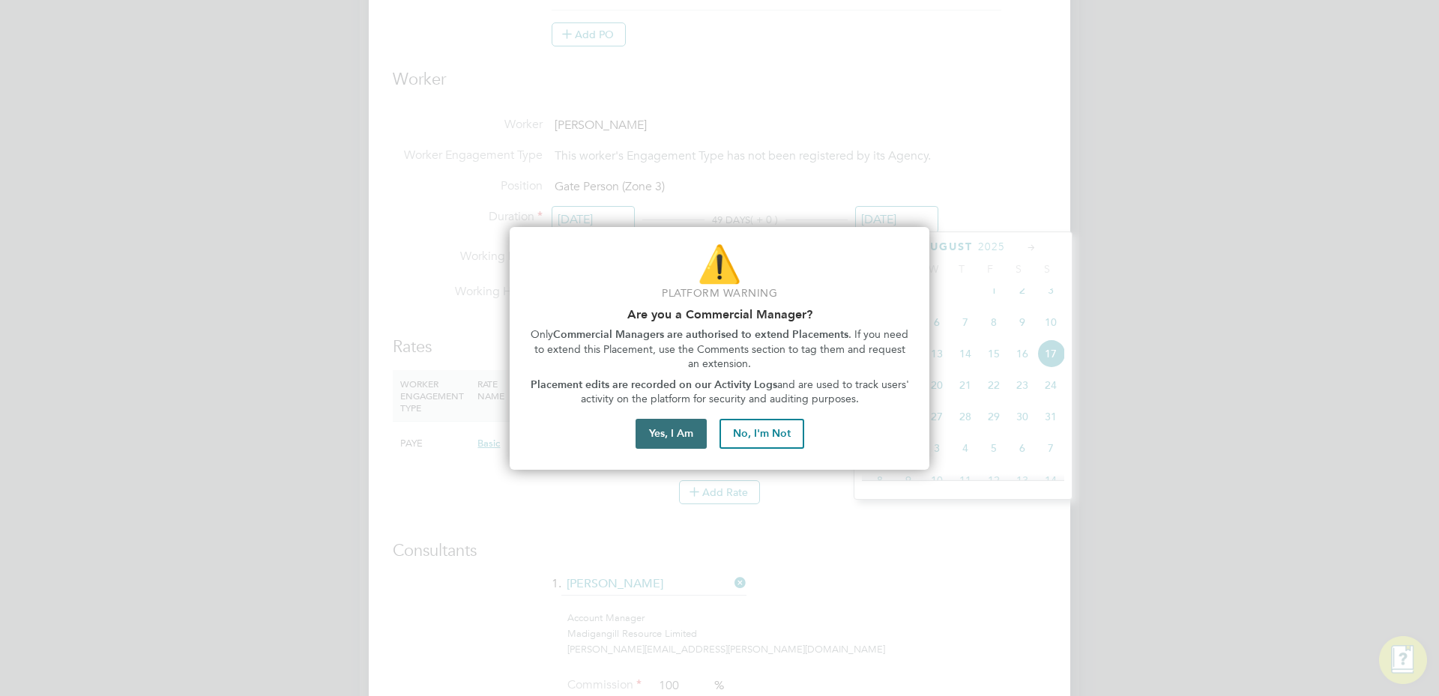
click at [680, 439] on button "Yes, I Am" at bounding box center [670, 434] width 71 height 30
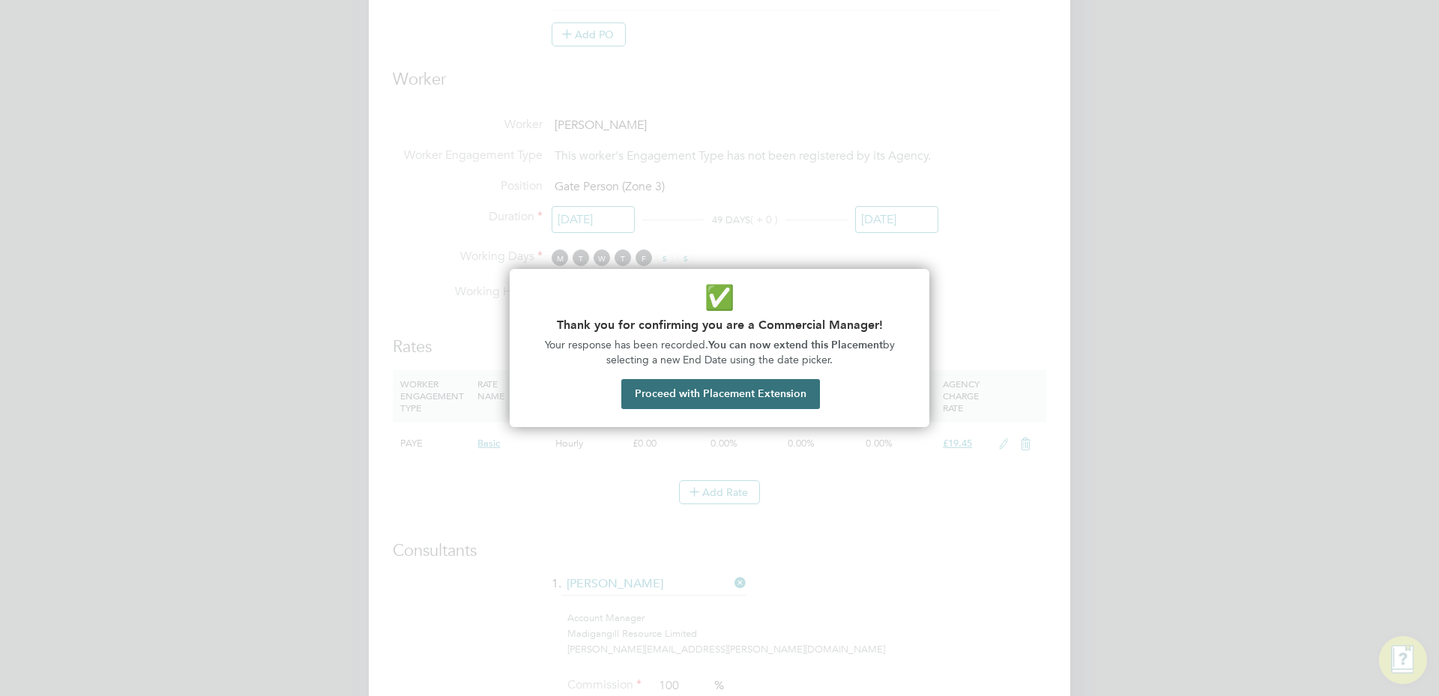
click at [722, 384] on button "Proceed with Placement Extension" at bounding box center [720, 394] width 199 height 30
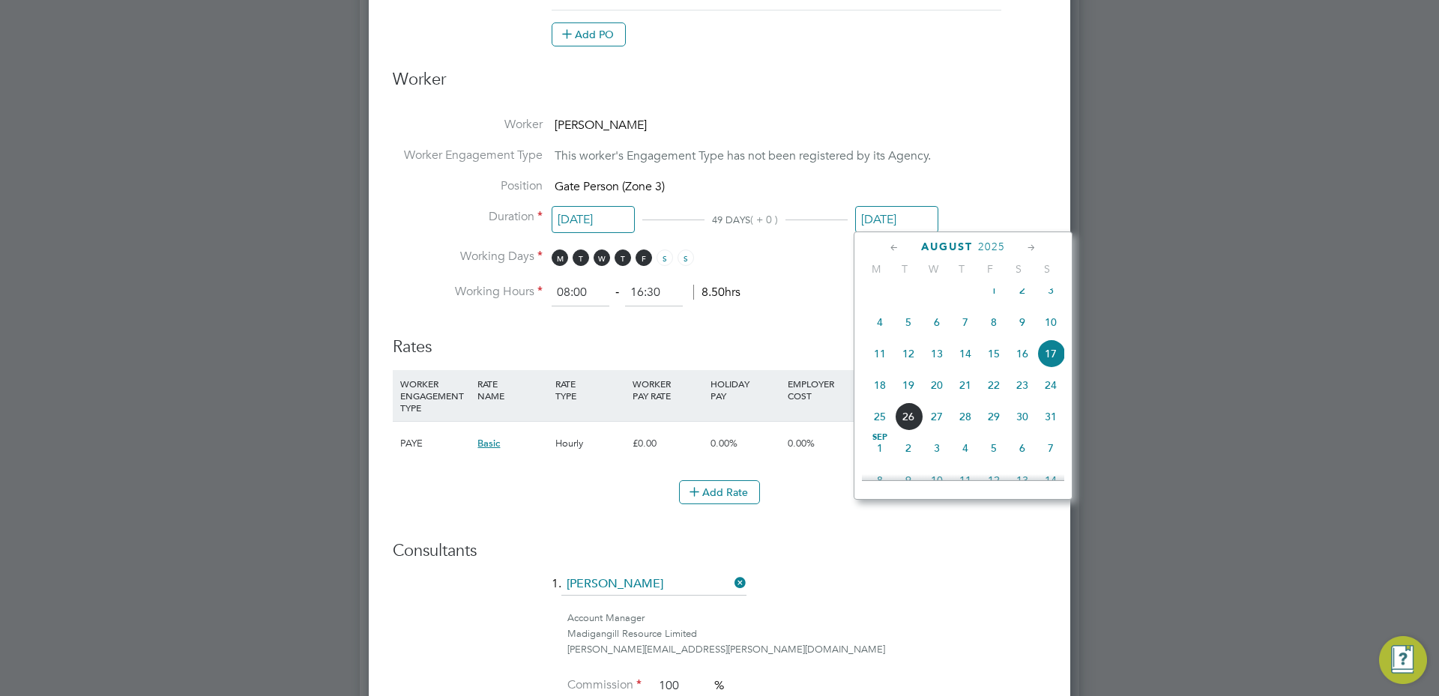
click at [1047, 429] on span "31" at bounding box center [1050, 416] width 28 height 28
type input "31 Aug 2025"
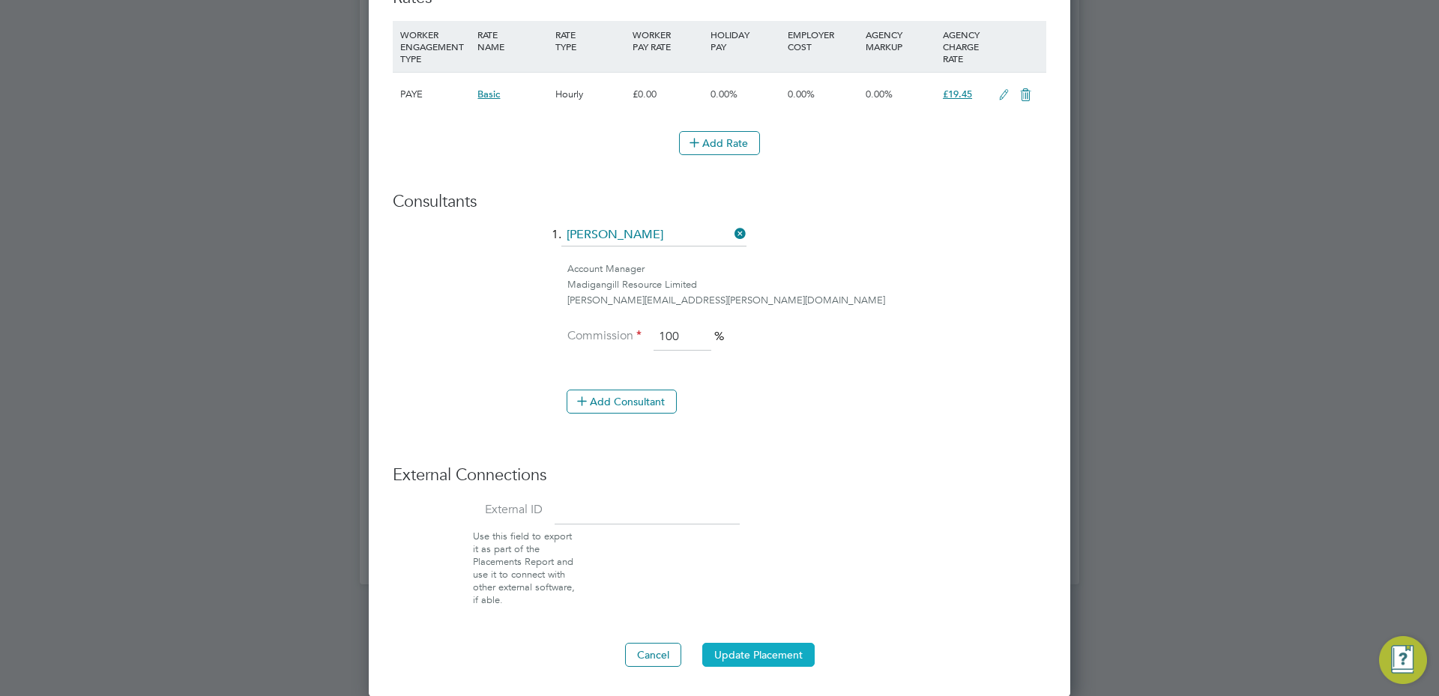
click at [719, 660] on button "Update Placement" at bounding box center [758, 655] width 112 height 24
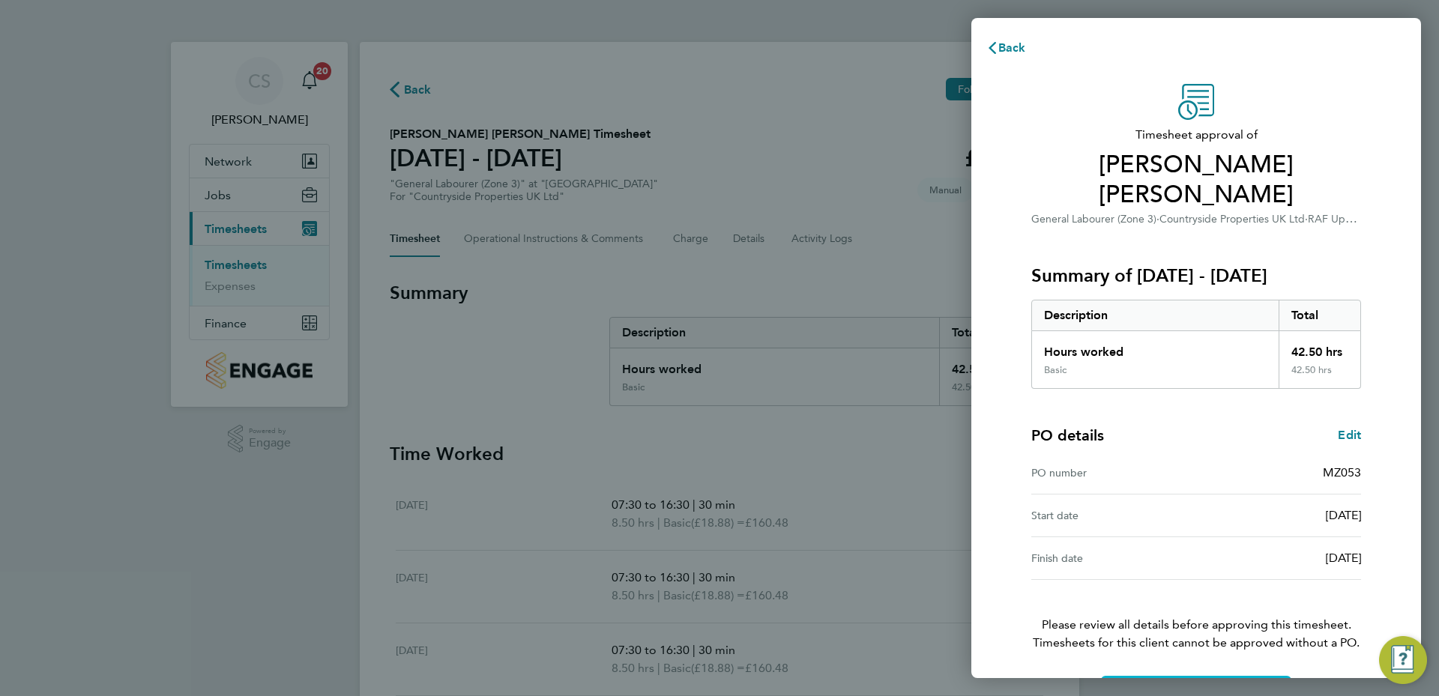
click at [1180, 686] on span "Confirm Timesheet Approval" at bounding box center [1196, 693] width 160 height 15
click at [1209, 686] on span "Confirm Timesheet Approval" at bounding box center [1196, 693] width 160 height 15
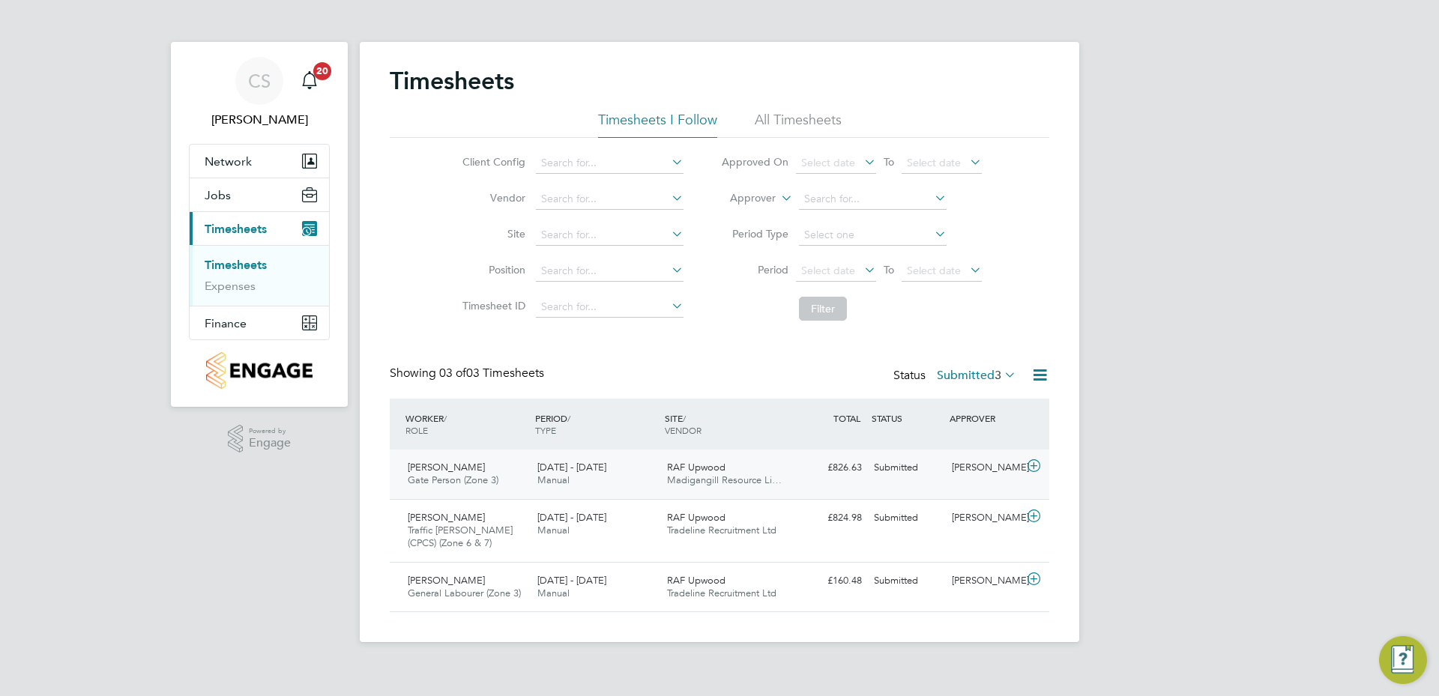
click at [750, 471] on div "RAF Upwood Madigangill Resource Li…" at bounding box center [726, 474] width 130 height 37
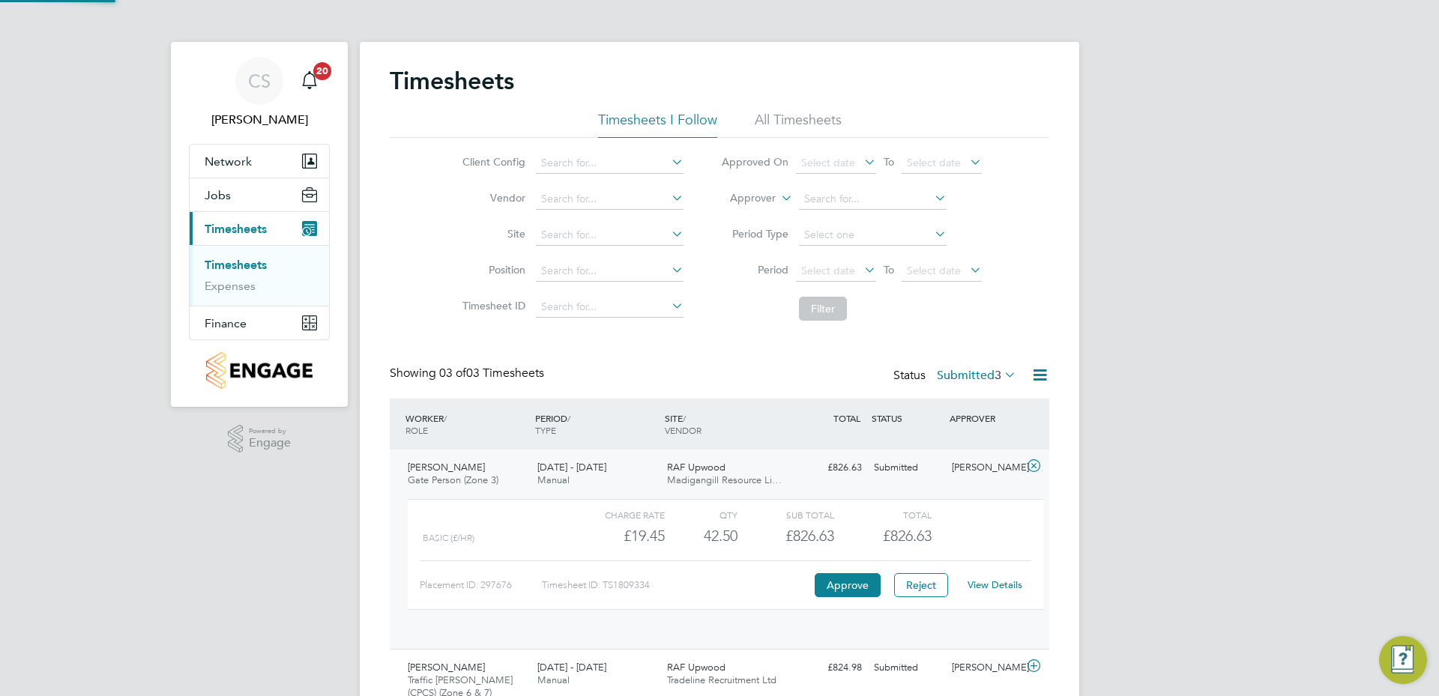
scroll to position [25, 146]
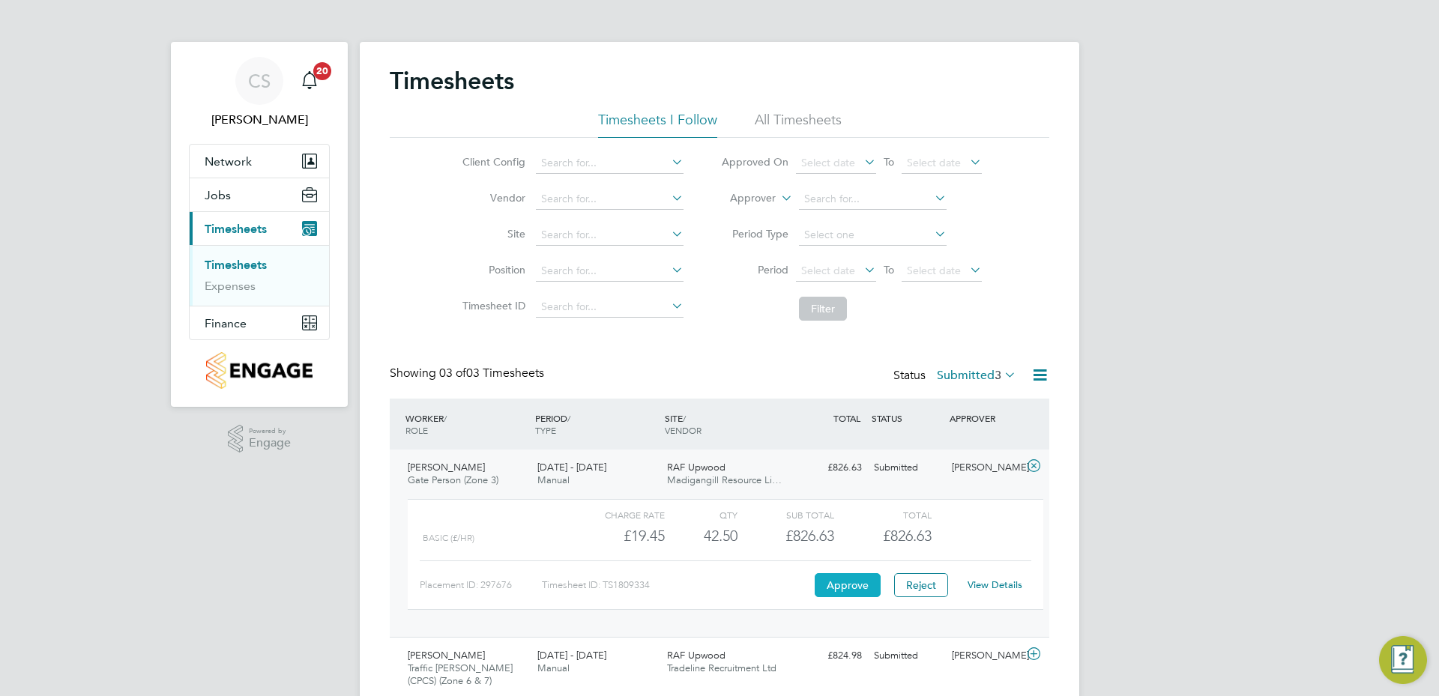
click at [847, 585] on button "Approve" at bounding box center [847, 585] width 66 height 24
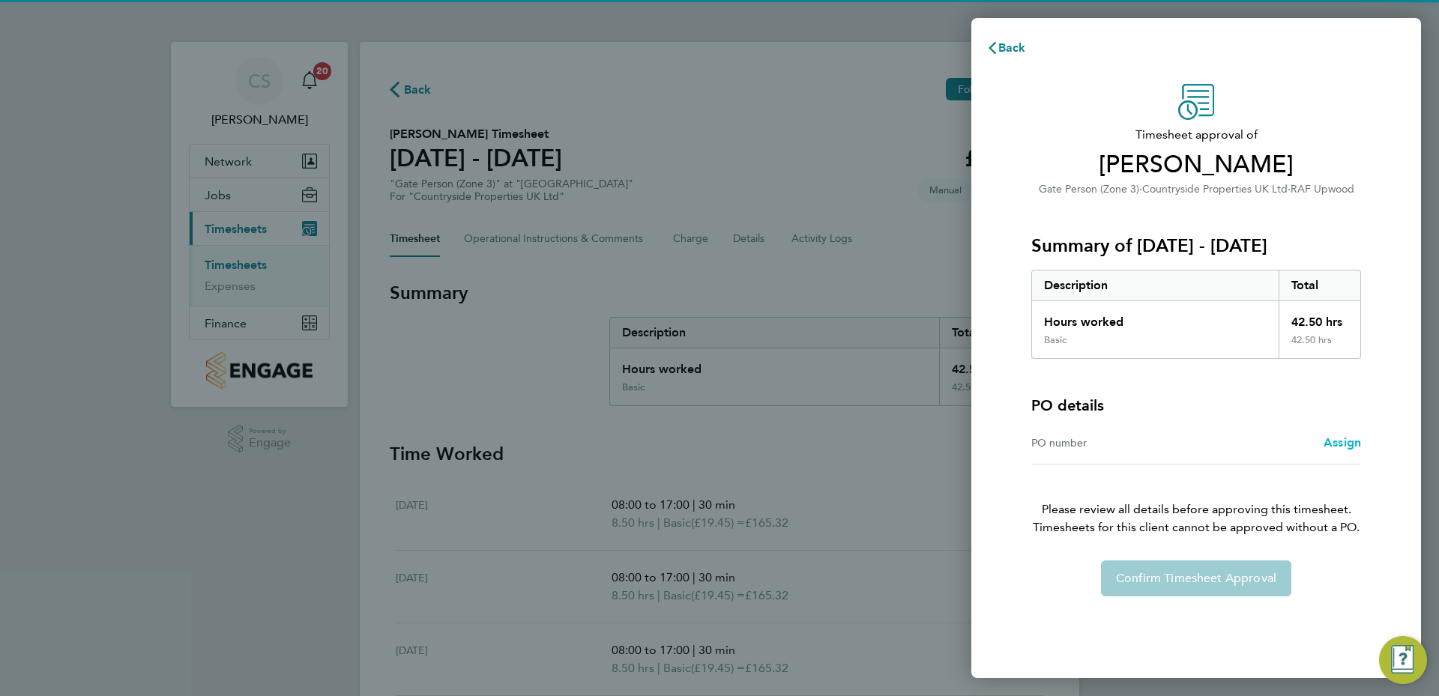
click at [1337, 441] on span "Assign" at bounding box center [1341, 442] width 37 height 14
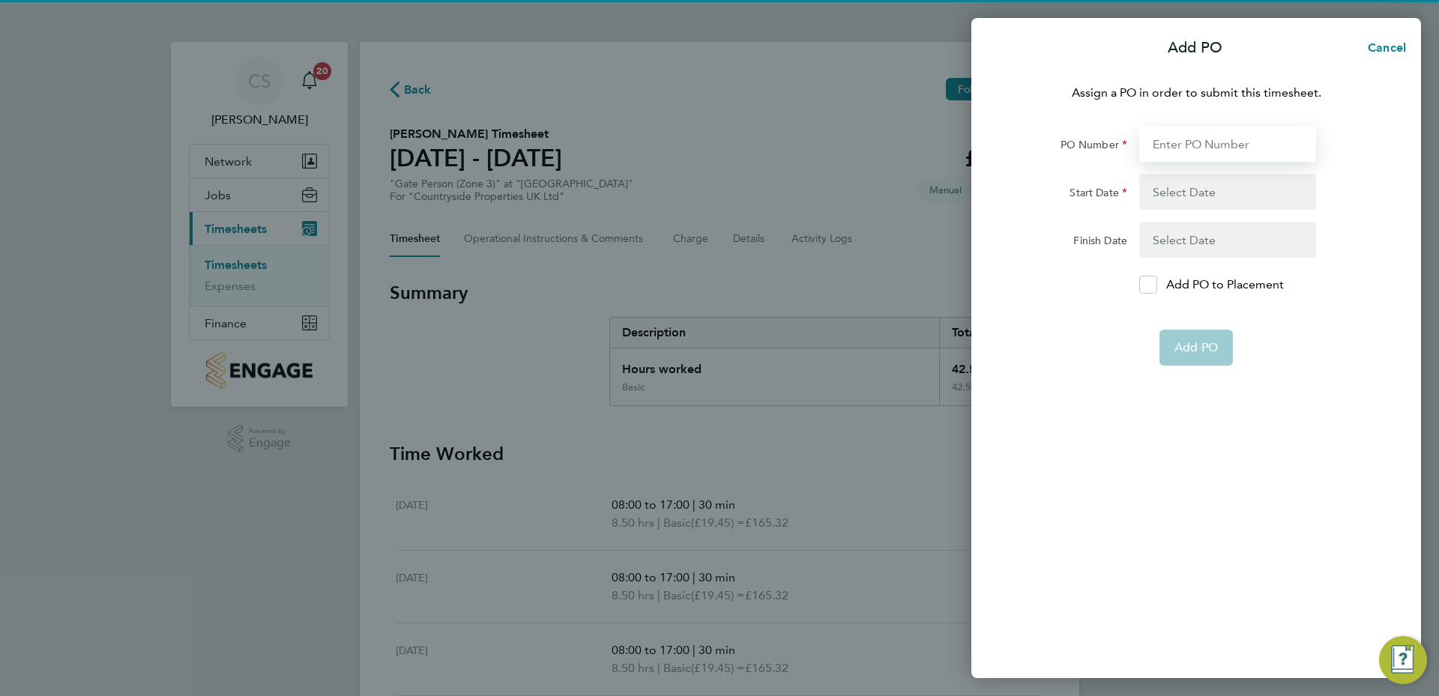
click at [1217, 148] on input "PO Number" at bounding box center [1227, 144] width 177 height 36
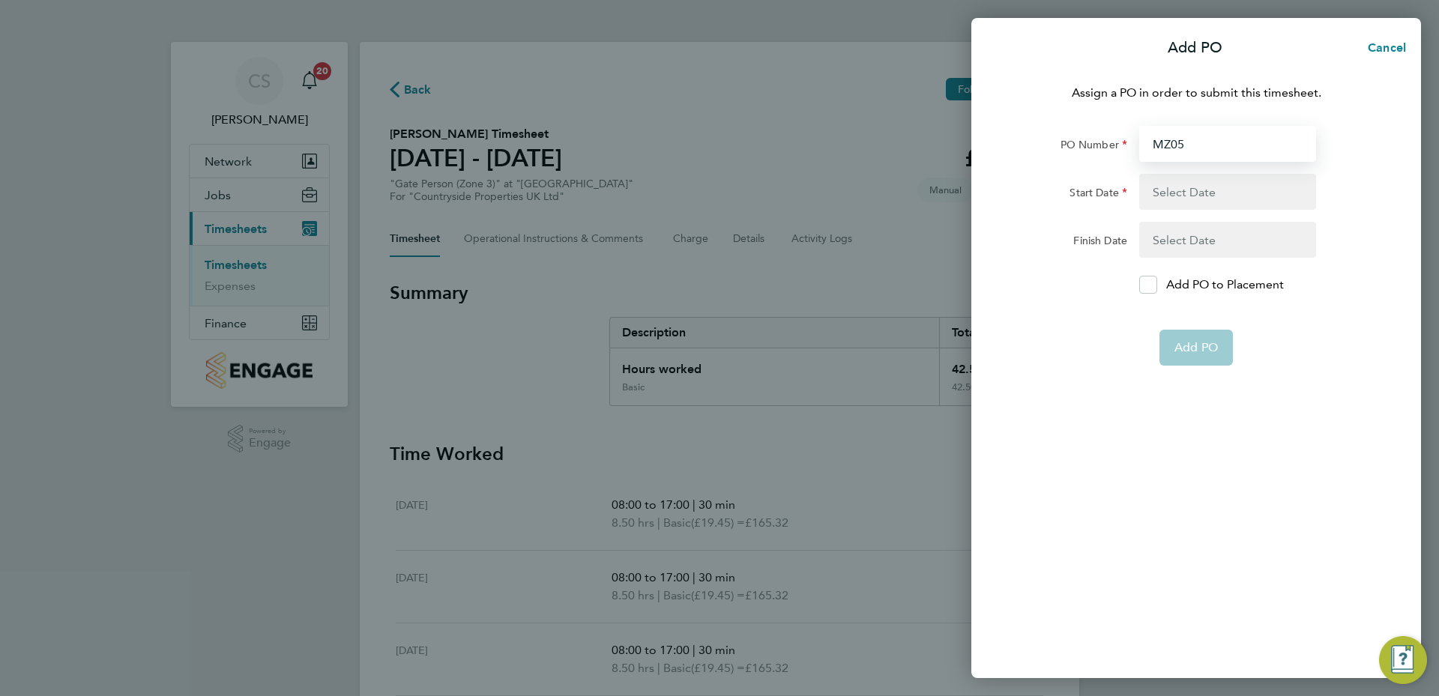
type input "MZ053"
type input "[DATE]"
type input "MZ053"
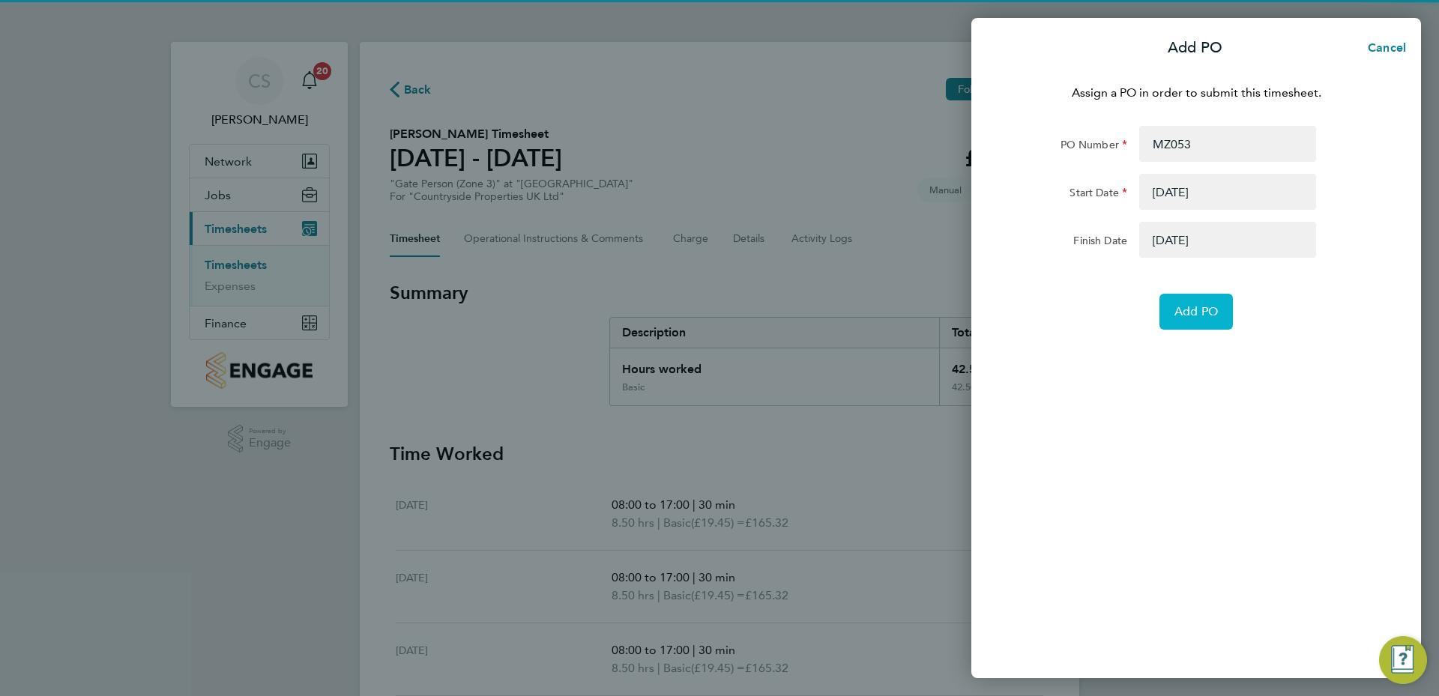
click at [1197, 318] on span "Add PO" at bounding box center [1195, 311] width 43 height 15
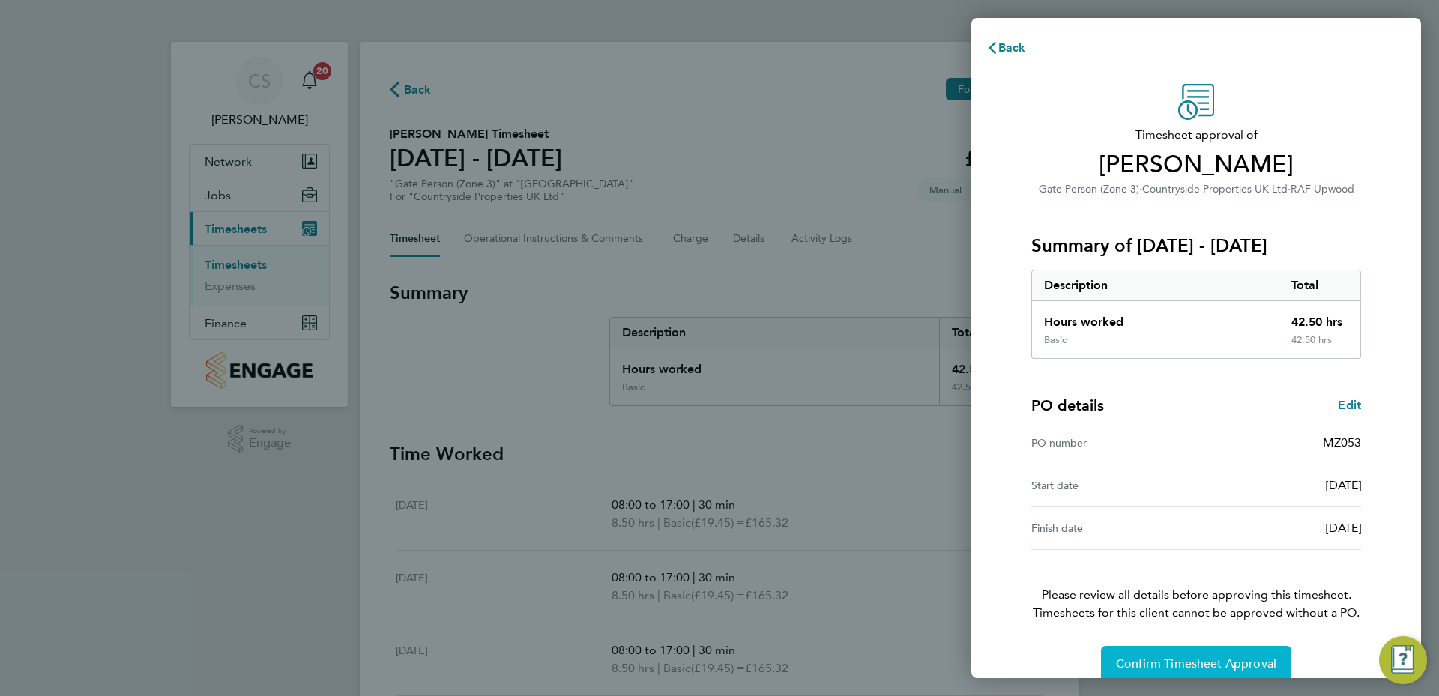
click at [1206, 657] on span "Confirm Timesheet Approval" at bounding box center [1196, 663] width 160 height 15
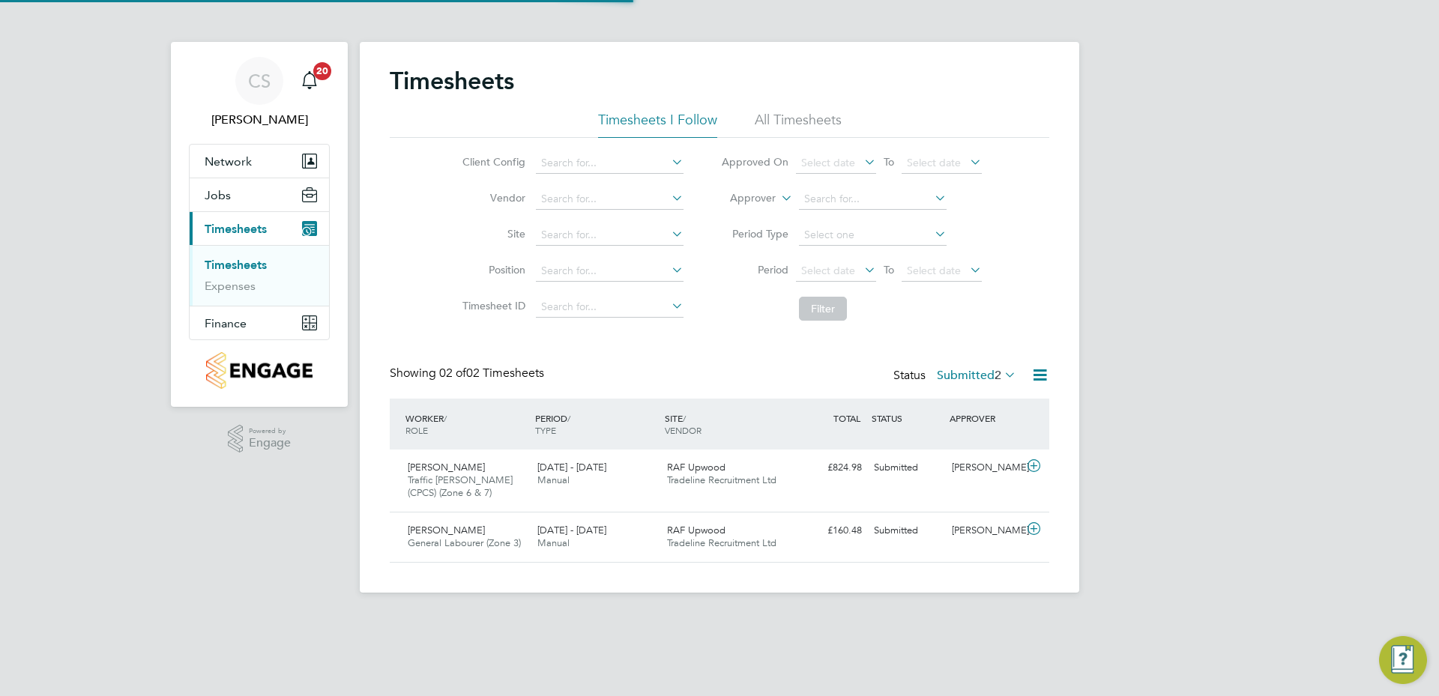
scroll to position [38, 130]
